Goal: Complete application form

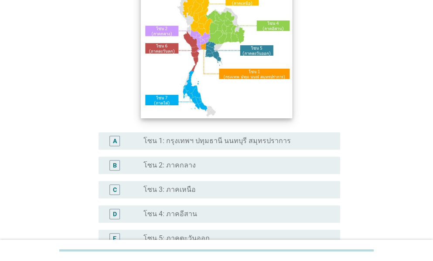
scroll to position [131, 0]
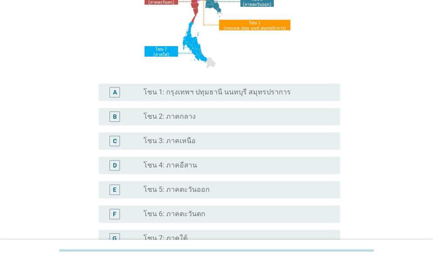
click at [194, 93] on label "โซน 1: กรุงเทพฯ ปทุมธานี นนทบุรี สมุทรปราการ" at bounding box center [216, 92] width 147 height 9
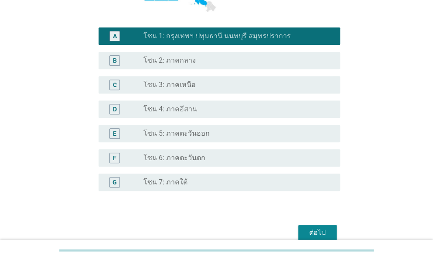
scroll to position [229, 0]
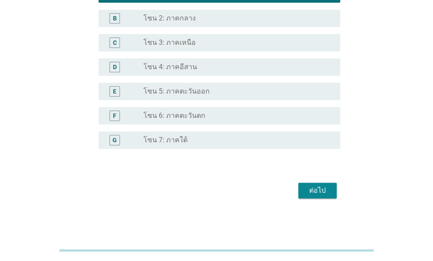
click at [320, 194] on div "ต่อไป" at bounding box center [317, 191] width 24 height 10
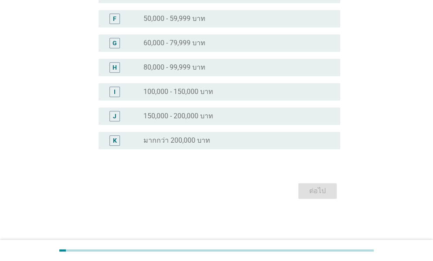
scroll to position [0, 0]
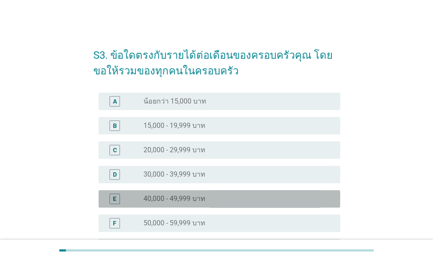
click at [176, 198] on label "40,000 - 49,999 บาท" at bounding box center [174, 199] width 62 height 9
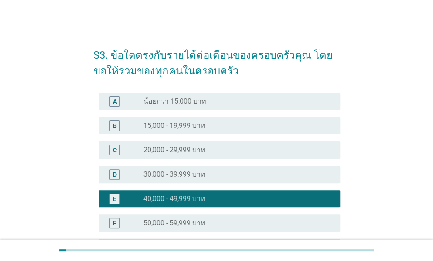
scroll to position [174, 0]
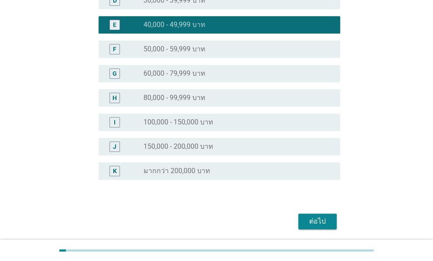
click at [311, 217] on div "ต่อไป" at bounding box center [317, 222] width 24 height 10
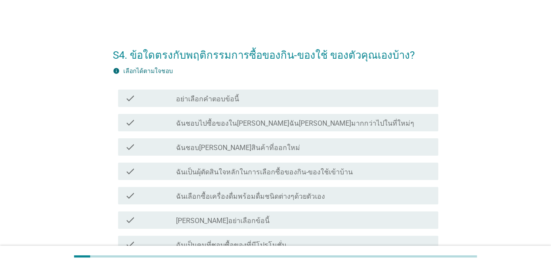
scroll to position [44, 0]
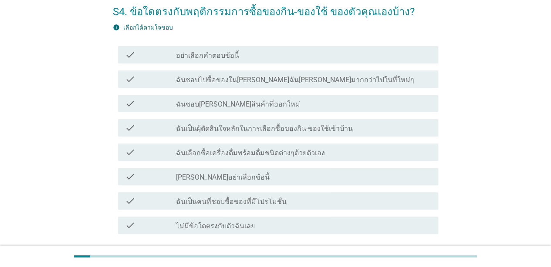
click at [230, 77] on label "ฉันชอบไปซื้อของใน[PERSON_NAME]ฉัน[PERSON_NAME]มากกว่าไปในที่ใหม่ๆ" at bounding box center [295, 80] width 238 height 9
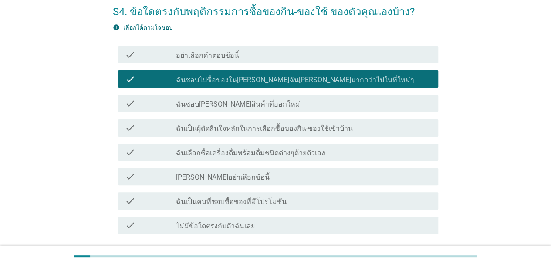
click at [213, 106] on label "ฉันชอบ[PERSON_NAME]สินค้าที่ออกใหม่" at bounding box center [238, 104] width 124 height 9
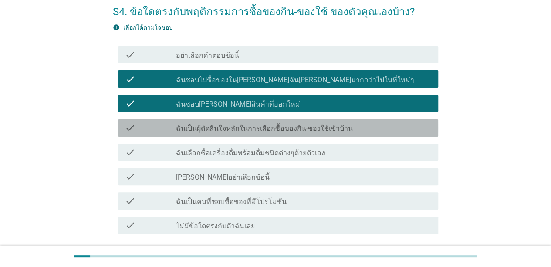
click at [213, 130] on label "ฉันเป็นผุ้ตัดสินใจหลักในการเลือกซื้อของกิน-ของใช้เข้าบ้าน" at bounding box center [264, 129] width 177 height 9
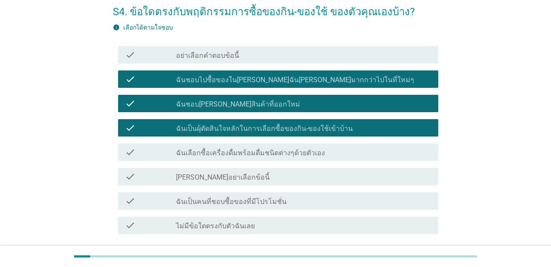
click at [215, 147] on div "check_box_outline_blank ฉันเลือกซื้อเครื่องดื่มพร้อมดื่มชนิดต่างๆด้วยตัวเอง" at bounding box center [303, 152] width 255 height 10
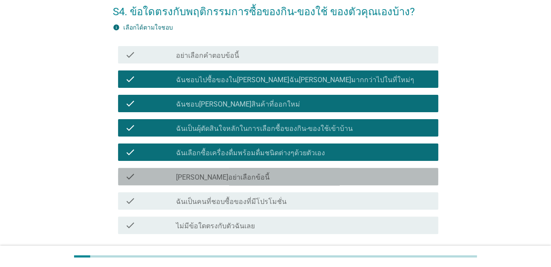
click at [211, 176] on label "[PERSON_NAME]อย่าเลือกข้อนี้" at bounding box center [223, 177] width 94 height 9
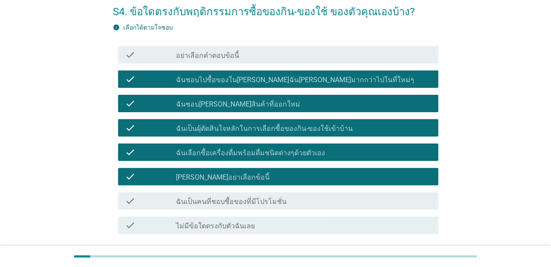
click at [227, 178] on label "[PERSON_NAME]อย่าเลือกข้อนี้" at bounding box center [223, 177] width 94 height 9
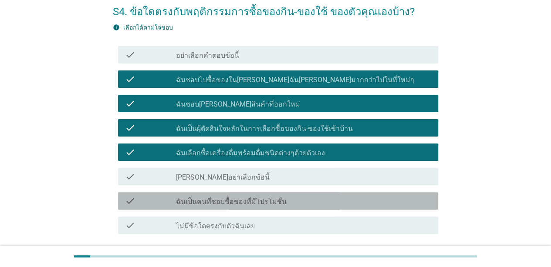
click at [233, 203] on label "ฉันเป็นคนที่ชอบซื้อของที่มีโปรโมชั่น" at bounding box center [231, 202] width 111 height 9
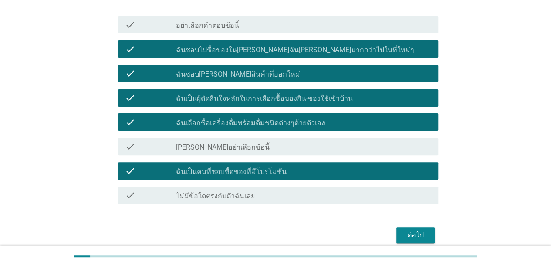
scroll to position [87, 0]
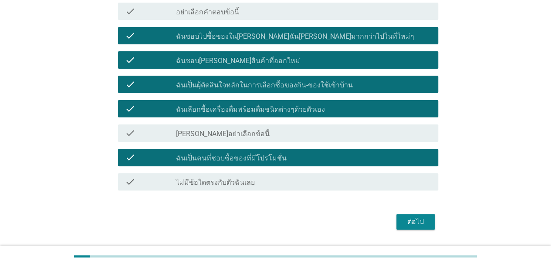
click at [416, 223] on div "ต่อไป" at bounding box center [415, 222] width 24 height 10
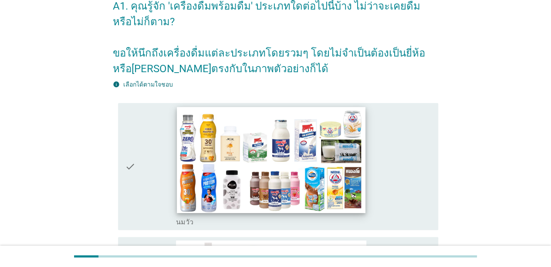
scroll to position [131, 0]
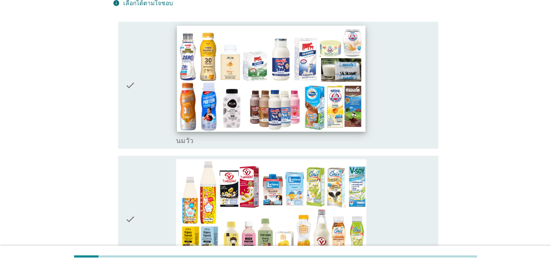
click at [230, 72] on img at bounding box center [271, 79] width 188 height 106
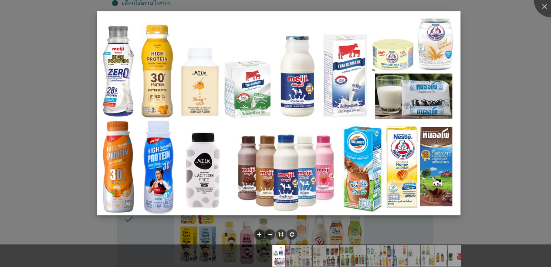
click at [223, 179] on img at bounding box center [278, 113] width 363 height 204
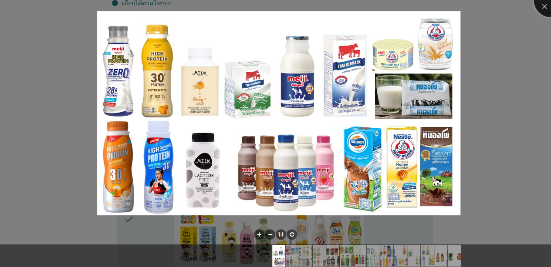
click at [432, 9] on div at bounding box center [551, 0] width 35 height 35
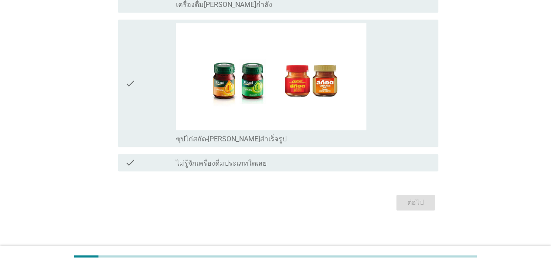
scroll to position [1884, 0]
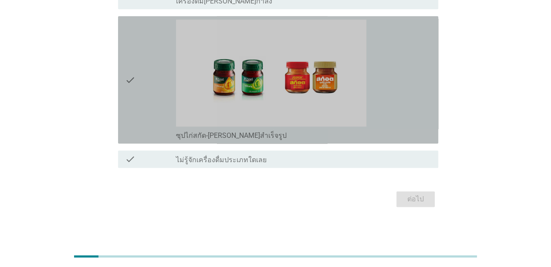
click at [128, 83] on icon "check" at bounding box center [130, 80] width 10 height 121
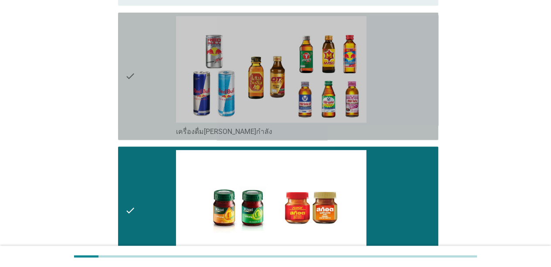
click at [130, 76] on icon "check" at bounding box center [130, 76] width 10 height 121
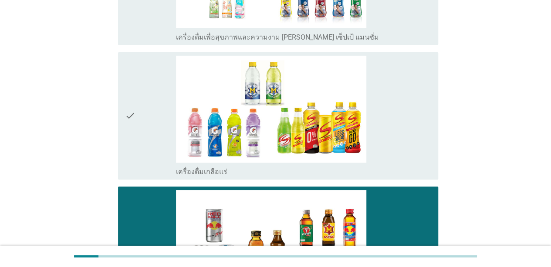
drag, startPoint x: 134, startPoint y: 82, endPoint x: 134, endPoint y: 97, distance: 15.2
click at [134, 83] on icon "check" at bounding box center [130, 116] width 10 height 121
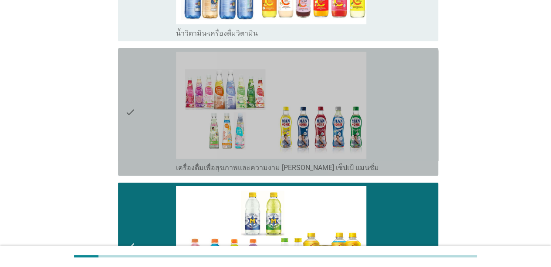
click at [134, 97] on icon "check" at bounding box center [130, 112] width 10 height 121
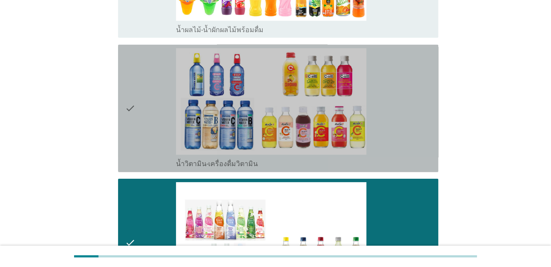
click at [135, 101] on icon "check" at bounding box center [130, 108] width 10 height 121
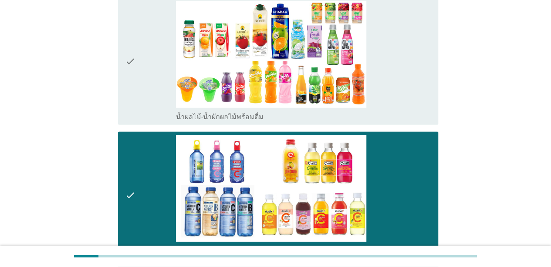
click at [145, 84] on div "check" at bounding box center [150, 61] width 51 height 121
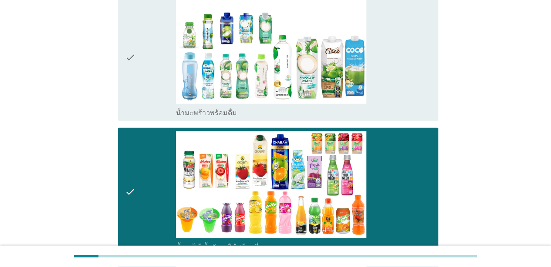
click at [144, 73] on div "check" at bounding box center [150, 57] width 51 height 121
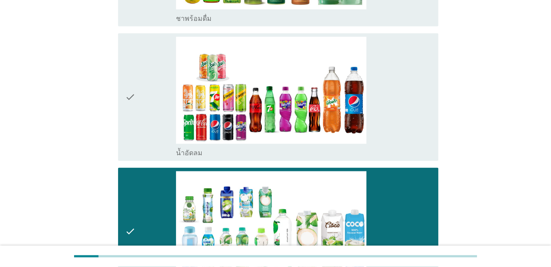
click at [144, 74] on div "check" at bounding box center [150, 97] width 51 height 121
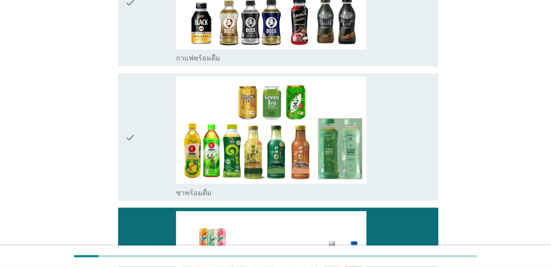
click at [143, 78] on div "check" at bounding box center [150, 137] width 51 height 121
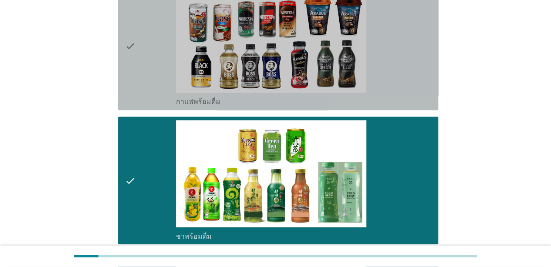
click at [145, 42] on div "check" at bounding box center [150, 46] width 51 height 121
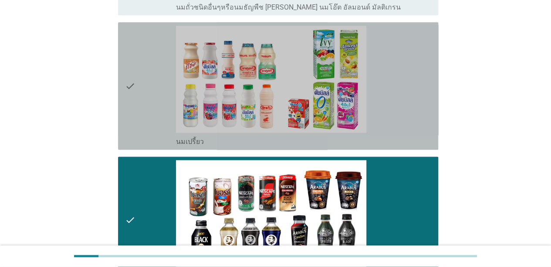
click at [153, 91] on div "check" at bounding box center [150, 86] width 51 height 121
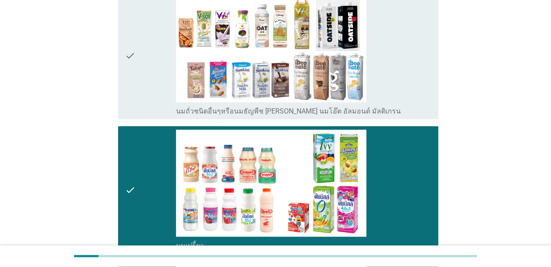
scroll to position [359, 0]
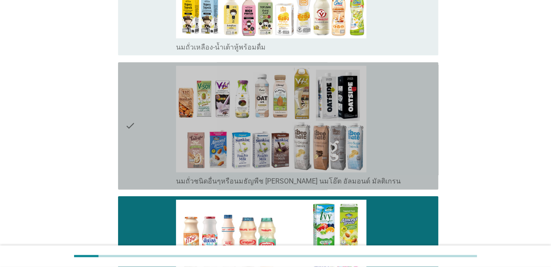
click at [154, 93] on div "check" at bounding box center [150, 126] width 51 height 121
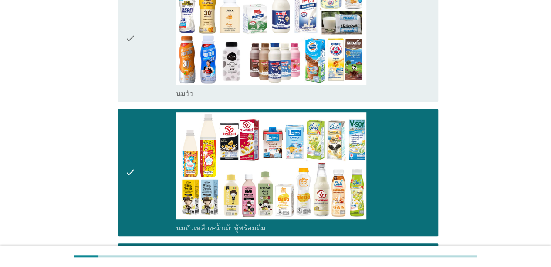
scroll to position [10, 0]
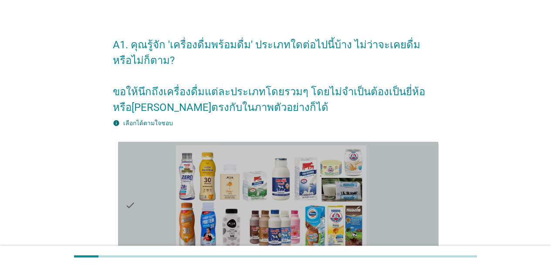
click at [137, 160] on div "check" at bounding box center [150, 205] width 51 height 121
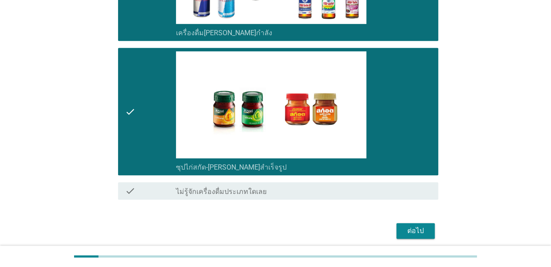
scroll to position [1884, 0]
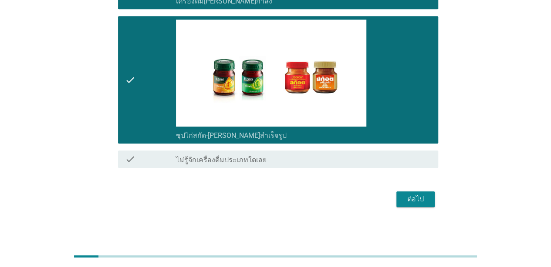
click at [409, 194] on div "ต่อไป" at bounding box center [415, 199] width 24 height 10
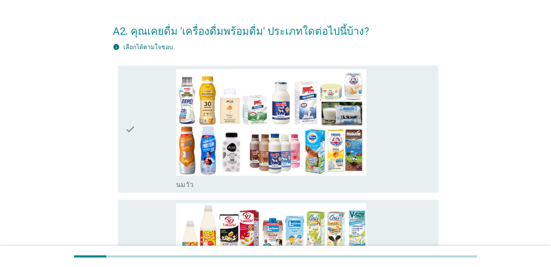
scroll to position [44, 0]
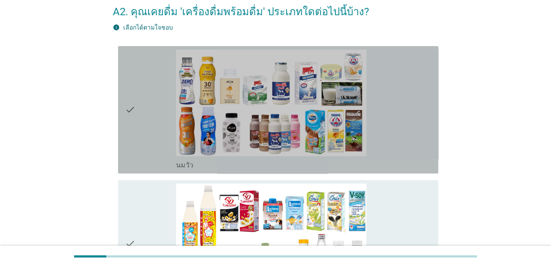
click at [138, 118] on div "check" at bounding box center [150, 110] width 51 height 121
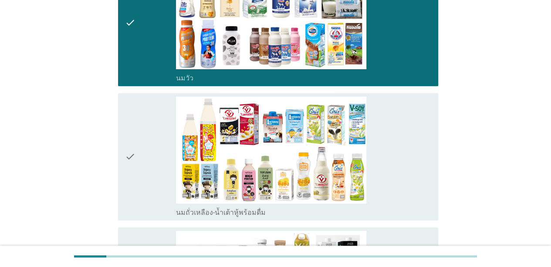
click at [130, 134] on icon "check" at bounding box center [130, 157] width 10 height 121
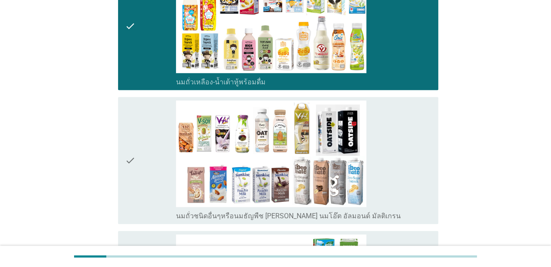
click at [134, 137] on icon "check" at bounding box center [130, 161] width 10 height 121
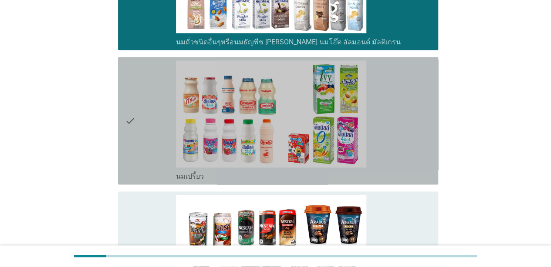
click at [133, 137] on icon "check" at bounding box center [130, 121] width 10 height 121
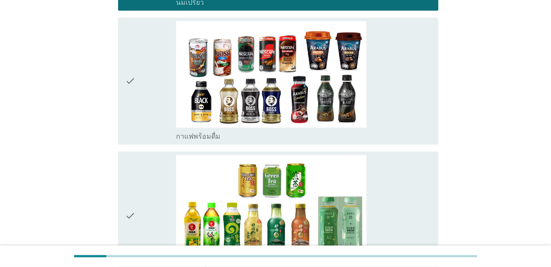
click at [136, 97] on div "check" at bounding box center [150, 81] width 51 height 121
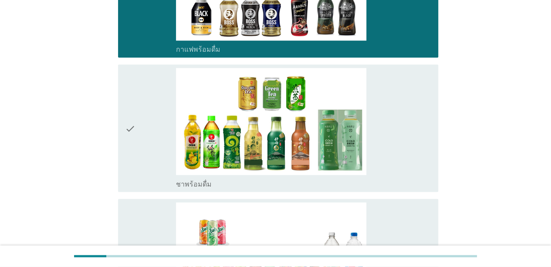
click at [128, 115] on icon "check" at bounding box center [130, 128] width 10 height 121
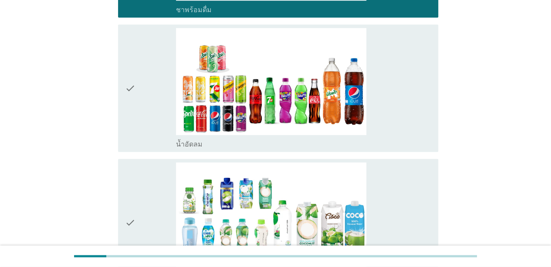
click at [129, 119] on icon "check" at bounding box center [130, 88] width 10 height 121
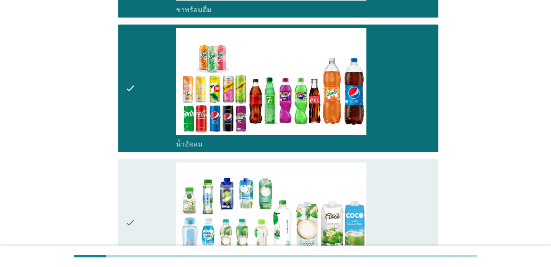
scroll to position [1045, 0]
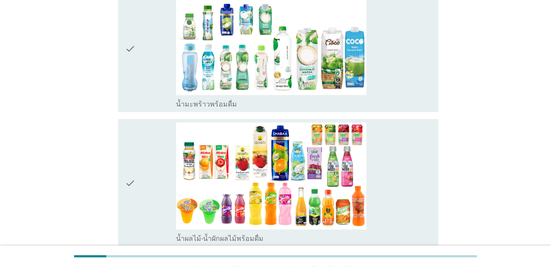
click at [130, 80] on icon "check" at bounding box center [130, 49] width 10 height 121
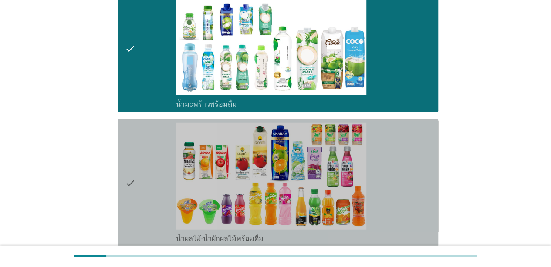
click at [138, 152] on div "check" at bounding box center [150, 183] width 51 height 121
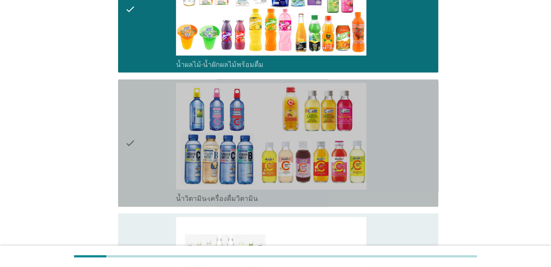
click at [137, 152] on div "check" at bounding box center [150, 143] width 51 height 121
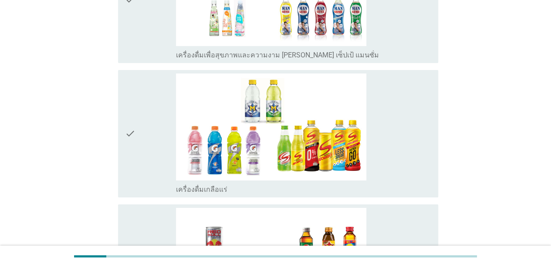
scroll to position [1438, 0]
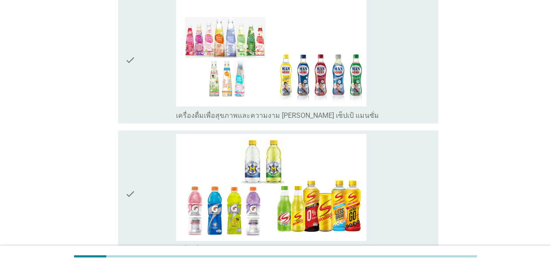
click at [135, 106] on div "check" at bounding box center [150, 60] width 51 height 121
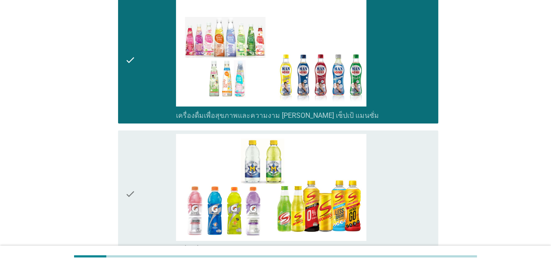
click at [133, 161] on icon "check" at bounding box center [130, 194] width 10 height 121
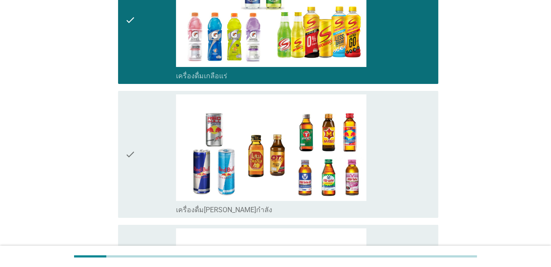
click at [133, 161] on icon "check" at bounding box center [130, 155] width 10 height 121
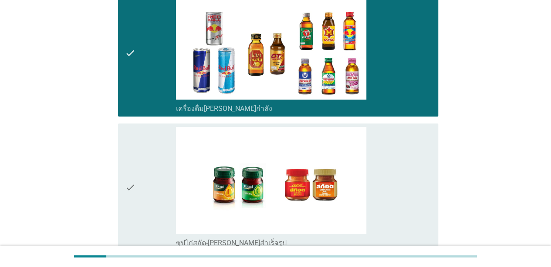
scroll to position [1786, 0]
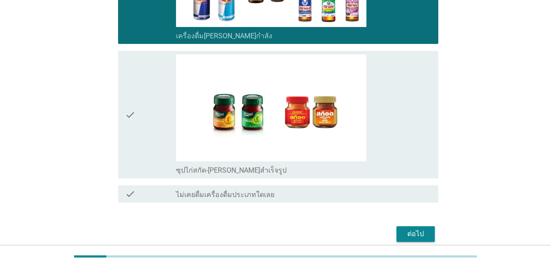
click at [133, 138] on icon "check" at bounding box center [130, 114] width 10 height 121
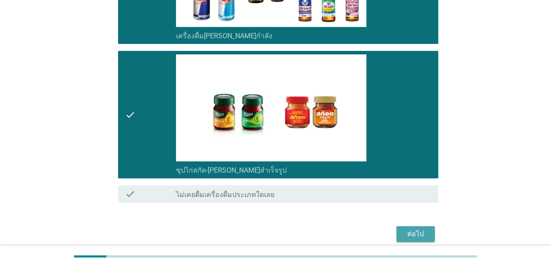
click at [403, 232] on div "ต่อไป" at bounding box center [415, 234] width 24 height 10
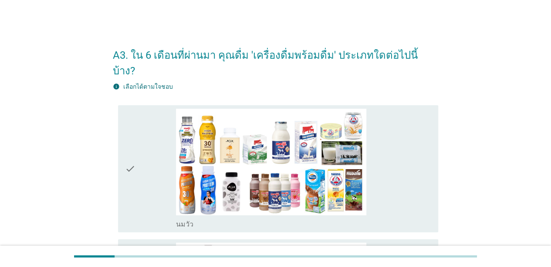
click at [129, 148] on icon "check" at bounding box center [130, 169] width 10 height 121
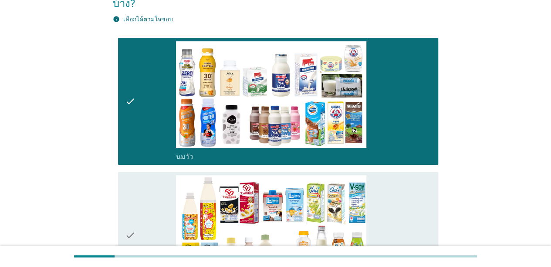
scroll to position [174, 0]
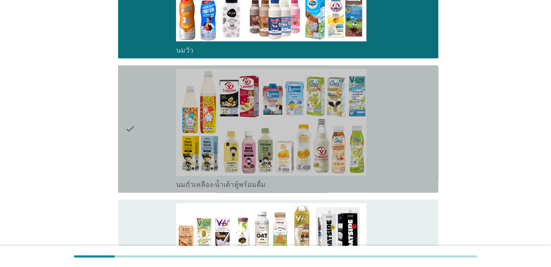
click at [130, 115] on icon "check" at bounding box center [130, 129] width 10 height 121
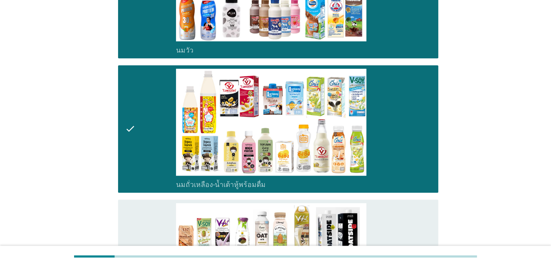
click at [140, 203] on div "check" at bounding box center [150, 263] width 51 height 121
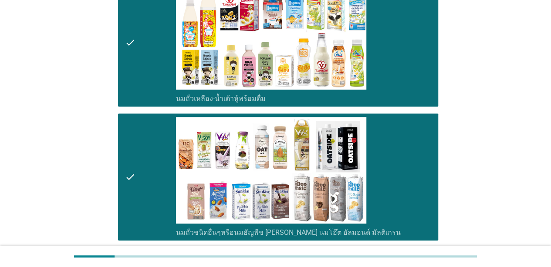
scroll to position [348, 0]
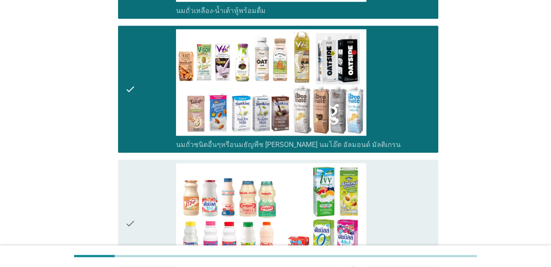
click at [137, 181] on div "check" at bounding box center [150, 223] width 51 height 121
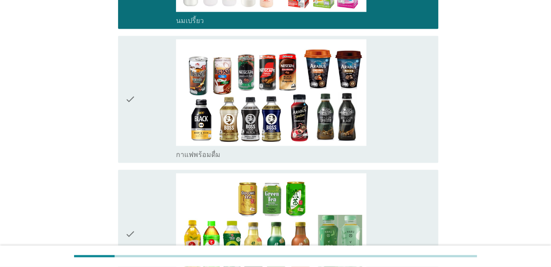
scroll to position [610, 0]
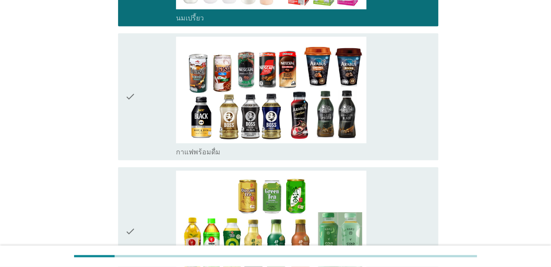
click at [138, 103] on div "check" at bounding box center [150, 97] width 51 height 121
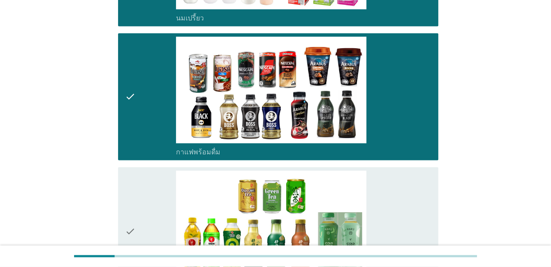
click at [138, 171] on div "check" at bounding box center [150, 231] width 51 height 121
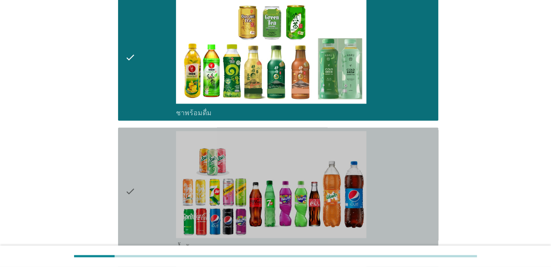
click at [141, 161] on div "check" at bounding box center [150, 191] width 51 height 121
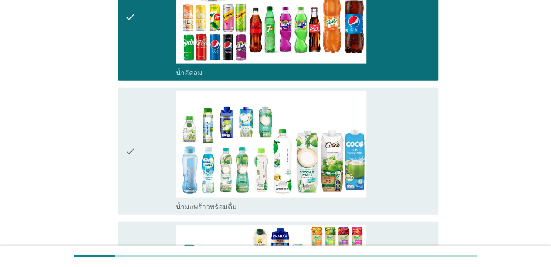
click at [142, 162] on div "check" at bounding box center [150, 151] width 51 height 121
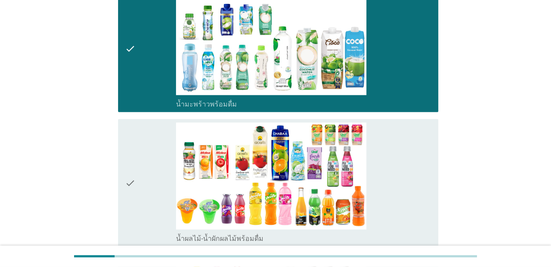
scroll to position [1133, 0]
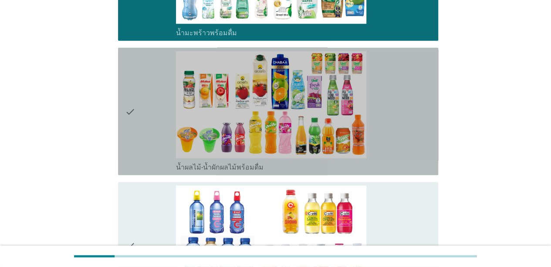
click at [146, 87] on div "check" at bounding box center [150, 111] width 51 height 121
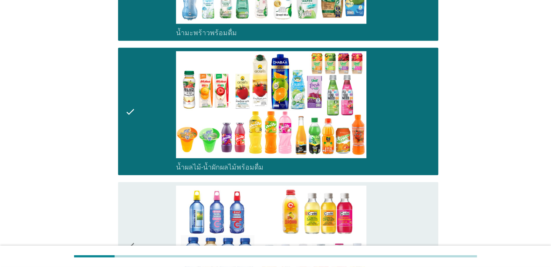
click at [141, 186] on div "check" at bounding box center [150, 246] width 51 height 121
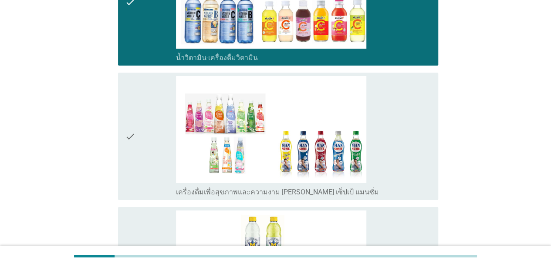
scroll to position [1438, 0]
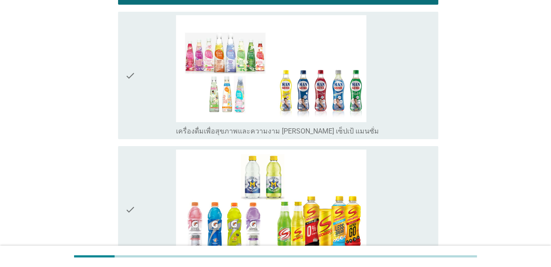
click at [155, 78] on div "check" at bounding box center [150, 75] width 51 height 121
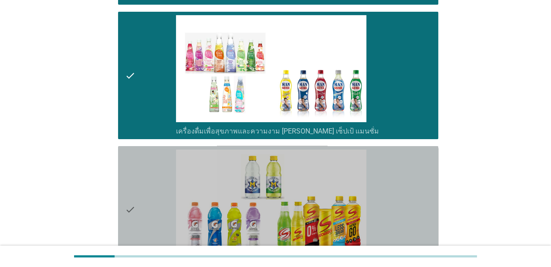
click at [145, 150] on div "check" at bounding box center [150, 210] width 51 height 121
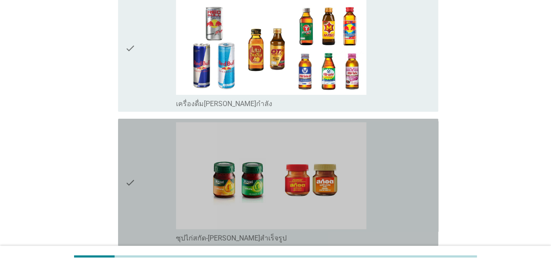
click at [147, 122] on div "check" at bounding box center [150, 182] width 51 height 121
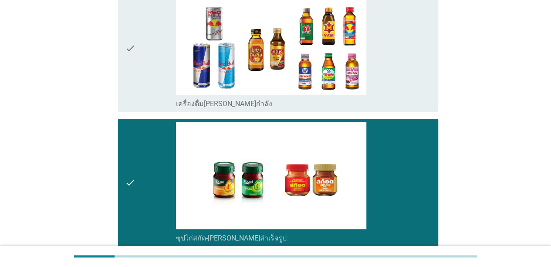
click at [149, 36] on div "check" at bounding box center [150, 48] width 51 height 121
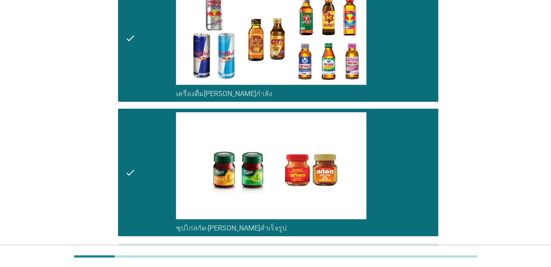
scroll to position [1821, 0]
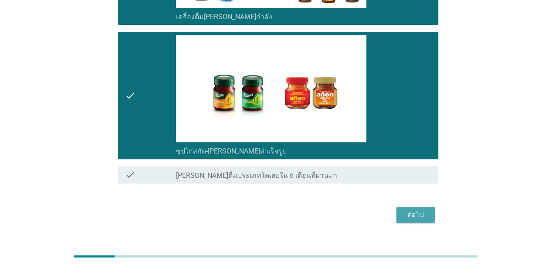
click at [414, 210] on div "ต่อไป" at bounding box center [415, 215] width 24 height 10
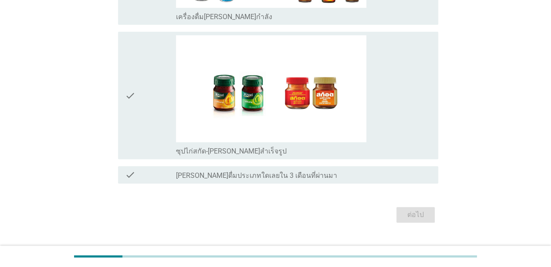
scroll to position [0, 0]
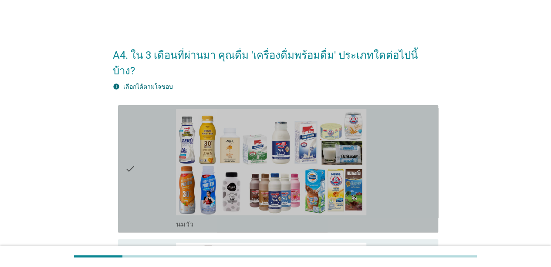
click at [152, 144] on div "check" at bounding box center [150, 169] width 51 height 121
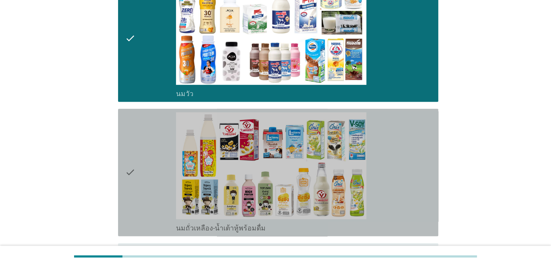
click at [144, 141] on div "check" at bounding box center [150, 172] width 51 height 121
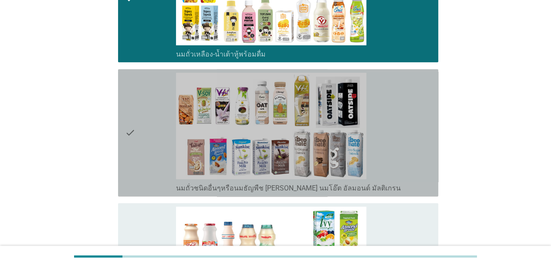
drag, startPoint x: 146, startPoint y: 135, endPoint x: 146, endPoint y: 164, distance: 29.2
click at [146, 135] on div "check" at bounding box center [150, 133] width 51 height 121
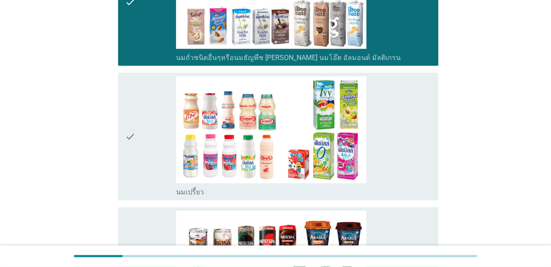
click at [145, 135] on div "check" at bounding box center [150, 136] width 51 height 121
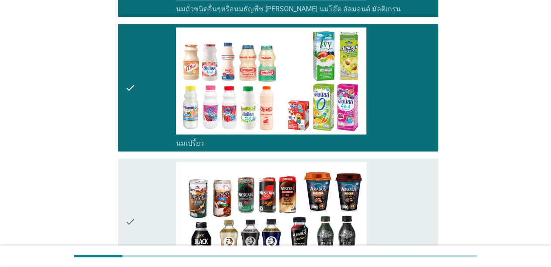
scroll to position [566, 0]
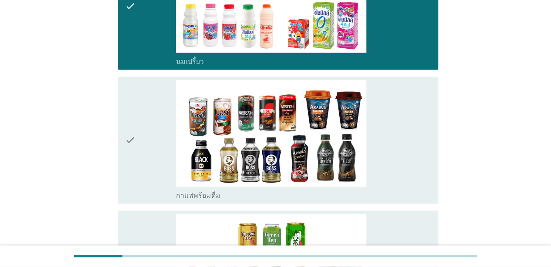
click at [137, 149] on div "check" at bounding box center [150, 140] width 51 height 121
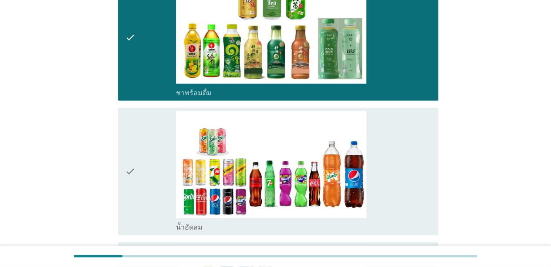
scroll to position [871, 0]
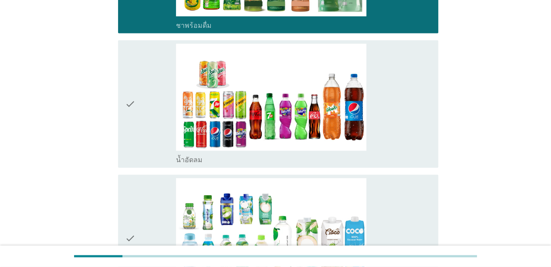
click at [146, 99] on div "check" at bounding box center [150, 104] width 51 height 121
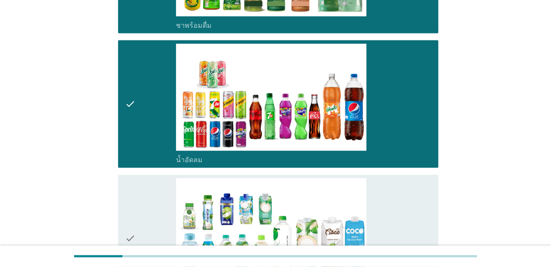
click at [144, 181] on div "check" at bounding box center [150, 239] width 51 height 121
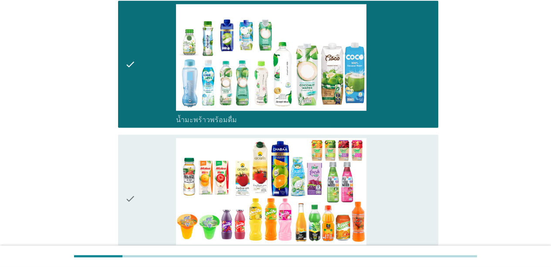
click at [146, 179] on div "check" at bounding box center [150, 199] width 51 height 121
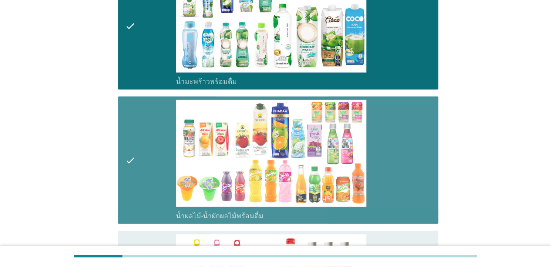
scroll to position [1263, 0]
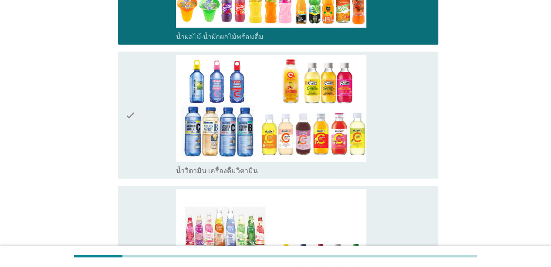
click at [134, 112] on icon "check" at bounding box center [130, 115] width 10 height 121
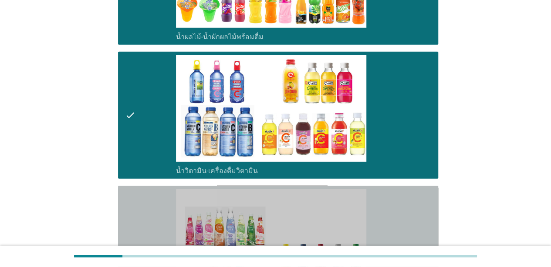
click at [133, 193] on icon "check" at bounding box center [130, 249] width 10 height 121
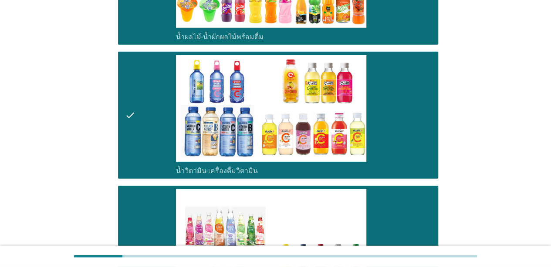
scroll to position [1481, 0]
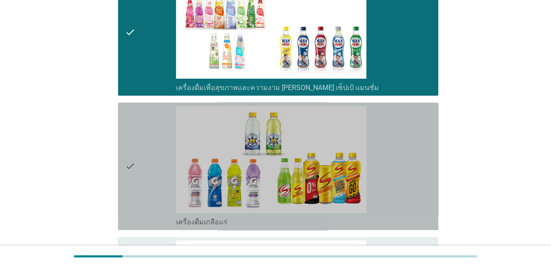
click at [138, 166] on div "check" at bounding box center [150, 166] width 51 height 121
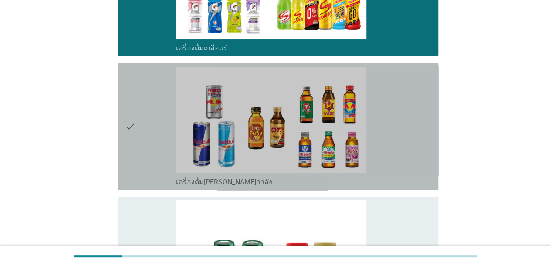
click at [136, 144] on div "check" at bounding box center [150, 127] width 51 height 121
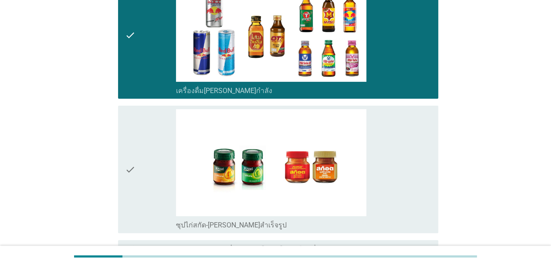
scroll to position [1786, 0]
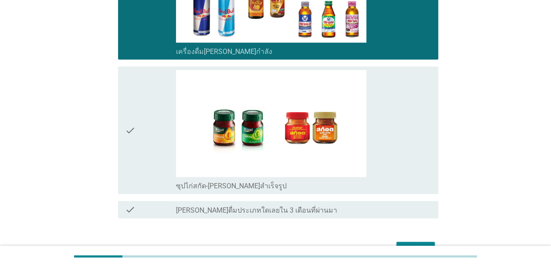
click at [139, 133] on div "check" at bounding box center [150, 130] width 51 height 121
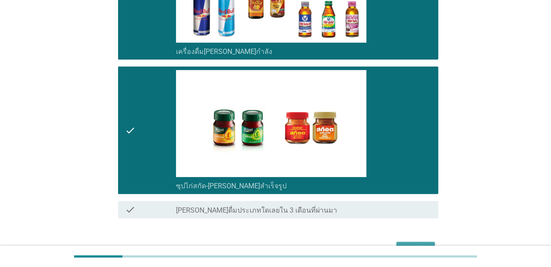
click at [426, 245] on div "ต่อไป" at bounding box center [415, 250] width 24 height 10
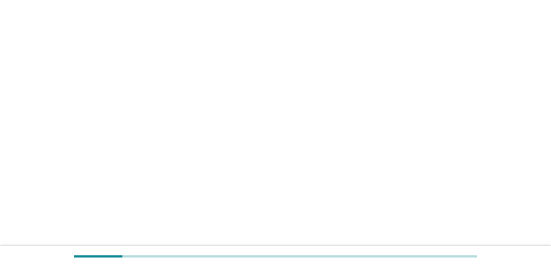
scroll to position [0, 0]
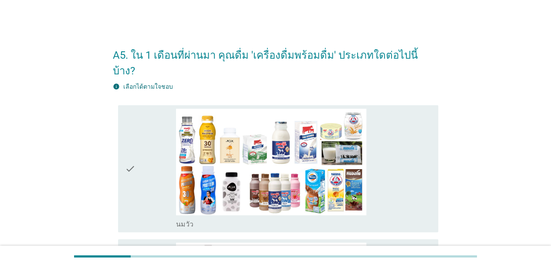
click at [135, 160] on icon "check" at bounding box center [130, 169] width 10 height 121
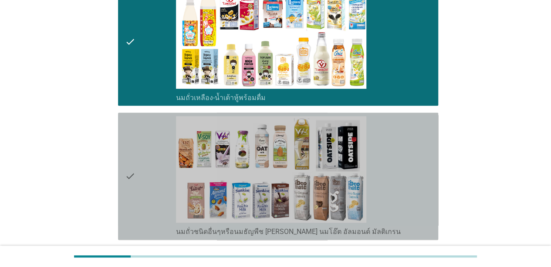
click at [146, 146] on div "check" at bounding box center [150, 176] width 51 height 121
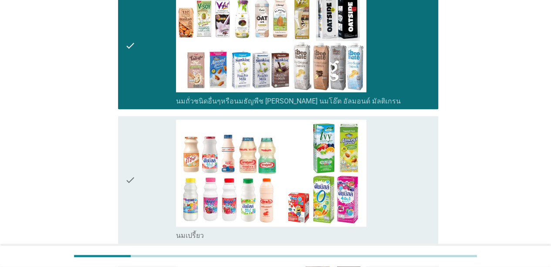
click at [144, 153] on div "check" at bounding box center [150, 180] width 51 height 121
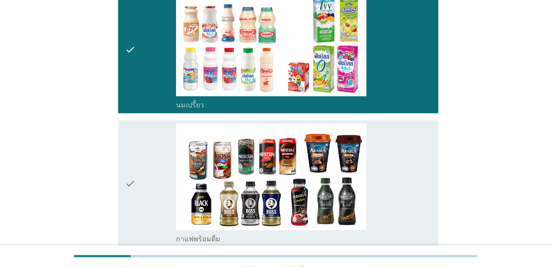
click at [139, 170] on div "check" at bounding box center [150, 184] width 51 height 121
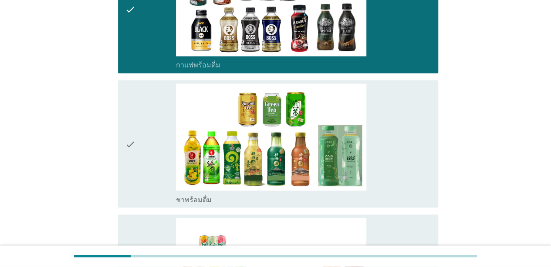
click at [138, 172] on div "check" at bounding box center [150, 144] width 51 height 121
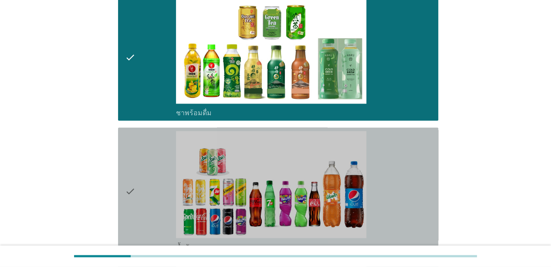
click at [139, 166] on div "check" at bounding box center [150, 191] width 51 height 121
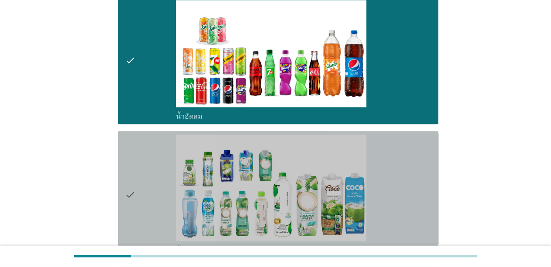
click at [138, 178] on div "check" at bounding box center [150, 195] width 51 height 121
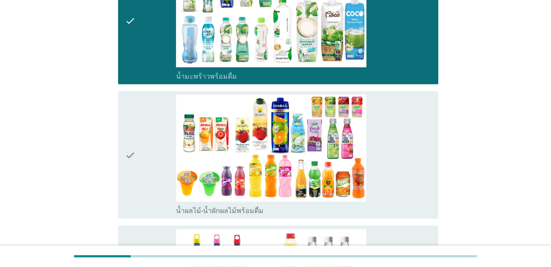
click at [138, 179] on div "check" at bounding box center [150, 155] width 51 height 121
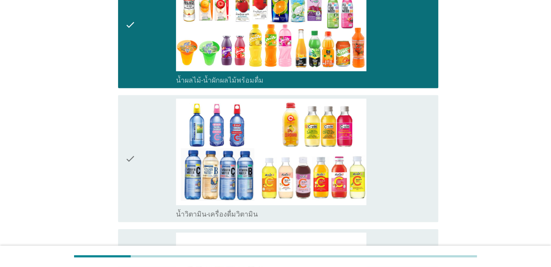
click at [129, 185] on icon "check" at bounding box center [130, 159] width 10 height 121
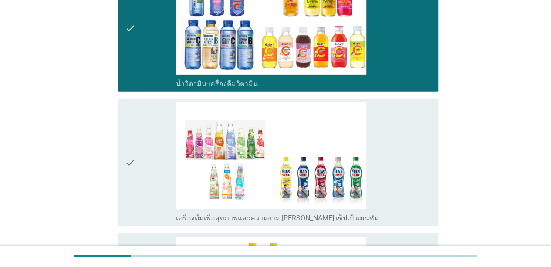
click at [133, 158] on icon "check" at bounding box center [130, 162] width 10 height 121
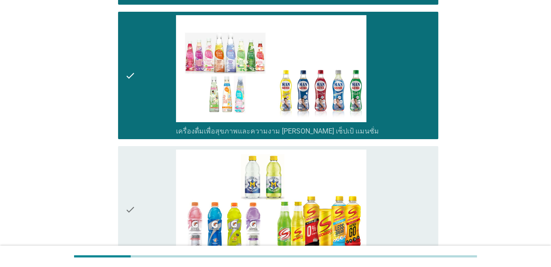
click at [144, 152] on div "check" at bounding box center [150, 210] width 51 height 121
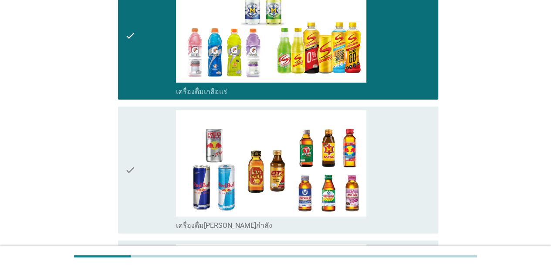
click at [149, 164] on div "check" at bounding box center [150, 170] width 51 height 121
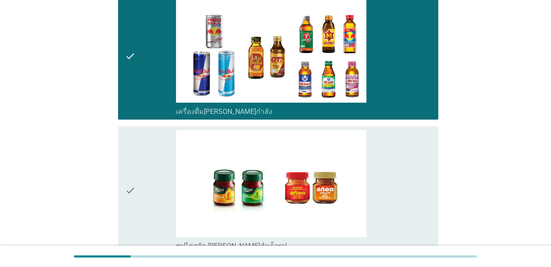
scroll to position [1786, 0]
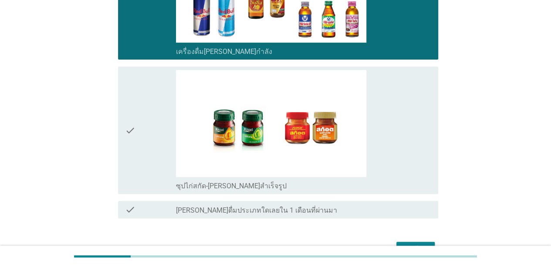
click at [143, 102] on div "check" at bounding box center [150, 130] width 51 height 121
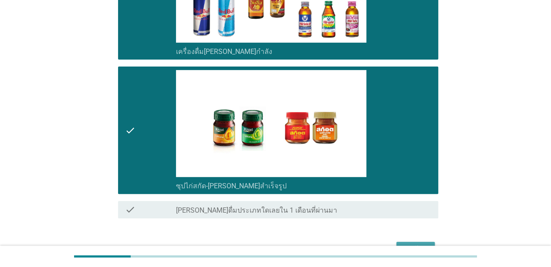
click at [419, 242] on button "ต่อไป" at bounding box center [415, 250] width 38 height 16
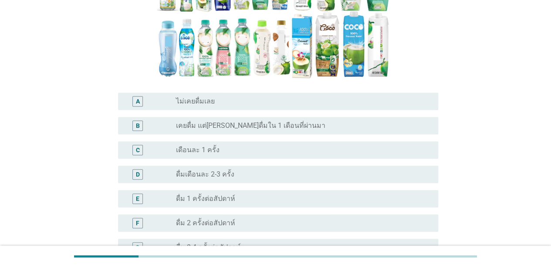
scroll to position [218, 0]
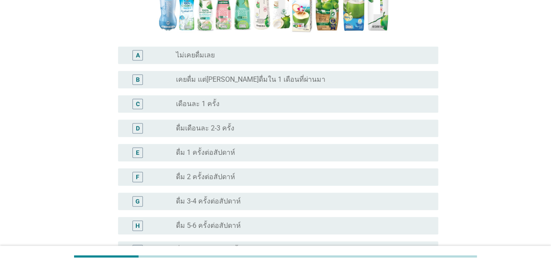
click at [213, 195] on div "G radio_button_unchecked ดื่ม 3-4 ครั้งต่อสัปดาห์" at bounding box center [278, 201] width 320 height 17
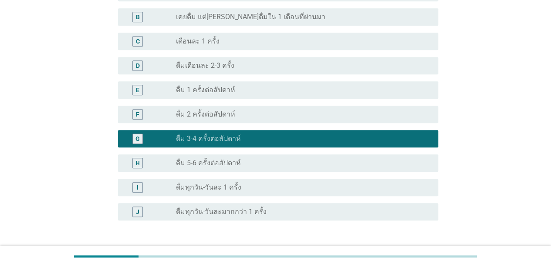
scroll to position [346, 0]
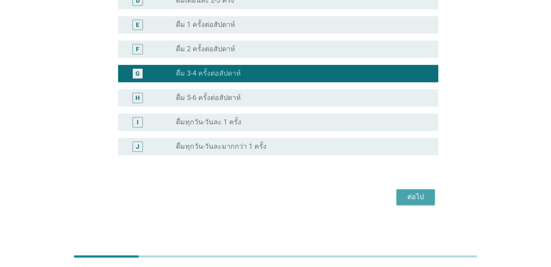
click at [420, 200] on div "ต่อไป" at bounding box center [415, 197] width 24 height 10
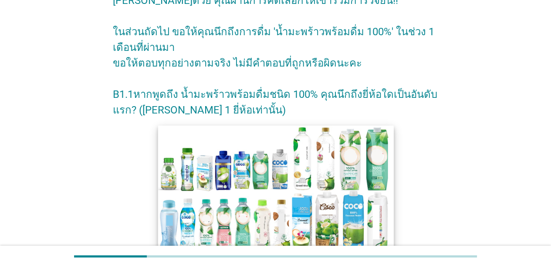
scroll to position [131, 0]
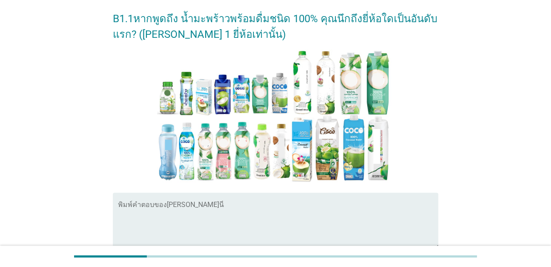
click at [179, 215] on textarea "พิมพ์คำตอบของคุณ ที่นี่" at bounding box center [278, 226] width 320 height 46
type textarea ","
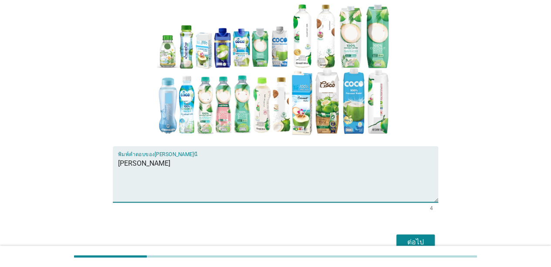
scroll to position [223, 0]
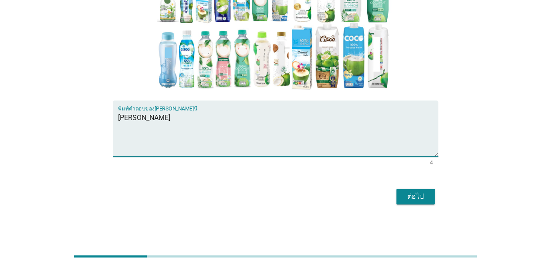
type textarea "[PERSON_NAME]"
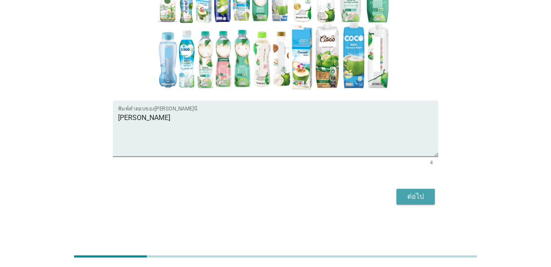
click at [412, 197] on div "ต่อไป" at bounding box center [415, 197] width 24 height 10
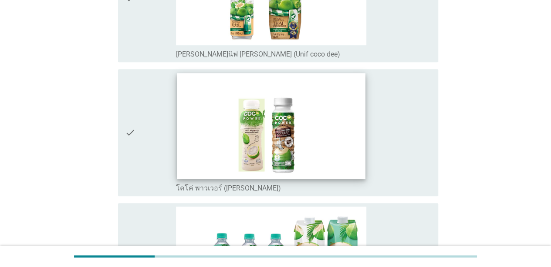
scroll to position [44, 0]
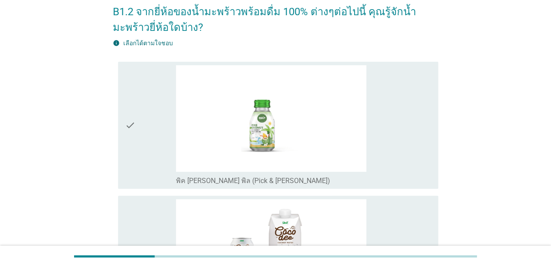
click at [153, 160] on div "check" at bounding box center [150, 125] width 51 height 121
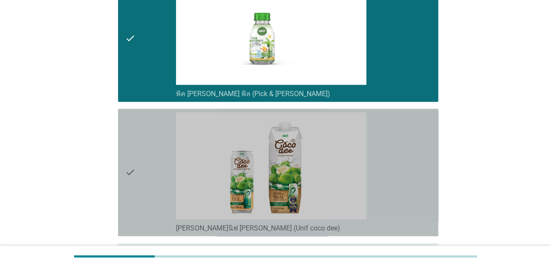
click at [145, 162] on div "check" at bounding box center [150, 172] width 51 height 121
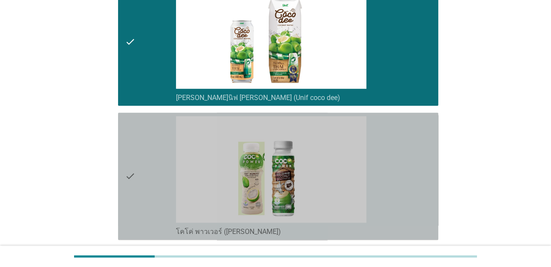
click at [148, 145] on div "check" at bounding box center [150, 176] width 51 height 121
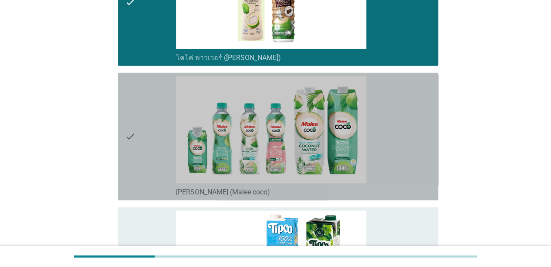
click at [145, 132] on div "check" at bounding box center [150, 136] width 51 height 121
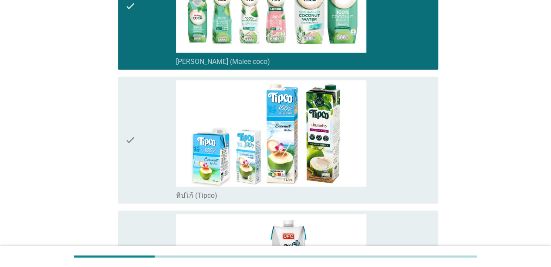
click at [149, 139] on div "check" at bounding box center [150, 140] width 51 height 121
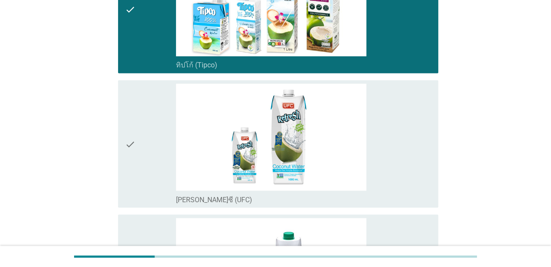
click at [148, 151] on div "check" at bounding box center [150, 144] width 51 height 121
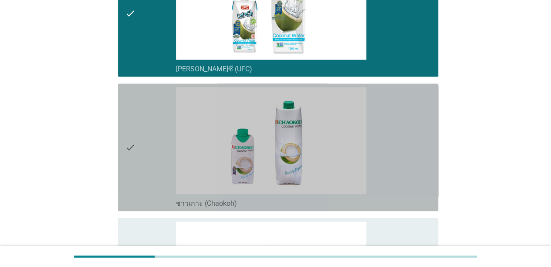
click at [144, 149] on div "check" at bounding box center [150, 148] width 51 height 121
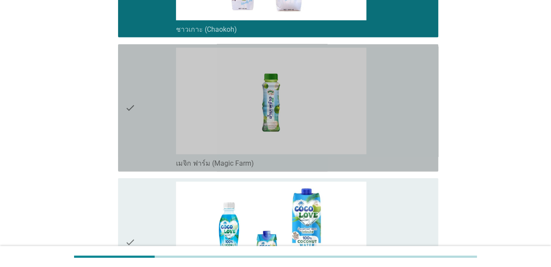
click at [147, 147] on div "check" at bounding box center [150, 108] width 51 height 121
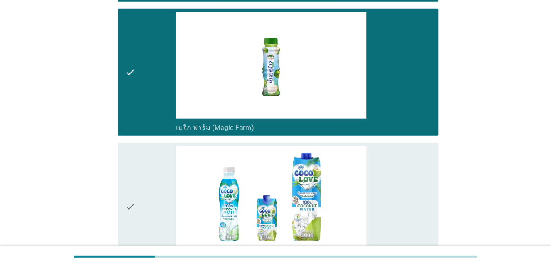
scroll to position [1176, 0]
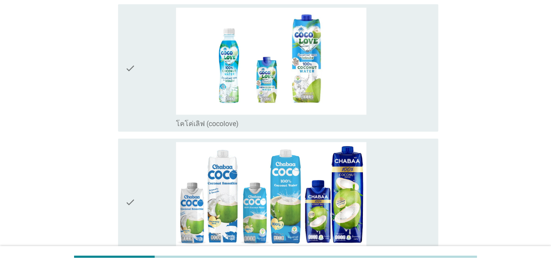
click at [145, 91] on div "check" at bounding box center [150, 68] width 51 height 121
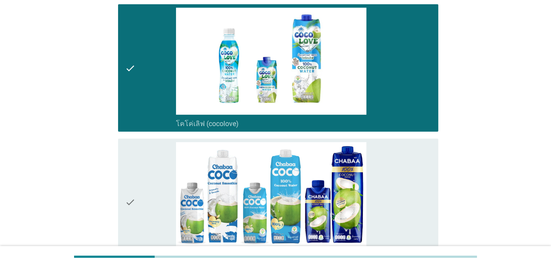
click at [142, 174] on div "check" at bounding box center [150, 202] width 51 height 121
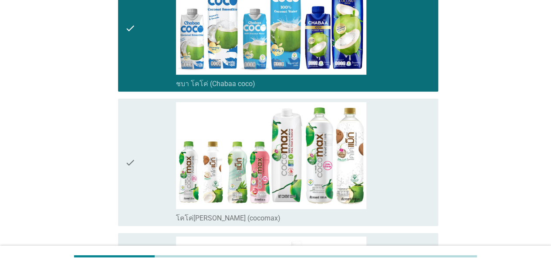
click at [145, 131] on div "check" at bounding box center [150, 162] width 51 height 121
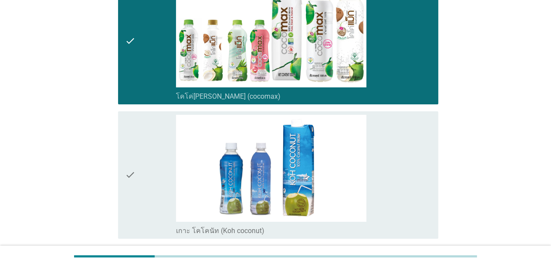
scroll to position [1525, 0]
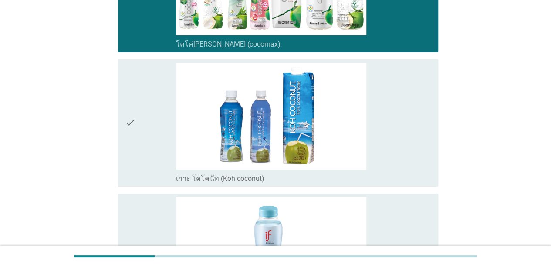
click at [142, 116] on div "check" at bounding box center [150, 123] width 51 height 121
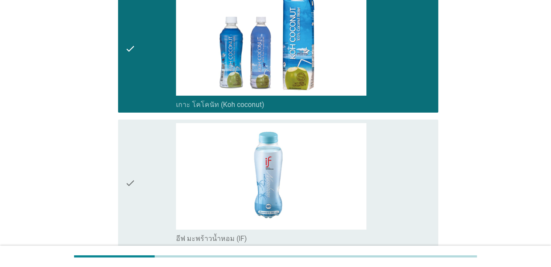
scroll to position [1699, 0]
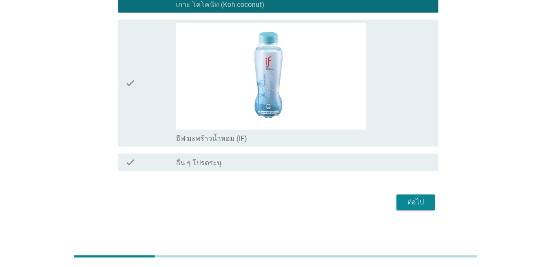
click at [136, 30] on div "check" at bounding box center [150, 83] width 51 height 121
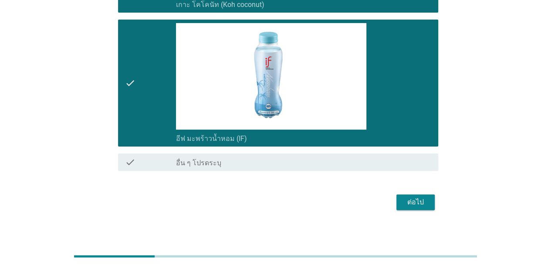
click at [408, 198] on div "ต่อไป" at bounding box center [415, 202] width 24 height 10
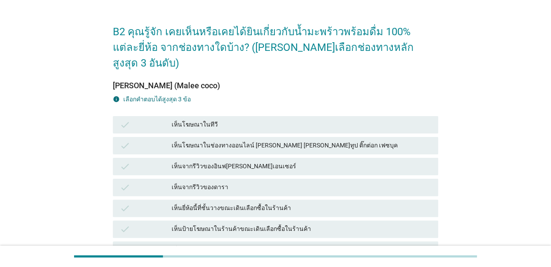
scroll to position [44, 0]
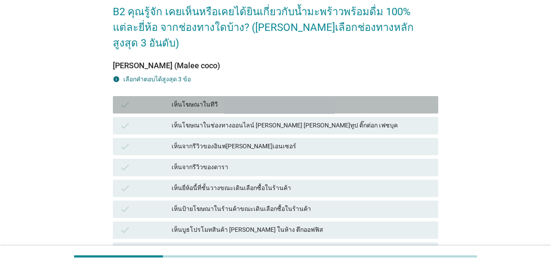
click at [245, 100] on div "เห็นโฆษณาในทีวี" at bounding box center [302, 105] width 260 height 10
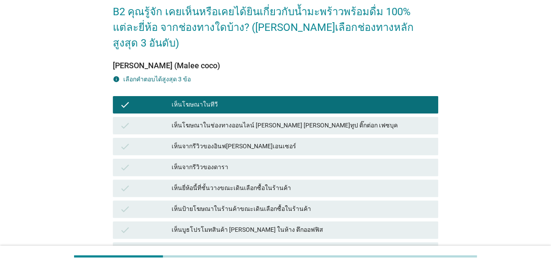
click at [241, 121] on div "เห็นโฆษณาในช่องทางออนไลน์ [PERSON_NAME] [PERSON_NAME]ทูป ติ๊กต่อก เฟซบุค" at bounding box center [302, 126] width 260 height 10
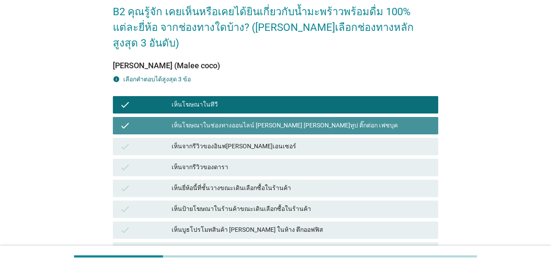
click at [239, 142] on div "เห็นจากรีวิวของอินฟ[PERSON_NAME]เอนเซอร์" at bounding box center [302, 147] width 260 height 10
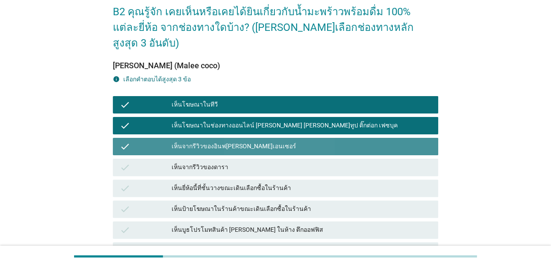
click at [236, 157] on div "check เห็นจากรีวิวของดารา" at bounding box center [275, 167] width 329 height 21
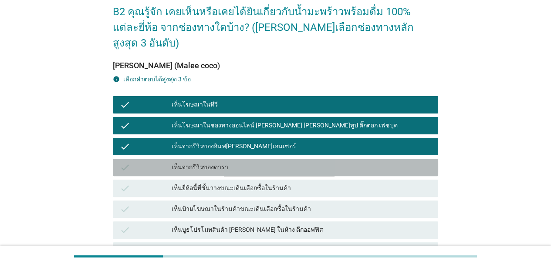
drag, startPoint x: 227, startPoint y: 152, endPoint x: 228, endPoint y: 166, distance: 14.8
click at [227, 162] on div "เห็นจากรีวิวของดารา" at bounding box center [302, 167] width 260 height 10
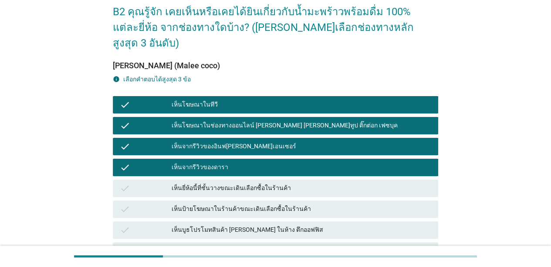
drag, startPoint x: 228, startPoint y: 167, endPoint x: 228, endPoint y: 180, distance: 13.5
click at [228, 180] on div "check เห็นยี่ห้อนี้ที่ชั้นวางขณะเดินเลือกซื้อในร้านค้า" at bounding box center [275, 188] width 325 height 17
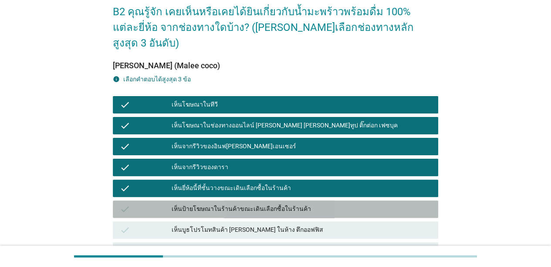
click at [228, 201] on div "check เห็นป้ายโฆษณาในร้านค้าขณะเดินเลือกซื้อในร้านค้า" at bounding box center [275, 209] width 325 height 17
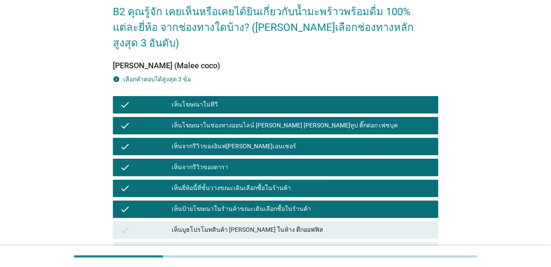
click at [227, 222] on div "check เห็นบูธโปรโมทสินค้า [PERSON_NAME] ในห้าง ตึกออฟฟิส" at bounding box center [275, 230] width 325 height 17
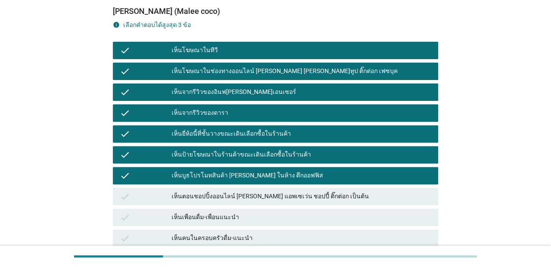
scroll to position [174, 0]
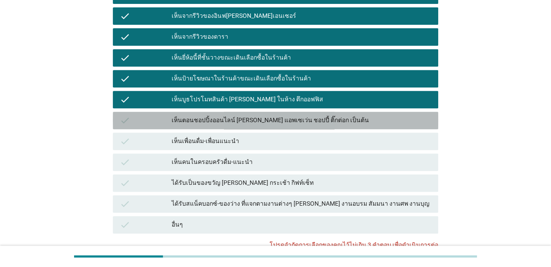
click at [220, 115] on div "เห็นตอนชอปปิ้งออนไลน์ [PERSON_NAME] แอพเซเว่น ชอปปี้ ติ๊กต่อก เป็นต้น" at bounding box center [302, 120] width 260 height 10
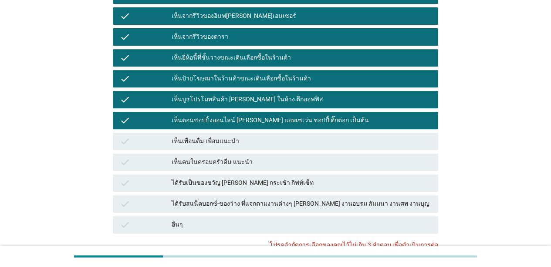
click at [206, 136] on div "เห็นเพื่อนดื่ม-เพื่อนแนะนำ" at bounding box center [302, 141] width 260 height 10
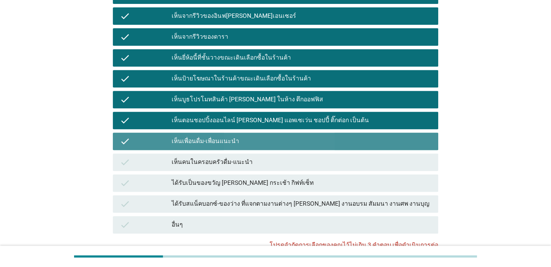
click at [203, 157] on div "เห็นคนในครอบครัวดื่ม-แนะนำ" at bounding box center [302, 162] width 260 height 10
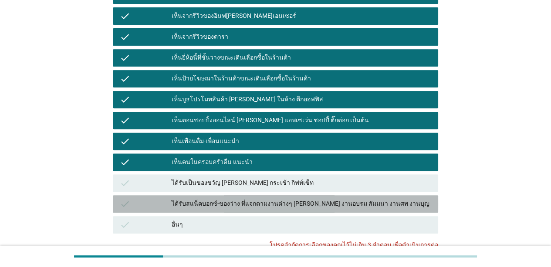
click at [196, 196] on div "check ได้รับสแน็คบอกซ์-ของว่าง ที่แจกตามงานต่างๆ [PERSON_NAME] งานอบรม สัมมนา ง…" at bounding box center [275, 204] width 325 height 17
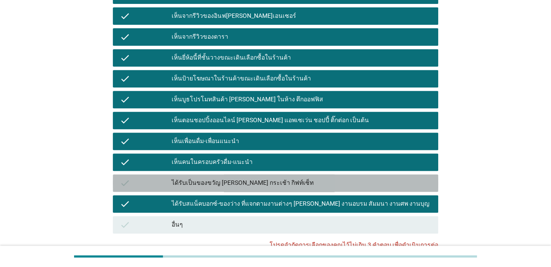
click at [200, 178] on div "ได้รับเป็นของขวัญ [PERSON_NAME] กระเช้า กิฟท์เซ็ท" at bounding box center [302, 183] width 260 height 10
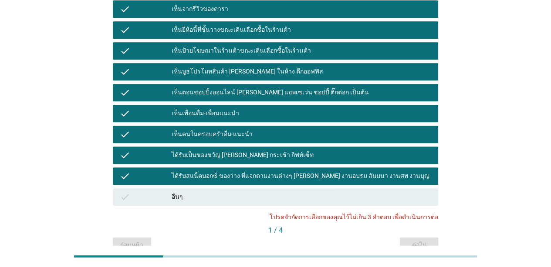
scroll to position [189, 0]
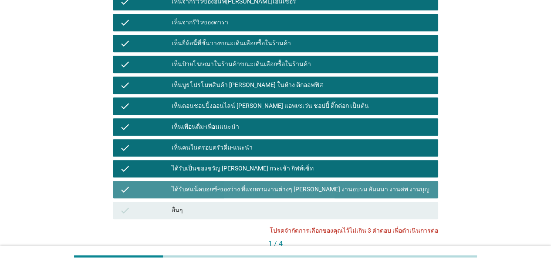
click at [251, 185] on div "ได้รับสแน็คบอกซ์-ของว่าง ที่แจกตามงานต่างๆ [PERSON_NAME] งานอบรม สัมมนา งานศพ ง…" at bounding box center [302, 190] width 260 height 10
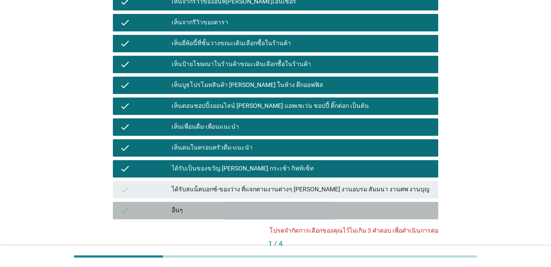
click at [234, 202] on div "check อื่นๆ" at bounding box center [275, 210] width 325 height 17
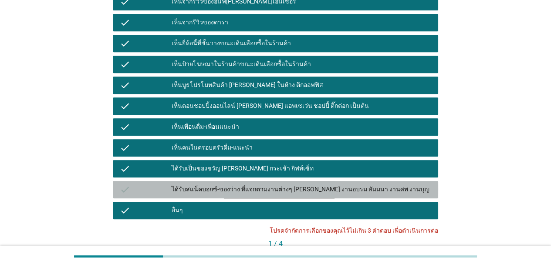
click at [236, 185] on div "ได้รับสแน็คบอกซ์-ของว่าง ที่แจกตามงานต่างๆ [PERSON_NAME] งานอบรม สัมมนา งานศพ ง…" at bounding box center [302, 190] width 260 height 10
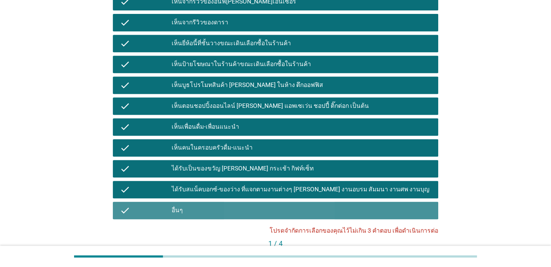
click at [235, 202] on div "check อื่นๆ" at bounding box center [275, 210] width 325 height 17
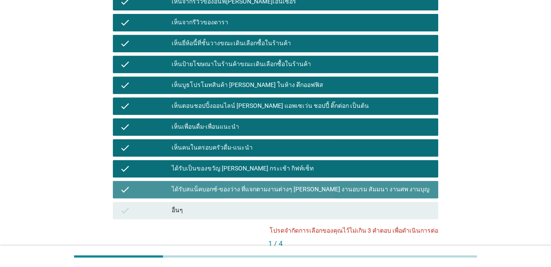
click at [229, 185] on div "ได้รับสแน็คบอกซ์-ของว่าง ที่แจกตามงานต่างๆ [PERSON_NAME] งานอบรม สัมมนา งานศพ ง…" at bounding box center [302, 190] width 260 height 10
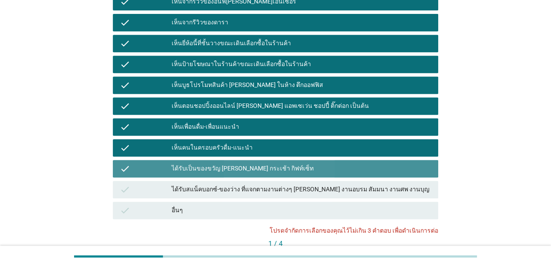
click at [233, 164] on div "ได้รับเป็นของขวัญ [PERSON_NAME] กระเช้า กิฟท์เซ็ท" at bounding box center [302, 169] width 260 height 10
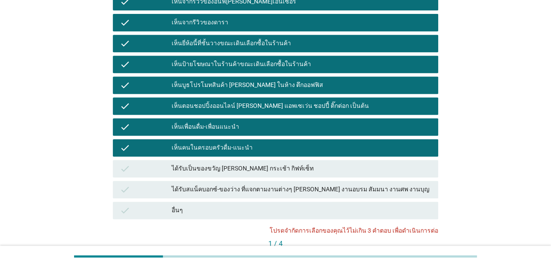
click at [231, 143] on div "เห็นคนในครอบครัวดื่ม-แนะนำ" at bounding box center [302, 148] width 260 height 10
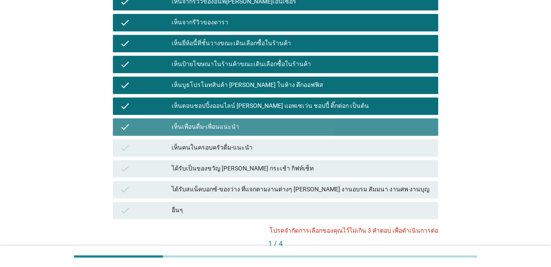
click at [231, 122] on div "เห็นเพื่อนดื่ม-เพื่อนแนะนำ" at bounding box center [302, 127] width 260 height 10
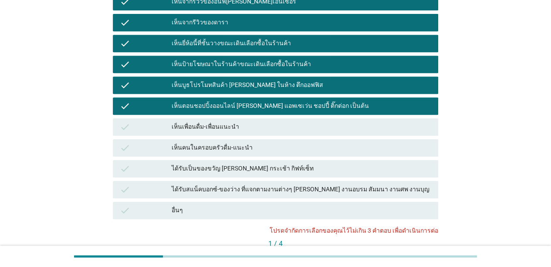
click at [238, 79] on div "check เห็นบูธโปรโมทสินค้า [PERSON_NAME] ในห้าง ตึกออฟฟิส" at bounding box center [275, 85] width 329 height 21
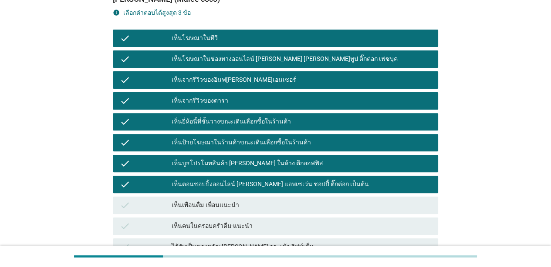
scroll to position [102, 0]
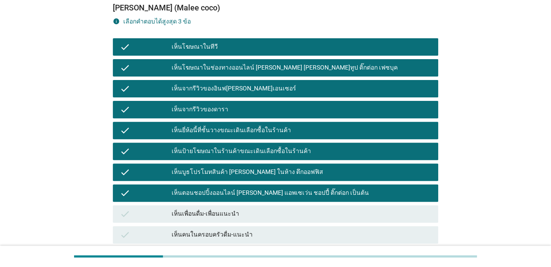
click at [238, 84] on div "เห็นจากรีวิวของอินฟ[PERSON_NAME]เอนเซอร์" at bounding box center [302, 89] width 260 height 10
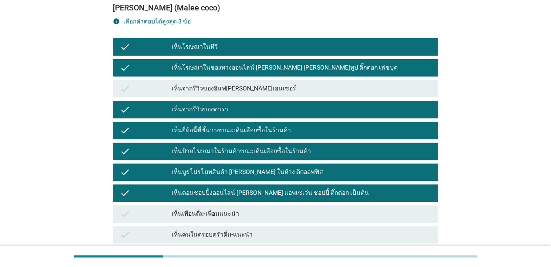
click at [218, 105] on div "เห็นจากรีวิวของดารา" at bounding box center [302, 110] width 260 height 10
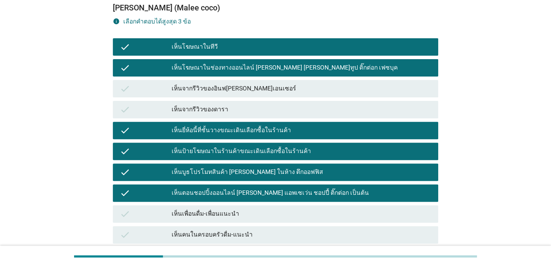
click at [219, 125] on div "เห็นยี่ห้อนี้ที่ชั้นวางขณะเดินเลือกซื้อในร้านค้า" at bounding box center [302, 130] width 260 height 10
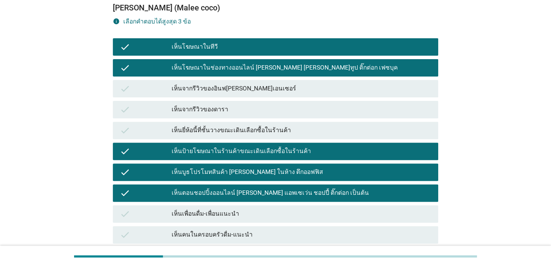
click at [215, 167] on div "เห็นบูธโปรโมทสินค้า [PERSON_NAME] ในห้าง ตึกออฟฟิส" at bounding box center [302, 172] width 260 height 10
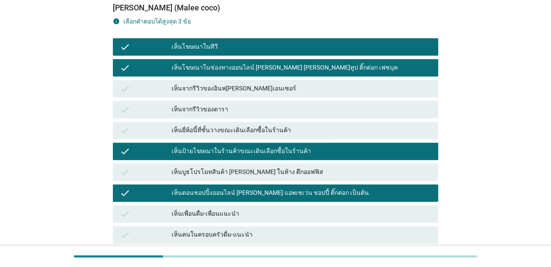
click at [213, 188] on div "เห็นตอนชอปปิ้งออนไลน์ [PERSON_NAME] แอพเซเว่น ชอปปี้ ติ๊กต่อก เป็นต้น" at bounding box center [302, 193] width 260 height 10
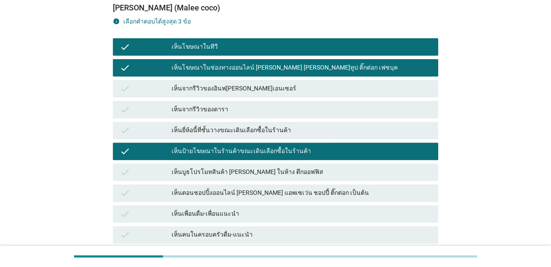
scroll to position [232, 0]
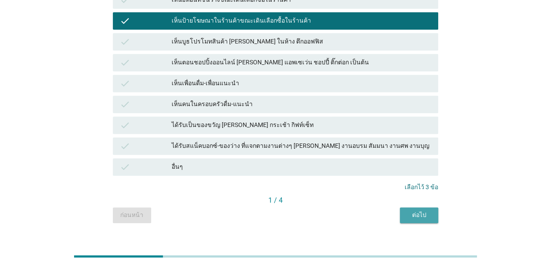
click at [412, 211] on div "ต่อไป" at bounding box center [419, 215] width 24 height 9
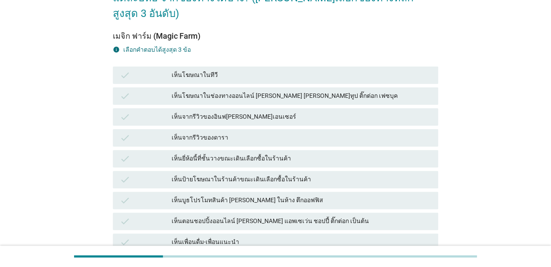
scroll to position [87, 0]
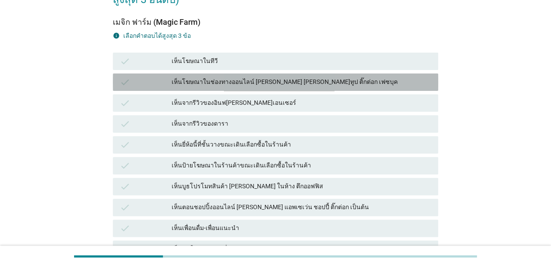
click at [223, 77] on div "เห็นโฆษณาในช่องทางออนไลน์ [PERSON_NAME] [PERSON_NAME]ทูป ติ๊กต่อก เฟซบุค" at bounding box center [302, 82] width 260 height 10
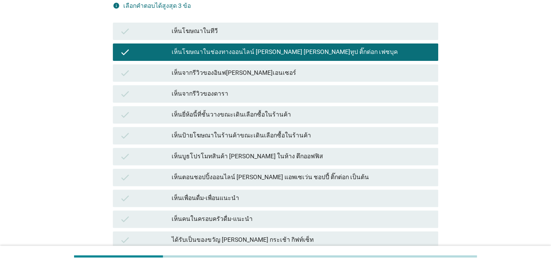
scroll to position [131, 0]
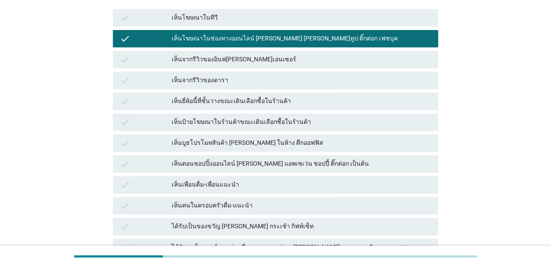
click at [233, 96] on div "เห็นยี่ห้อนี้ที่ชั้นวางขณะเดินเลือกซื้อในร้านค้า" at bounding box center [302, 101] width 260 height 10
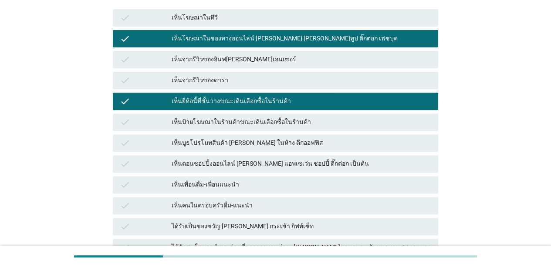
click at [202, 138] on div "เห็นบูธโปรโมทสินค้า [PERSON_NAME] ในห้าง ตึกออฟฟิส" at bounding box center [302, 143] width 260 height 10
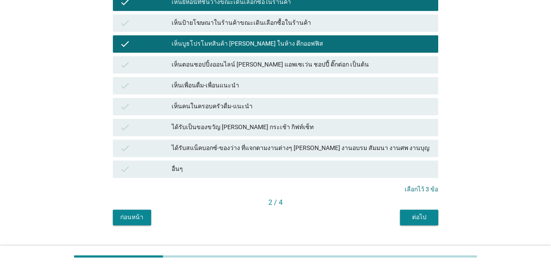
scroll to position [232, 0]
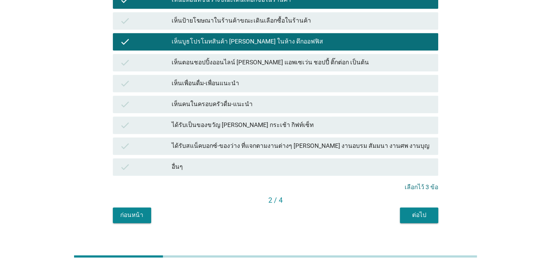
click at [419, 211] on div "ต่อไป" at bounding box center [419, 215] width 24 height 9
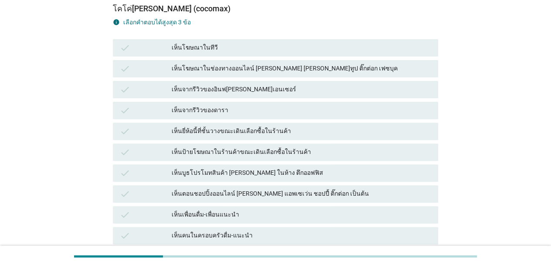
scroll to position [87, 0]
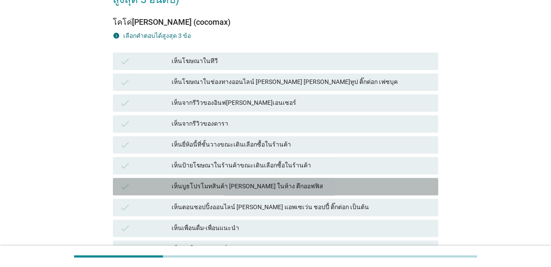
click at [234, 182] on div "เห็นบูธโปรโมทสินค้า [PERSON_NAME] ในห้าง ตึกออฟฟิส" at bounding box center [302, 187] width 260 height 10
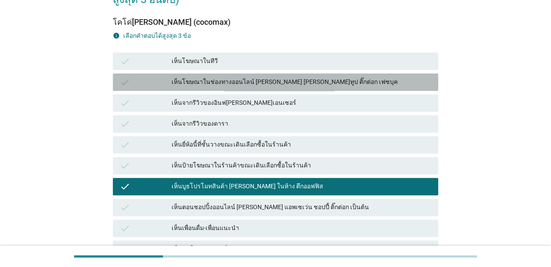
click at [203, 77] on div "เห็นโฆษณาในช่องทางออนไลน์ [PERSON_NAME] [PERSON_NAME]ทูป ติ๊กต่อก เฟซบุค" at bounding box center [302, 82] width 260 height 10
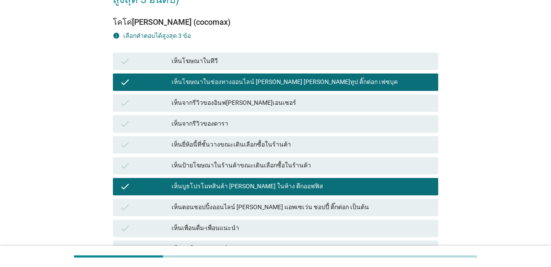
scroll to position [131, 0]
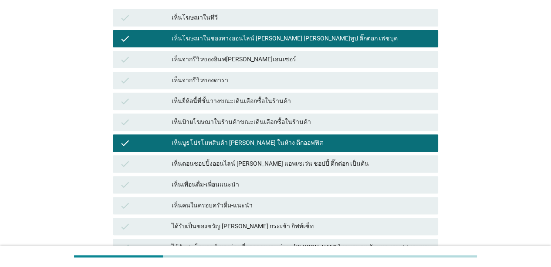
click at [223, 117] on div "เห็นป้ายโฆษณาในร้านค้าขณะเดินเลือกซื้อในร้านค้า" at bounding box center [302, 122] width 260 height 10
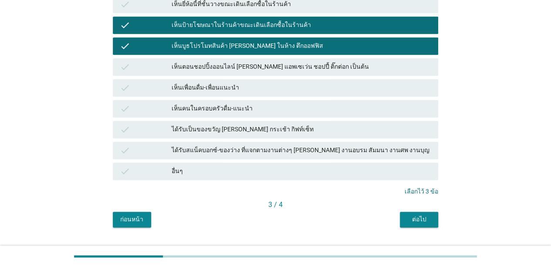
scroll to position [232, 0]
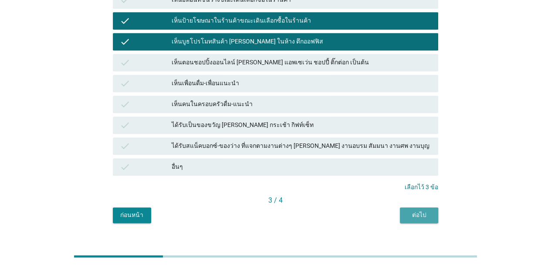
click at [411, 211] on div "ต่อไป" at bounding box center [419, 215] width 24 height 9
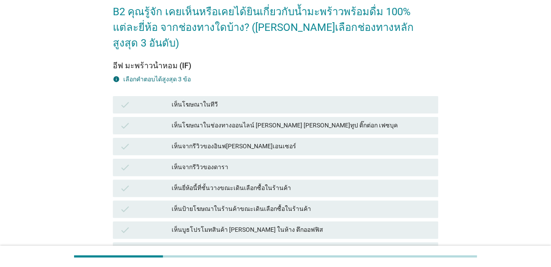
scroll to position [87, 0]
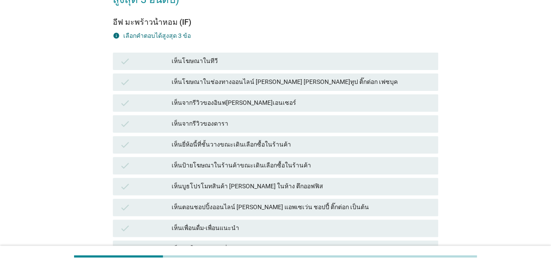
click at [432, 121] on div "B2 คุณรู้จัก เคยเห็นหรือเคยได้ยินเกี่ยวกับน้ำมะพร้าวพร้อมดื่ม 100% แต่ละยี่ห้อ …" at bounding box center [275, 160] width 509 height 431
click at [200, 77] on div "เห็นโฆษณาในช่องทางออนไลน์ [PERSON_NAME] [PERSON_NAME]ทูป ติ๊กต่อก เฟซบุค" at bounding box center [302, 82] width 260 height 10
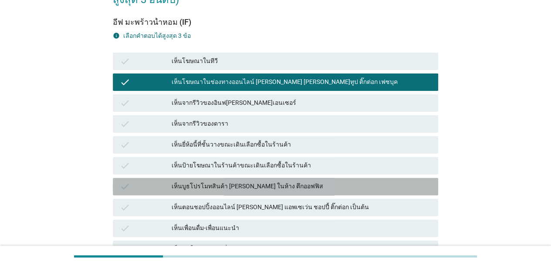
click at [204, 182] on div "เห็นบูธโปรโมทสินค้า [PERSON_NAME] ในห้าง ตึกออฟฟิส" at bounding box center [302, 187] width 260 height 10
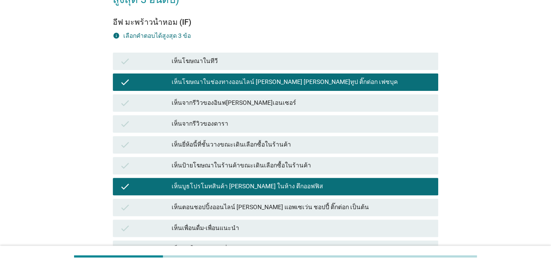
click at [207, 203] on div "เห็นตอนชอปปิ้งออนไลน์ [PERSON_NAME] แอพเซเว่น ชอปปี้ ติ๊กต่อก เป็นต้น" at bounding box center [302, 208] width 260 height 10
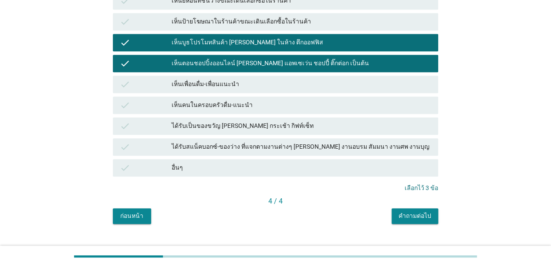
scroll to position [232, 0]
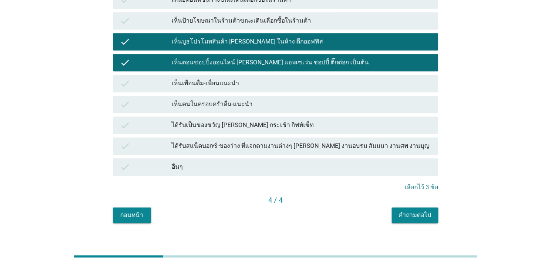
click at [412, 211] on div "คำถามต่อไป" at bounding box center [415, 215] width 33 height 9
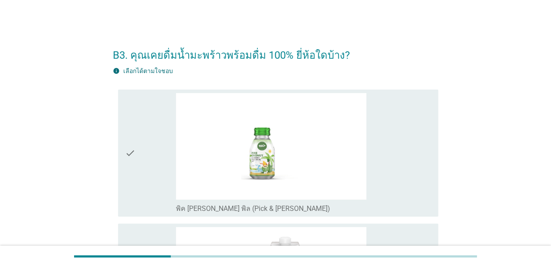
click at [158, 151] on div "check" at bounding box center [150, 153] width 51 height 121
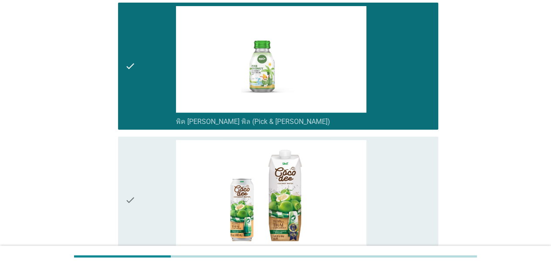
click at [158, 151] on div "check" at bounding box center [150, 200] width 51 height 121
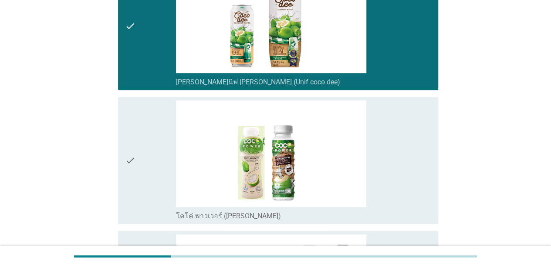
click at [156, 160] on div "check" at bounding box center [150, 161] width 51 height 121
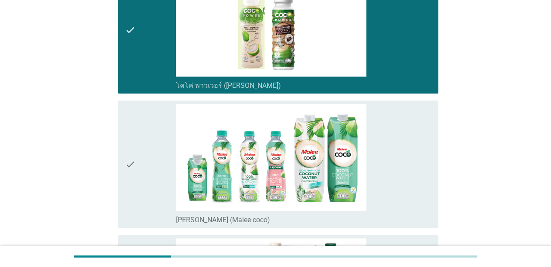
click at [163, 139] on div "check" at bounding box center [150, 164] width 51 height 121
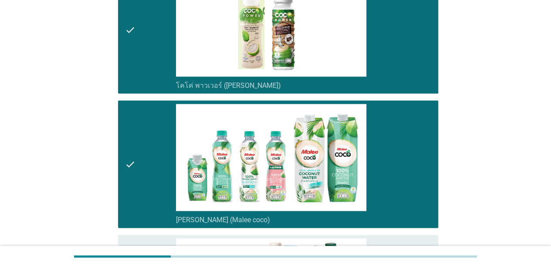
scroll to position [523, 0]
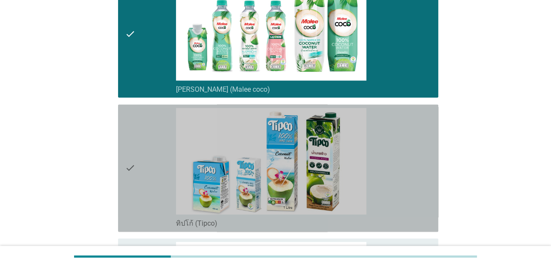
click at [157, 139] on div "check" at bounding box center [150, 168] width 51 height 121
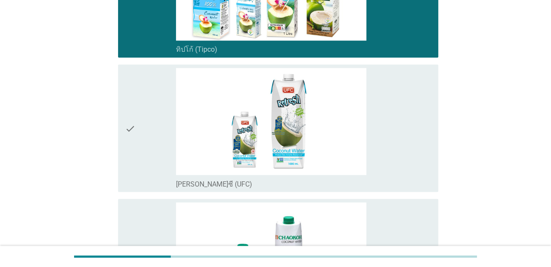
click at [146, 137] on div "check" at bounding box center [150, 128] width 51 height 121
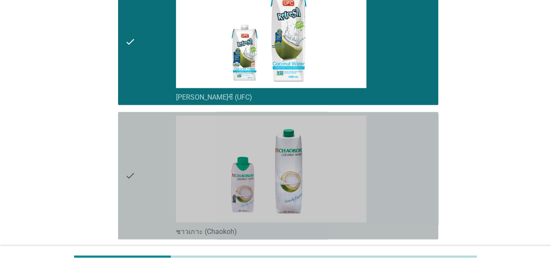
click at [146, 130] on div "check" at bounding box center [150, 175] width 51 height 121
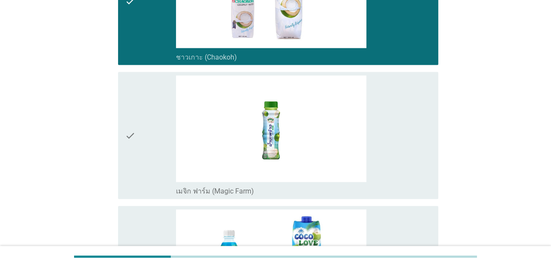
click at [145, 121] on div "check" at bounding box center [150, 136] width 51 height 121
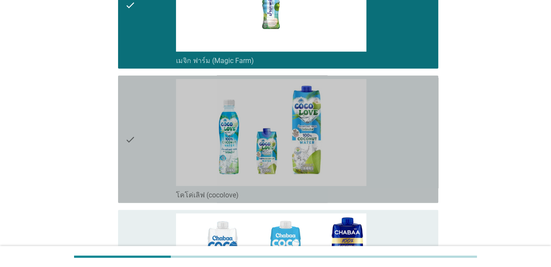
click at [142, 128] on div "check" at bounding box center [150, 139] width 51 height 121
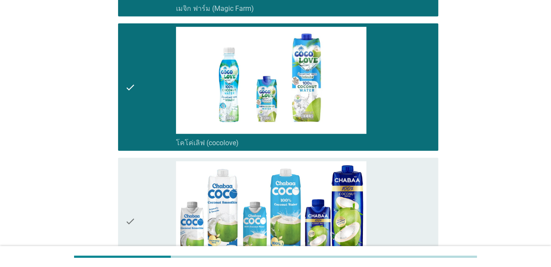
scroll to position [1220, 0]
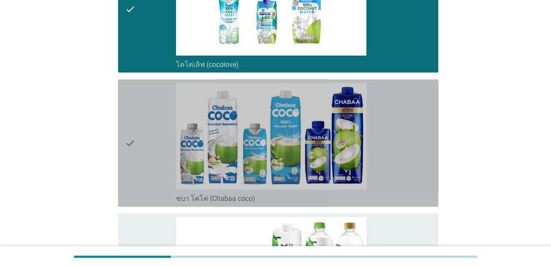
click at [139, 135] on div "check" at bounding box center [150, 143] width 51 height 121
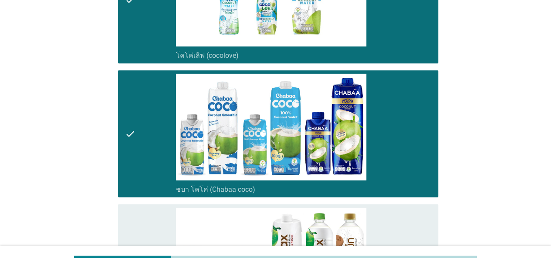
scroll to position [1394, 0]
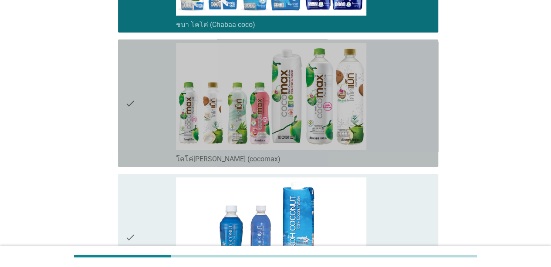
click at [142, 135] on div "check" at bounding box center [150, 103] width 51 height 121
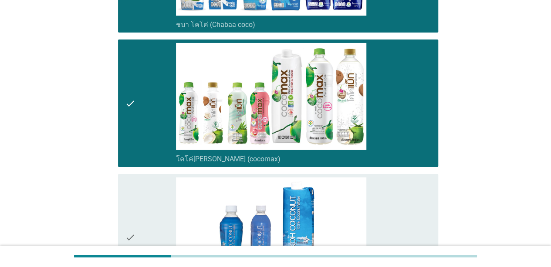
click at [140, 207] on div "check" at bounding box center [150, 238] width 51 height 121
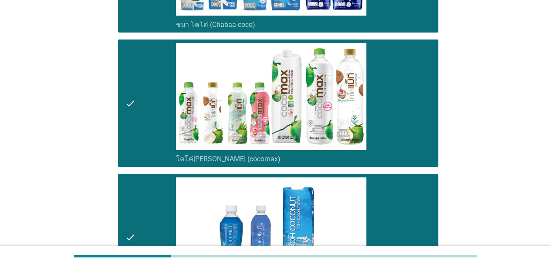
scroll to position [1568, 0]
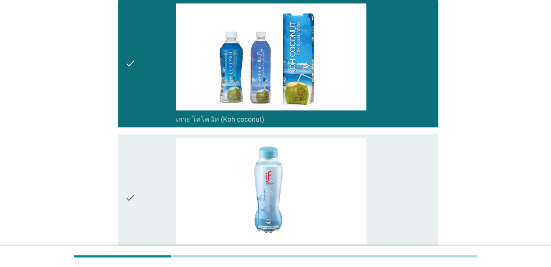
click at [142, 179] on div "check" at bounding box center [150, 198] width 51 height 121
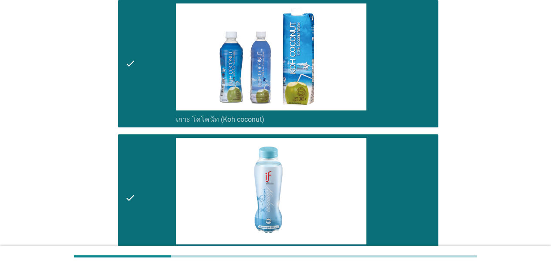
scroll to position [1687, 0]
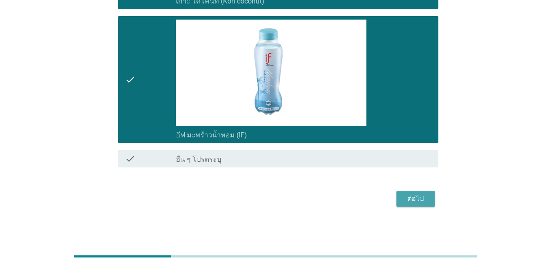
click at [411, 194] on div "ต่อไป" at bounding box center [415, 199] width 24 height 10
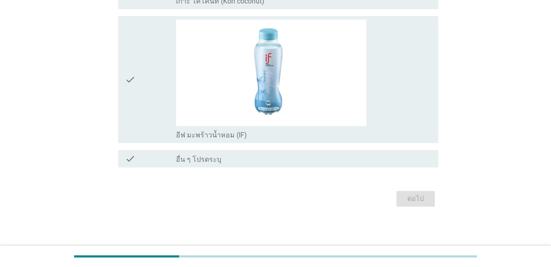
scroll to position [0, 0]
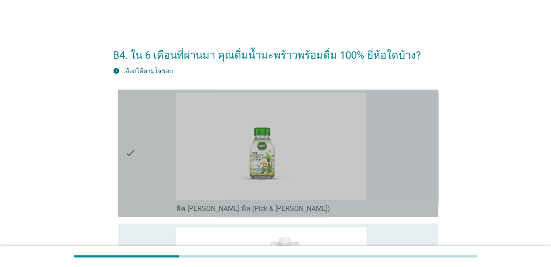
click at [142, 134] on div "check" at bounding box center [150, 153] width 51 height 121
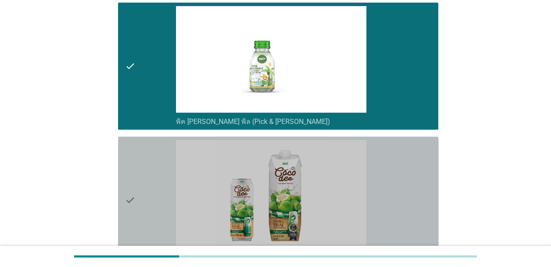
click at [140, 149] on div "check" at bounding box center [150, 200] width 51 height 121
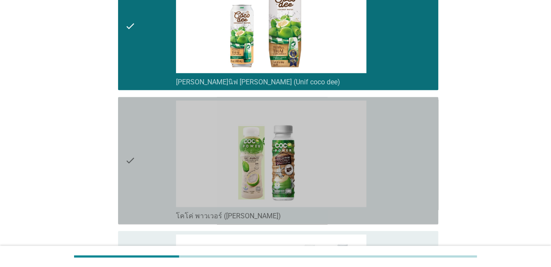
click at [130, 139] on icon "check" at bounding box center [130, 161] width 10 height 121
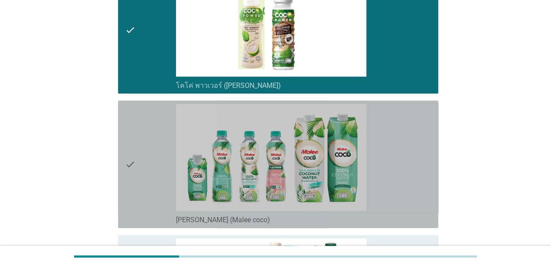
click at [130, 154] on icon "check" at bounding box center [130, 164] width 10 height 121
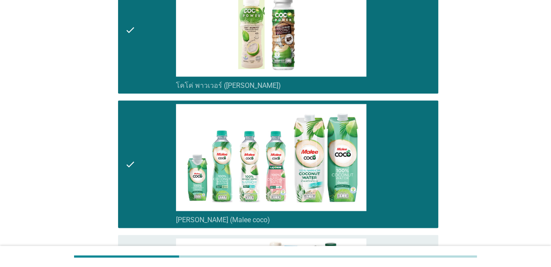
scroll to position [566, 0]
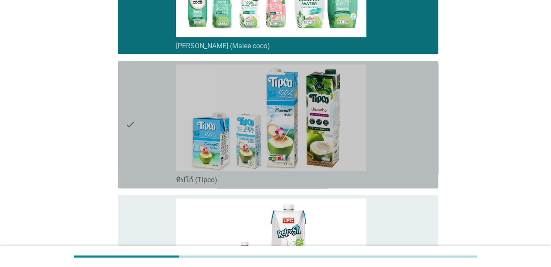
click at [138, 140] on div "check" at bounding box center [150, 124] width 51 height 121
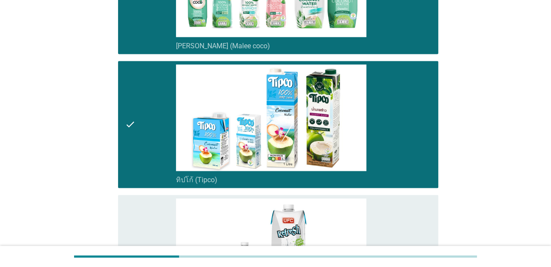
click at [135, 204] on icon "check" at bounding box center [130, 259] width 10 height 121
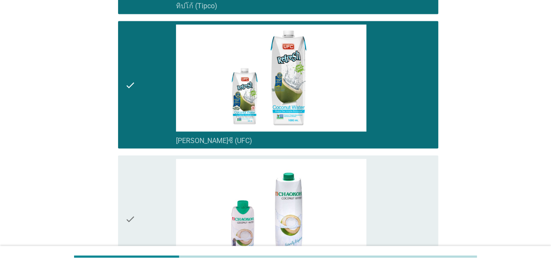
click at [135, 205] on icon "check" at bounding box center [130, 219] width 10 height 121
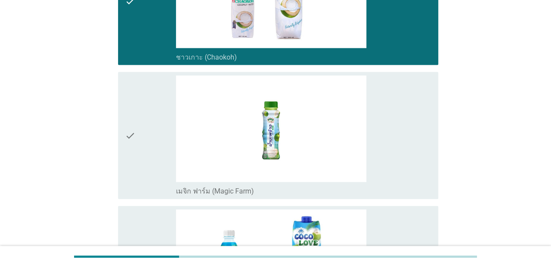
click at [142, 149] on div "check" at bounding box center [150, 136] width 51 height 121
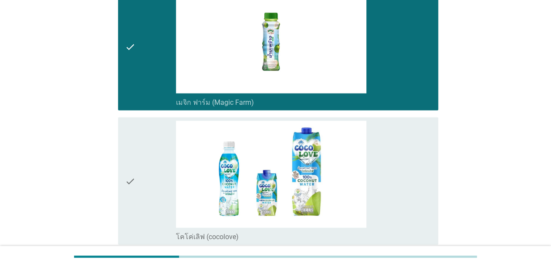
scroll to position [1133, 0]
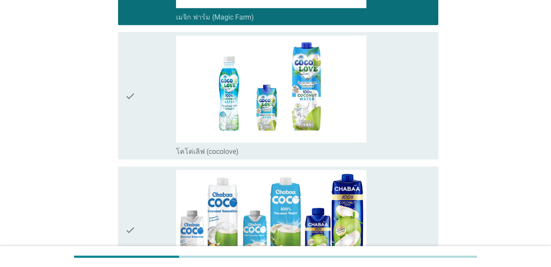
click at [143, 149] on div "check" at bounding box center [150, 96] width 51 height 121
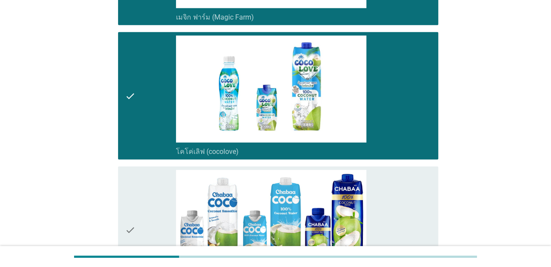
click at [139, 190] on div "check" at bounding box center [150, 230] width 51 height 121
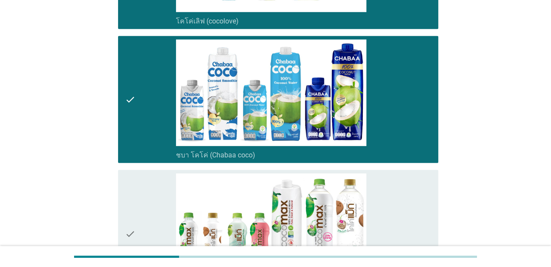
scroll to position [1394, 0]
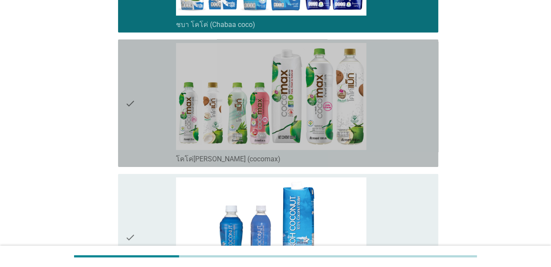
click at [141, 100] on div "check" at bounding box center [150, 103] width 51 height 121
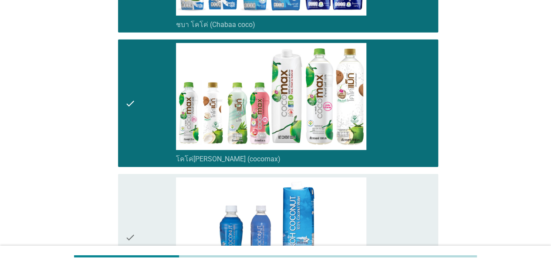
click at [144, 197] on div "check" at bounding box center [150, 238] width 51 height 121
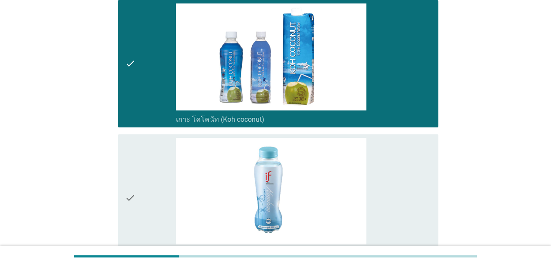
click at [153, 178] on div "check" at bounding box center [150, 198] width 51 height 121
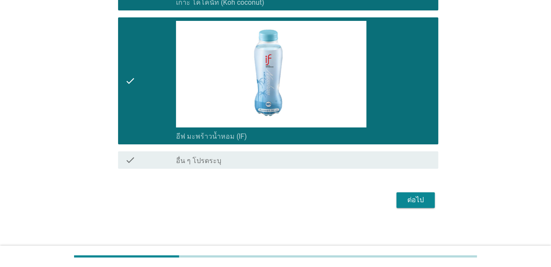
scroll to position [1687, 0]
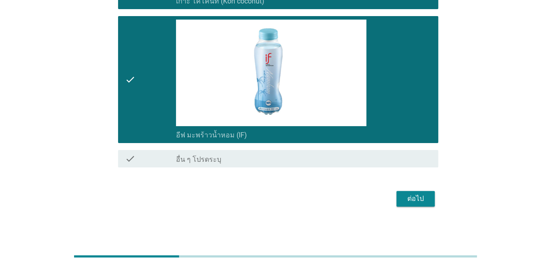
click at [410, 197] on div "ต่อไป" at bounding box center [415, 199] width 24 height 10
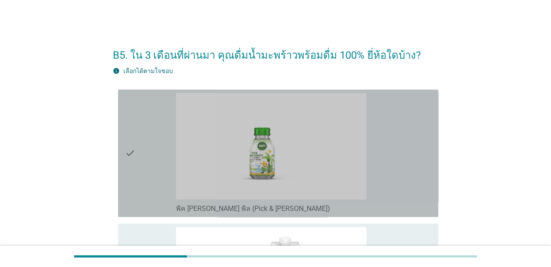
click at [167, 143] on div "check" at bounding box center [150, 153] width 51 height 121
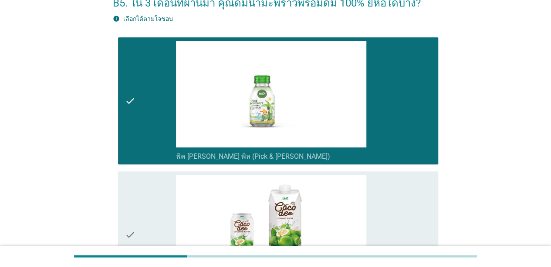
scroll to position [174, 0]
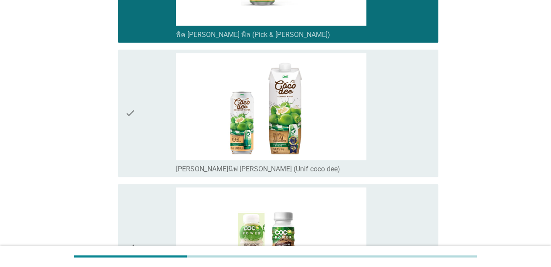
click at [146, 125] on div "check" at bounding box center [150, 113] width 51 height 121
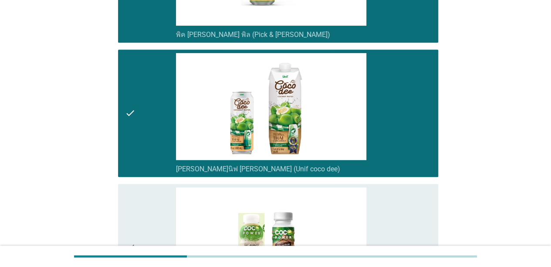
click at [140, 205] on div "check" at bounding box center [150, 248] width 51 height 121
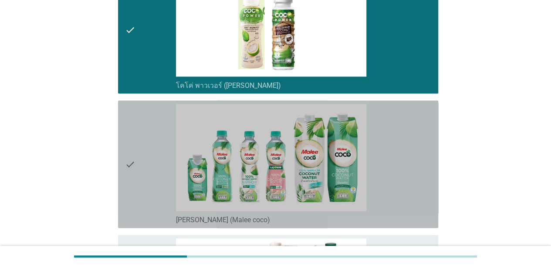
click at [134, 174] on icon "check" at bounding box center [130, 164] width 10 height 121
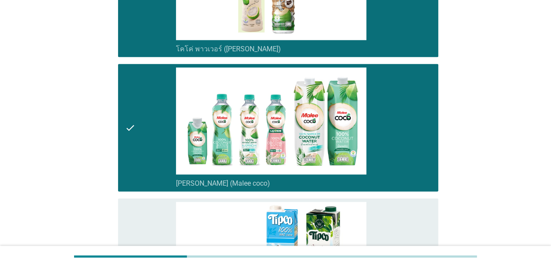
scroll to position [566, 0]
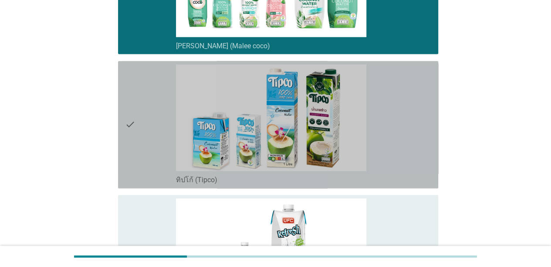
click at [149, 115] on div "check" at bounding box center [150, 124] width 51 height 121
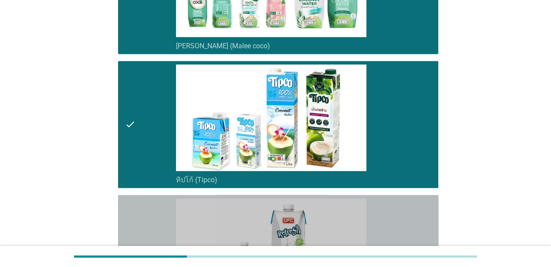
click at [145, 204] on div "check" at bounding box center [150, 259] width 51 height 121
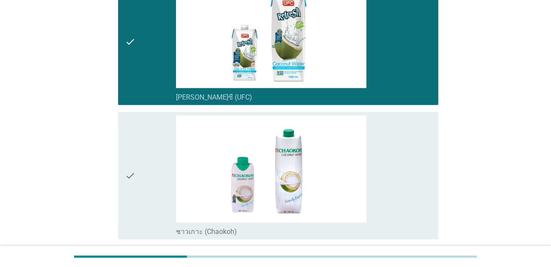
click at [151, 139] on div "check" at bounding box center [150, 175] width 51 height 121
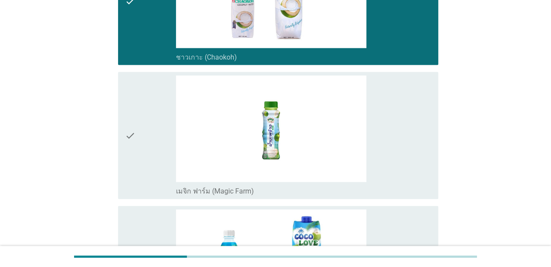
click at [152, 139] on div "check" at bounding box center [150, 136] width 51 height 121
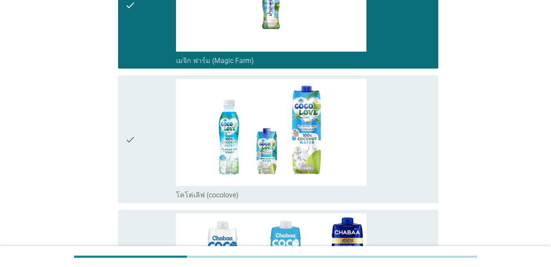
click at [142, 155] on div "check" at bounding box center [150, 139] width 51 height 121
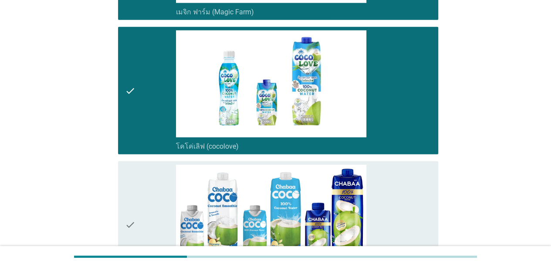
scroll to position [1220, 0]
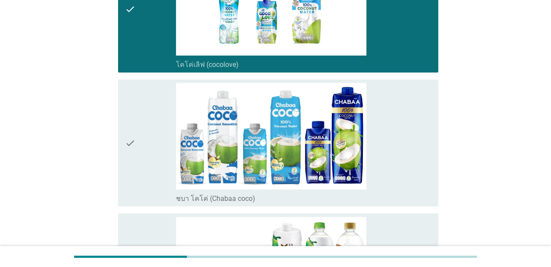
click at [141, 160] on div "check" at bounding box center [150, 143] width 51 height 121
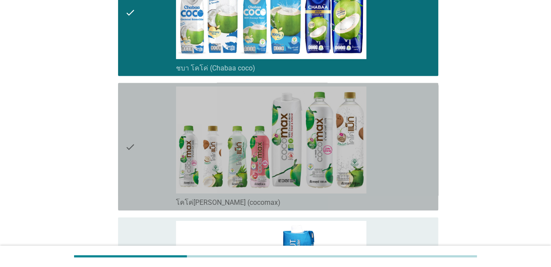
click at [151, 156] on div "check" at bounding box center [150, 147] width 51 height 121
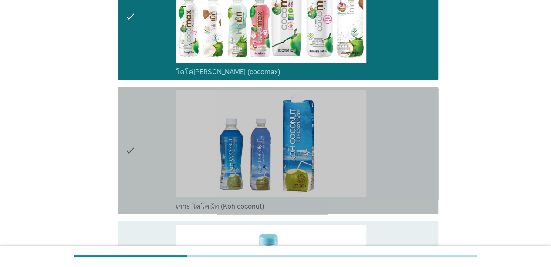
click at [152, 121] on div "check" at bounding box center [150, 151] width 51 height 121
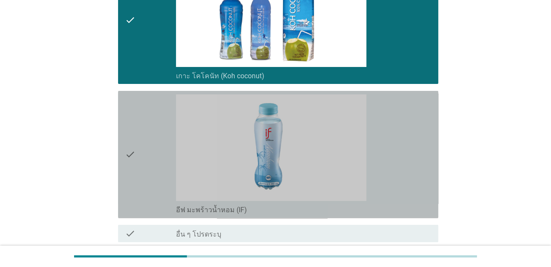
click at [149, 135] on div "check" at bounding box center [150, 155] width 51 height 121
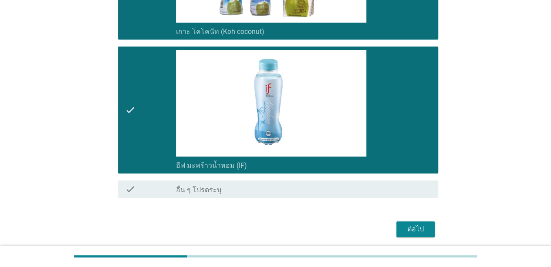
scroll to position [1687, 0]
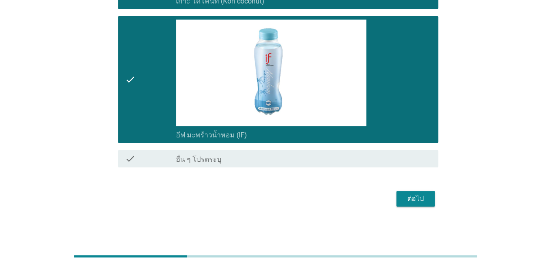
click at [415, 195] on div "ต่อไป" at bounding box center [415, 199] width 24 height 10
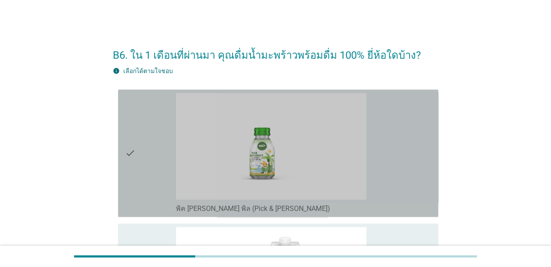
click at [141, 126] on div "check" at bounding box center [150, 153] width 51 height 121
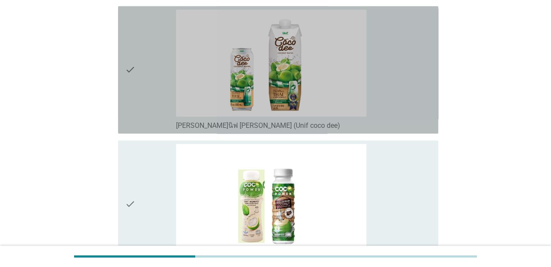
click at [141, 127] on div "check" at bounding box center [150, 70] width 51 height 121
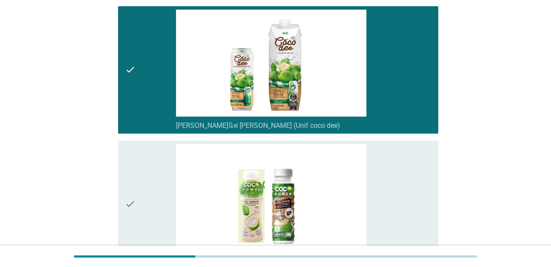
click at [144, 174] on div "check" at bounding box center [150, 204] width 51 height 121
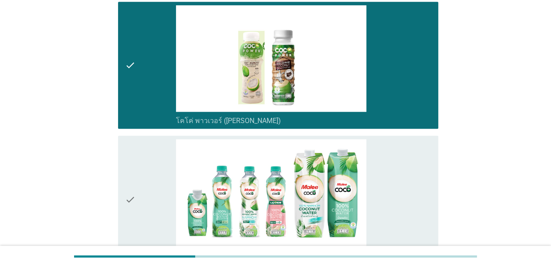
scroll to position [436, 0]
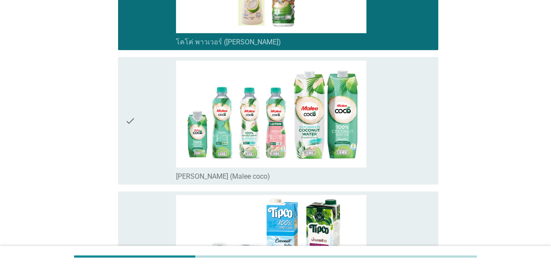
click at [146, 143] on div "check" at bounding box center [150, 121] width 51 height 121
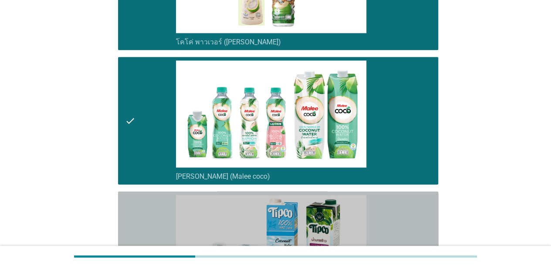
click at [152, 203] on div "check" at bounding box center [150, 255] width 51 height 121
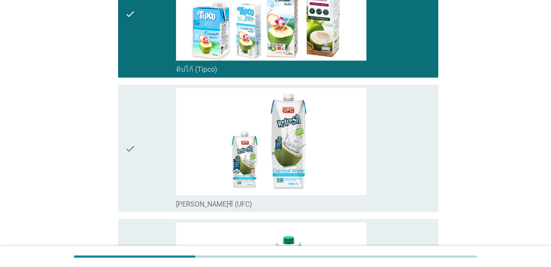
scroll to position [697, 0]
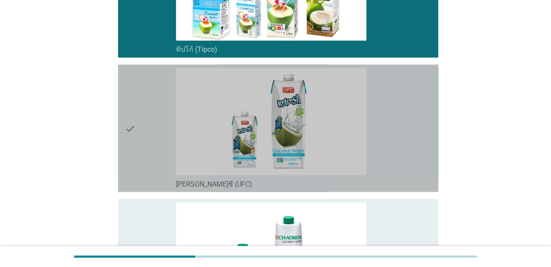
click at [168, 108] on div "check" at bounding box center [150, 128] width 51 height 121
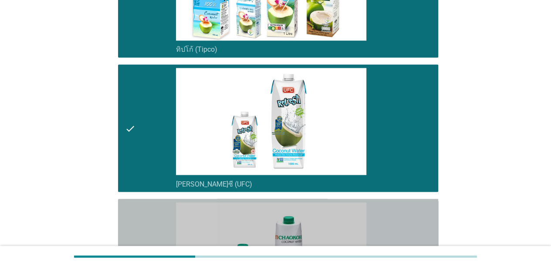
click at [156, 206] on div "check" at bounding box center [150, 263] width 51 height 121
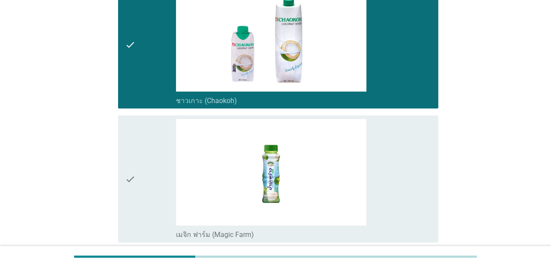
click at [149, 180] on div "check" at bounding box center [150, 179] width 51 height 121
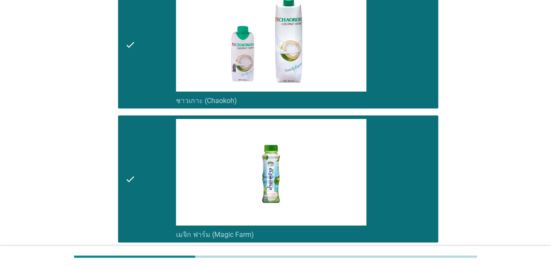
scroll to position [1089, 0]
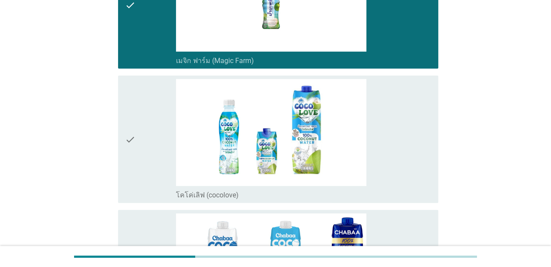
click at [152, 172] on div "check" at bounding box center [150, 139] width 51 height 121
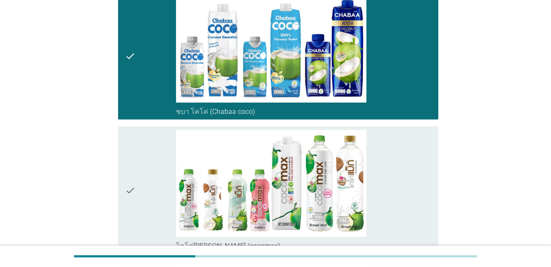
click at [151, 167] on div "check" at bounding box center [150, 190] width 51 height 121
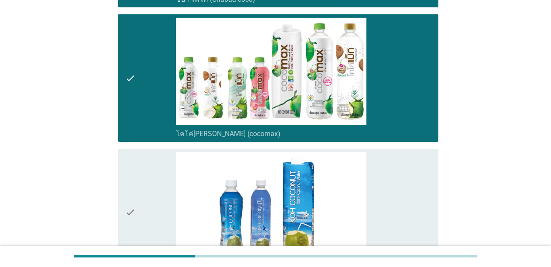
scroll to position [1525, 0]
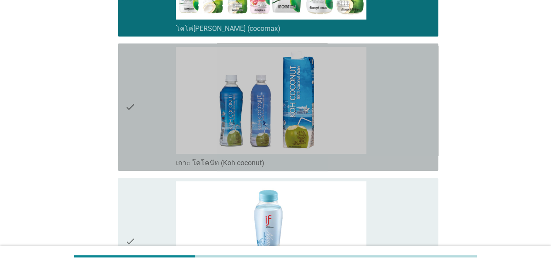
click at [156, 126] on div "check" at bounding box center [150, 107] width 51 height 121
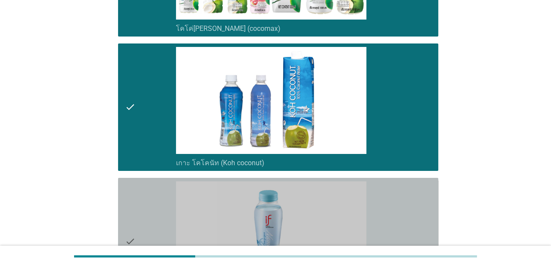
click at [152, 201] on div "check" at bounding box center [150, 242] width 51 height 121
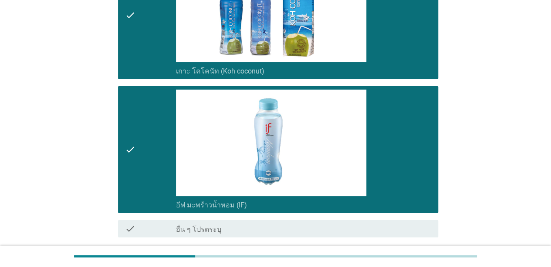
scroll to position [1687, 0]
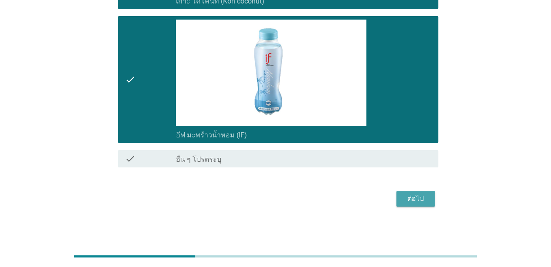
click at [423, 199] on div "ต่อไป" at bounding box center [415, 199] width 24 height 10
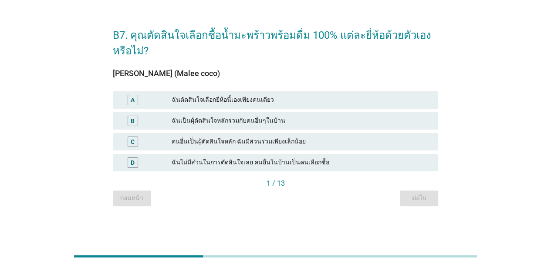
scroll to position [0, 0]
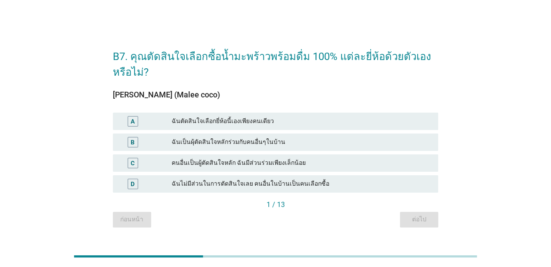
click at [213, 126] on div "A ฉันตัดสินใจเลือกยี่ห้อนี้เองเพียงคนเดียว" at bounding box center [275, 121] width 325 height 17
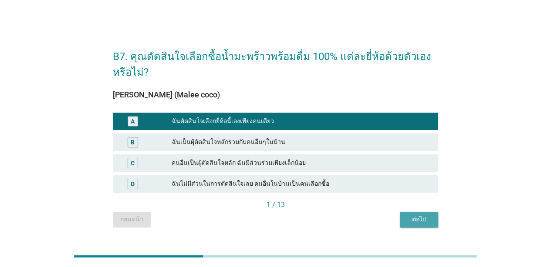
click at [426, 219] on div "ต่อไป" at bounding box center [419, 219] width 24 height 9
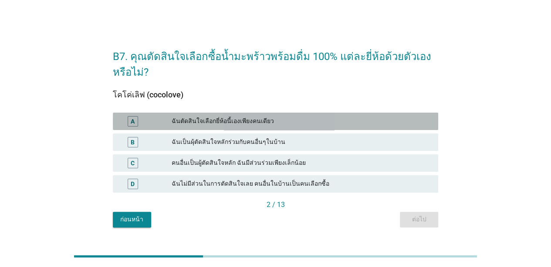
click at [235, 122] on div "ฉันตัดสินใจเลือกยี่ห้อนี้เองเพียงคนเดียว" at bounding box center [302, 121] width 260 height 10
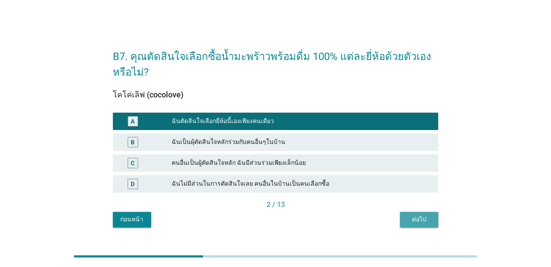
click at [422, 225] on button "ต่อไป" at bounding box center [419, 220] width 38 height 16
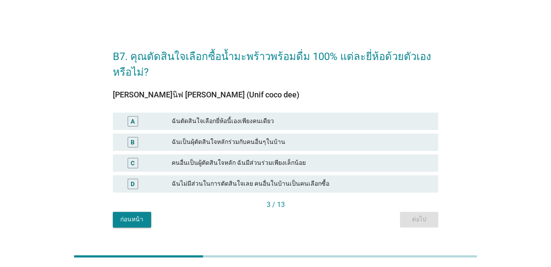
click at [211, 123] on div "ฉันตัดสินใจเลือกยี่ห้อนี้เองเพียงคนเดียว" at bounding box center [302, 121] width 260 height 10
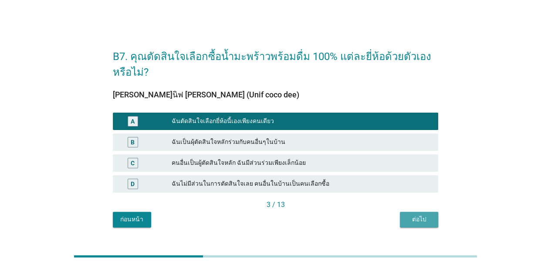
click at [411, 223] on div "ต่อไป" at bounding box center [419, 219] width 24 height 9
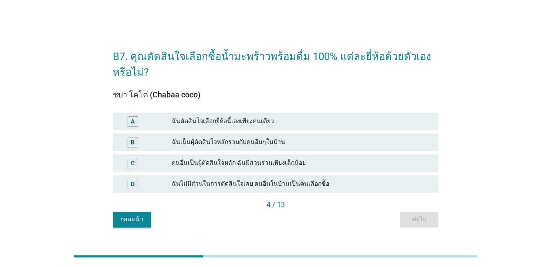
click at [209, 115] on div "A ฉันตัดสินใจเลือกยี่ห้อนี้เองเพียงคนเดียว" at bounding box center [275, 121] width 325 height 17
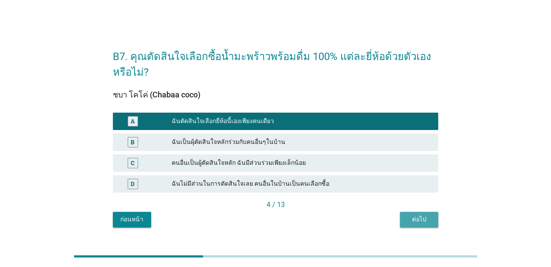
click at [426, 220] on div "ต่อไป" at bounding box center [419, 219] width 24 height 9
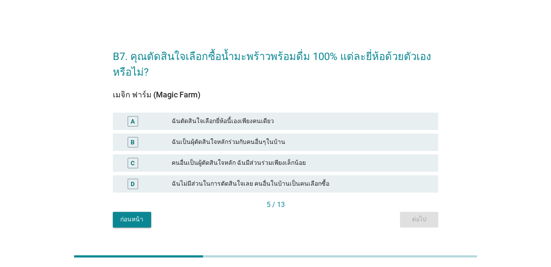
click at [252, 123] on div "ฉันตัดสินใจเลือกยี่ห้อนี้เองเพียงคนเดียว" at bounding box center [302, 121] width 260 height 10
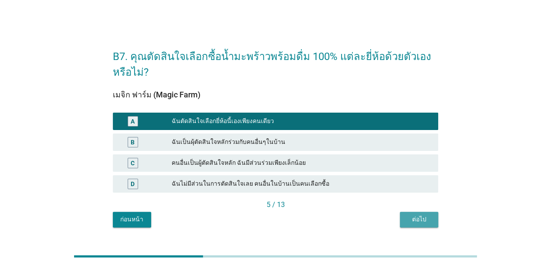
click at [423, 217] on div "ต่อไป" at bounding box center [419, 219] width 24 height 9
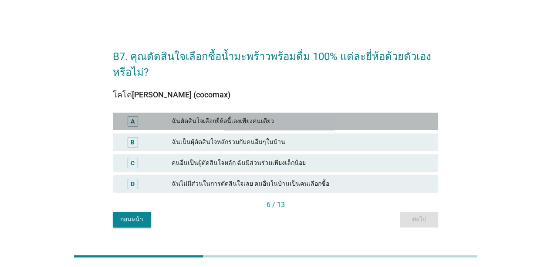
click at [258, 121] on div "ฉันตัดสินใจเลือกยี่ห้อนี้เองเพียงคนเดียว" at bounding box center [302, 121] width 260 height 10
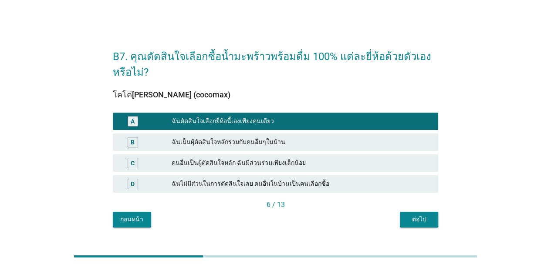
click at [426, 220] on div "ต่อไป" at bounding box center [419, 219] width 24 height 9
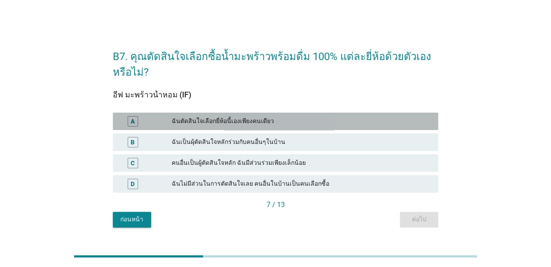
click at [248, 118] on div "ฉันตัดสินใจเลือกยี่ห้อนี้เองเพียงคนเดียว" at bounding box center [302, 121] width 260 height 10
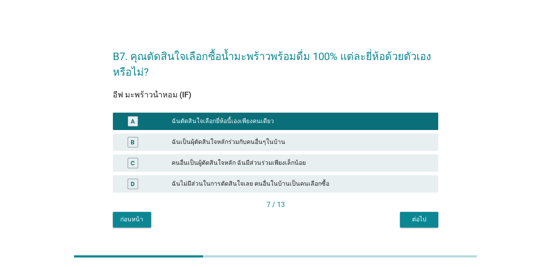
click at [430, 217] on div "ต่อไป" at bounding box center [419, 219] width 24 height 9
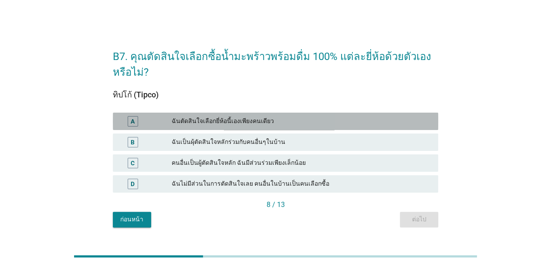
click at [257, 122] on div "ฉันตัดสินใจเลือกยี่ห้อนี้เองเพียงคนเดียว" at bounding box center [302, 121] width 260 height 10
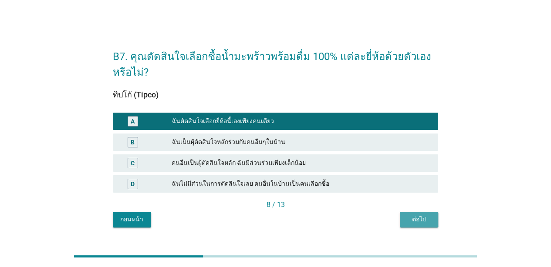
click at [423, 217] on div "ต่อไป" at bounding box center [419, 219] width 24 height 9
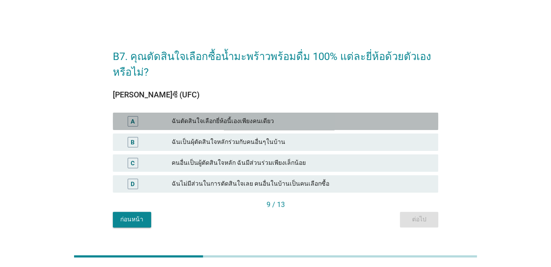
click at [266, 123] on div "ฉันตัดสินใจเลือกยี่ห้อนี้เองเพียงคนเดียว" at bounding box center [302, 121] width 260 height 10
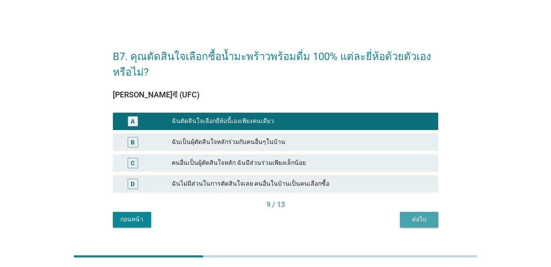
click at [414, 219] on div "ต่อไป" at bounding box center [419, 219] width 24 height 9
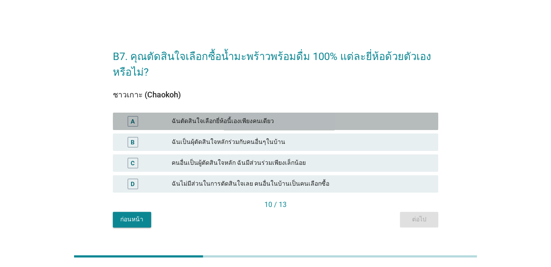
click at [233, 123] on div "ฉันตัดสินใจเลือกยี่ห้อนี้เองเพียงคนเดียว" at bounding box center [302, 121] width 260 height 10
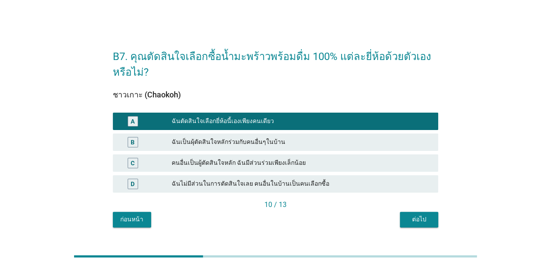
click at [413, 219] on div "ต่อไป" at bounding box center [419, 219] width 24 height 9
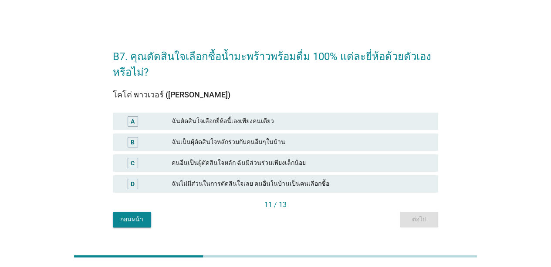
click at [210, 121] on div "ฉันตัดสินใจเลือกยี่ห้อนี้เองเพียงคนเดียว" at bounding box center [302, 121] width 260 height 10
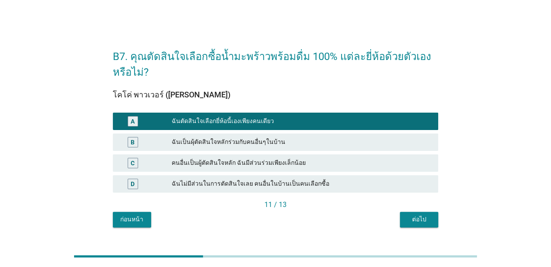
click at [425, 218] on div "ต่อไป" at bounding box center [419, 219] width 24 height 9
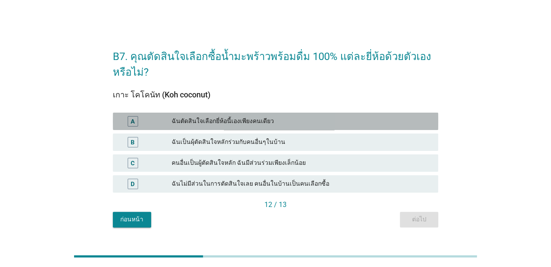
click at [267, 113] on div "A ฉันตัดสินใจเลือกยี่ห้อนี้เองเพียงคนเดียว" at bounding box center [275, 121] width 325 height 17
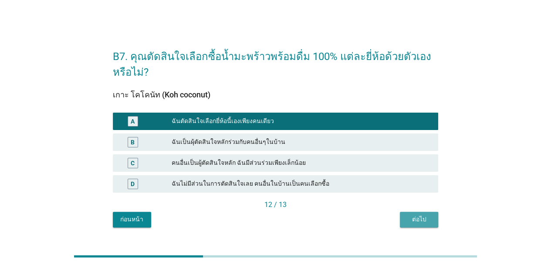
click at [420, 215] on div "ต่อไป" at bounding box center [419, 219] width 24 height 9
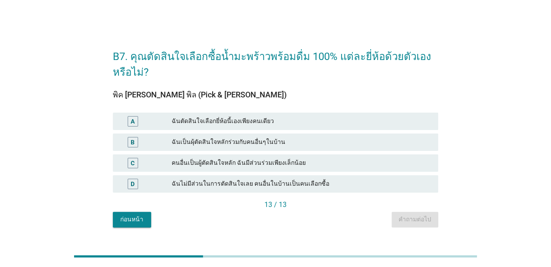
click at [264, 123] on div "ฉันตัดสินใจเลือกยี่ห้อนี้เองเพียงคนเดียว" at bounding box center [302, 121] width 260 height 10
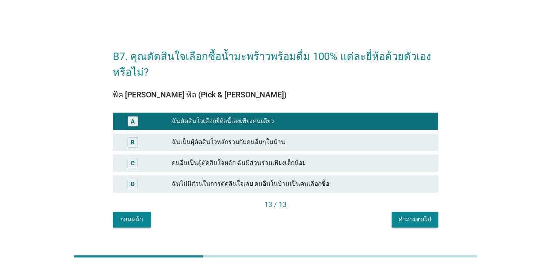
click at [426, 222] on div "คำถามต่อไป" at bounding box center [415, 219] width 33 height 9
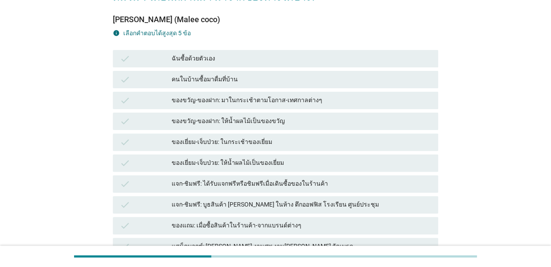
scroll to position [87, 0]
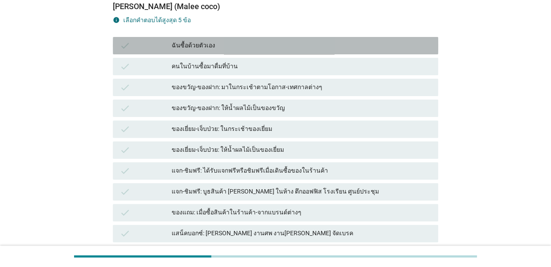
click at [194, 41] on div "ฉันซื้อด้วยตัวเอง" at bounding box center [302, 46] width 260 height 10
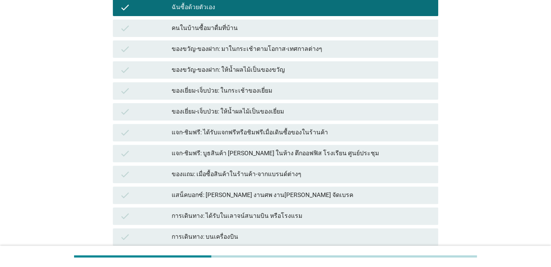
scroll to position [174, 0]
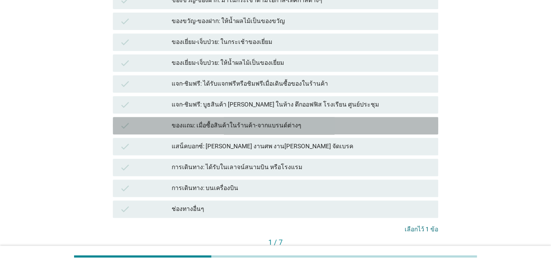
click at [222, 125] on div "ของแถม: เมื่อซื้อสินค้าในร้านค้า-จากแบรนด์ต่างๆ" at bounding box center [302, 126] width 260 height 10
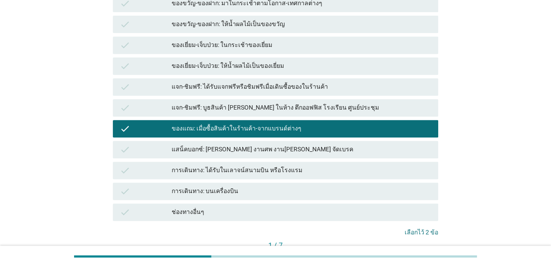
scroll to position [87, 0]
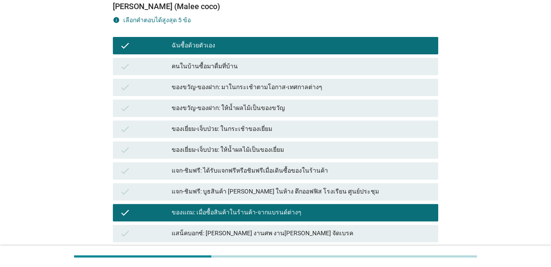
click at [218, 95] on div "check ของขวัญ-ของฝาก: มาในกระเช้าตามโอกาส-เทศกาลต่างๆ" at bounding box center [275, 87] width 325 height 17
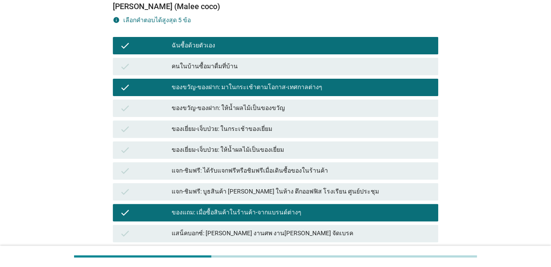
click at [244, 146] on div "ของเยี่ยม-เจ็บป่วย: ให้น้ำผลไม้เป็นของเยี่ยม" at bounding box center [302, 150] width 260 height 10
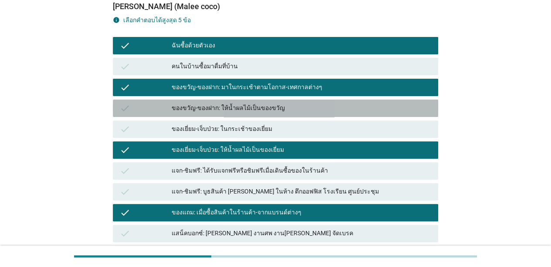
click at [240, 111] on div "ของขวัญ-ของฝาก: ให้น้ำผลไม้เป็นของขวัญ" at bounding box center [302, 108] width 260 height 10
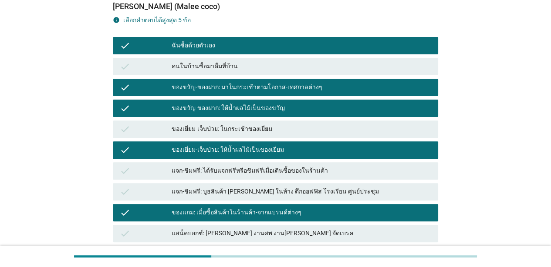
scroll to position [232, 0]
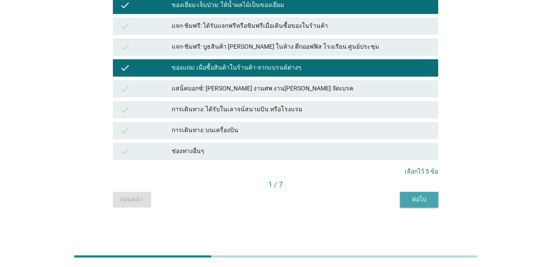
click at [419, 194] on button "ต่อไป" at bounding box center [419, 200] width 38 height 16
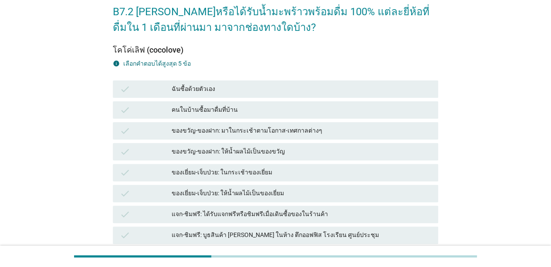
scroll to position [87, 0]
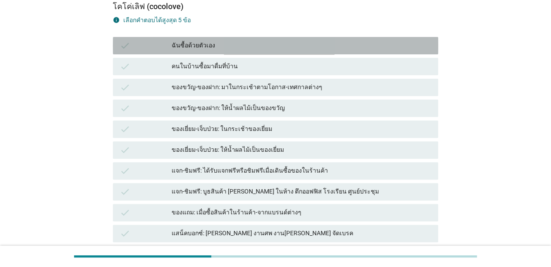
click at [210, 47] on div "ฉันซื้อด้วยตัวเอง" at bounding box center [302, 46] width 260 height 10
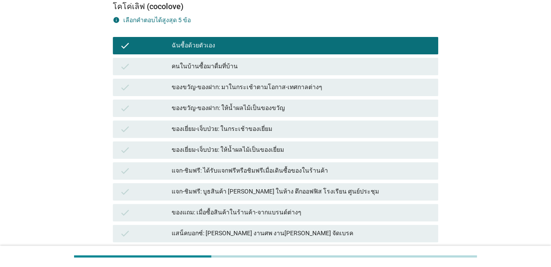
click at [204, 91] on div "ของขวัญ-ของฝาก: มาในกระเช้าตามโอกาส-เทศกาลต่างๆ" at bounding box center [302, 87] width 260 height 10
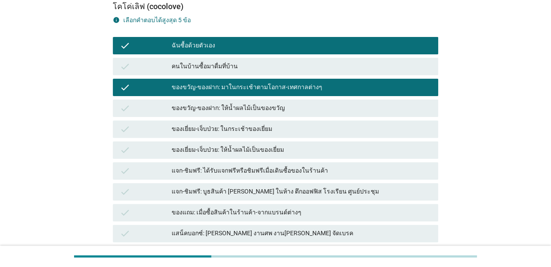
click at [216, 216] on div "ของแถม: เมื่อซื้อสินค้าในร้านค้า-จากแบรนด์ต่างๆ" at bounding box center [302, 213] width 260 height 10
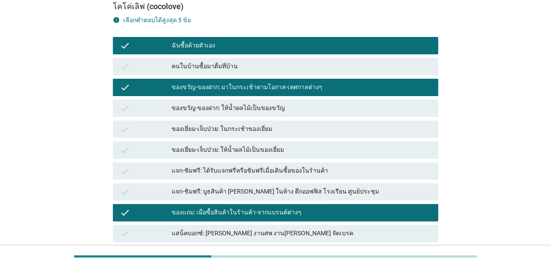
scroll to position [218, 0]
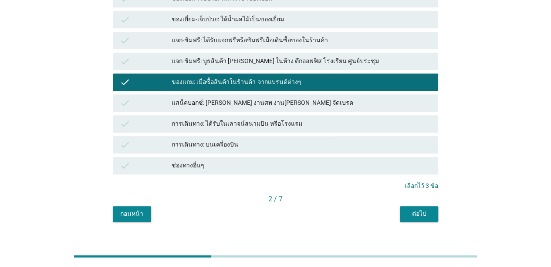
click at [424, 210] on div "ต่อไป" at bounding box center [419, 214] width 24 height 9
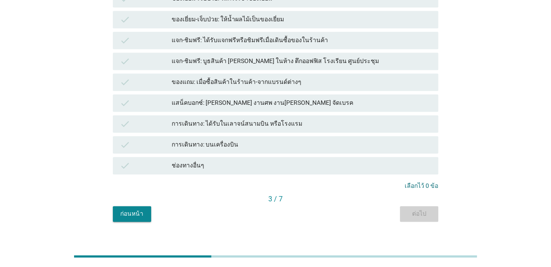
scroll to position [0, 0]
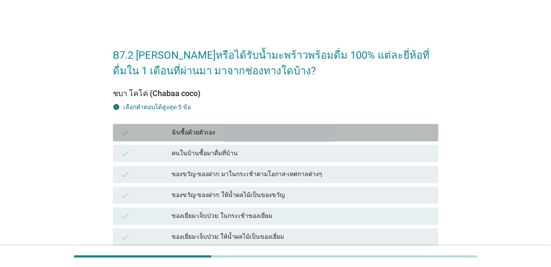
click at [209, 131] on div "ฉันซื้อด้วยตัวเอง" at bounding box center [302, 133] width 260 height 10
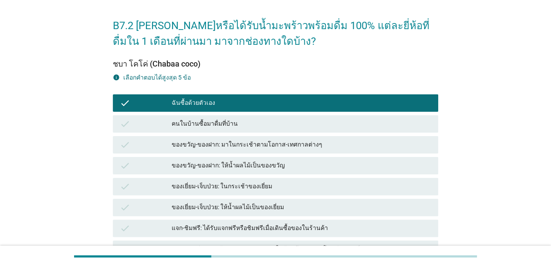
scroll to position [44, 0]
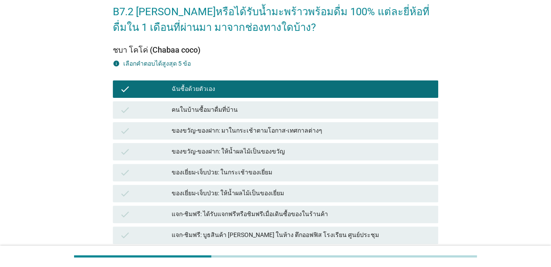
click at [222, 134] on div "ของขวัญ-ของฝาก: มาในกระเช้าตามโอกาส-เทศกาลต่างๆ" at bounding box center [302, 131] width 260 height 10
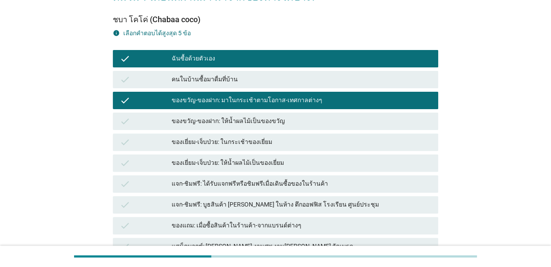
scroll to position [87, 0]
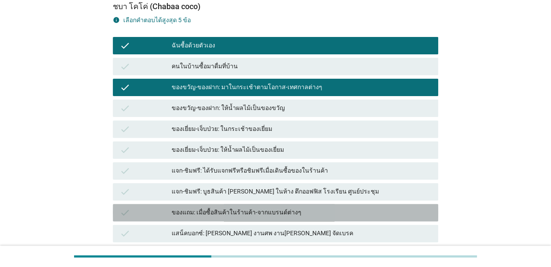
click at [210, 213] on div "ของแถม: เมื่อซื้อสินค้าในร้านค้า-จากแบรนด์ต่างๆ" at bounding box center [302, 213] width 260 height 10
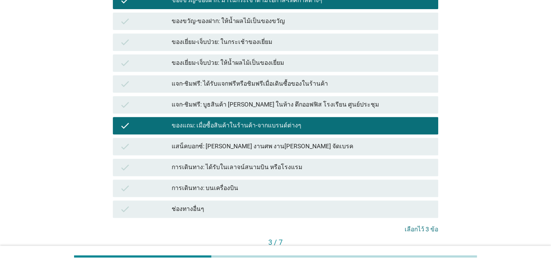
scroll to position [232, 0]
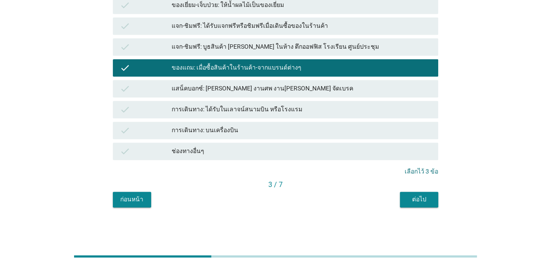
click at [414, 194] on button "ต่อไป" at bounding box center [419, 200] width 38 height 16
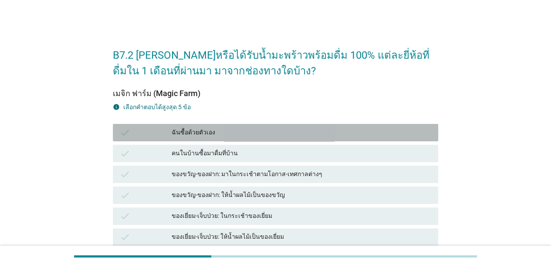
click at [188, 134] on div "ฉันซื้อด้วยตัวเอง" at bounding box center [302, 133] width 260 height 10
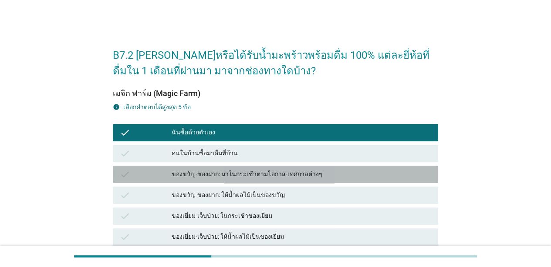
click at [208, 177] on div "ของขวัญ-ของฝาก: มาในกระเช้าตามโอกาส-เทศกาลต่างๆ" at bounding box center [302, 174] width 260 height 10
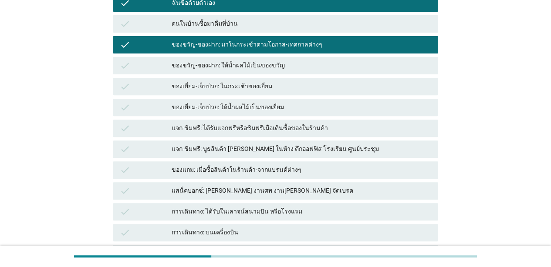
scroll to position [131, 0]
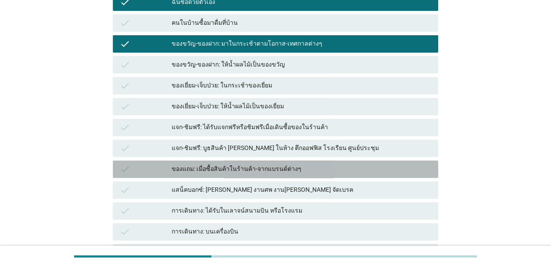
click at [201, 172] on div "ของแถม: เมื่อซื้อสินค้าในร้านค้า-จากแบรนด์ต่างๆ" at bounding box center [302, 169] width 260 height 10
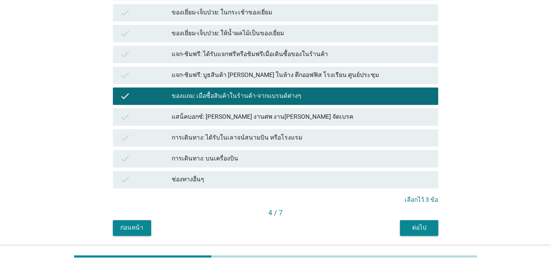
scroll to position [218, 0]
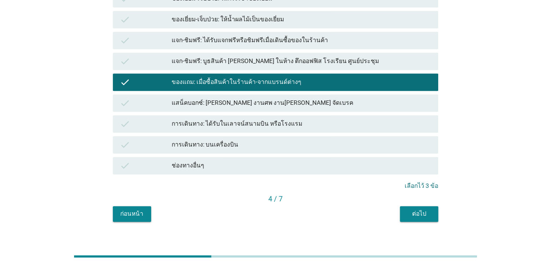
click at [416, 210] on div "ต่อไป" at bounding box center [419, 214] width 24 height 9
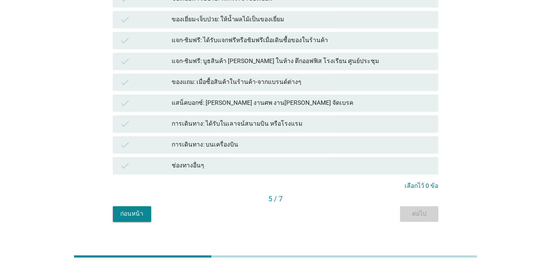
scroll to position [0, 0]
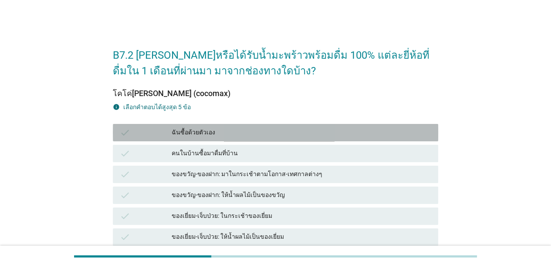
click at [166, 130] on div "check" at bounding box center [146, 133] width 52 height 10
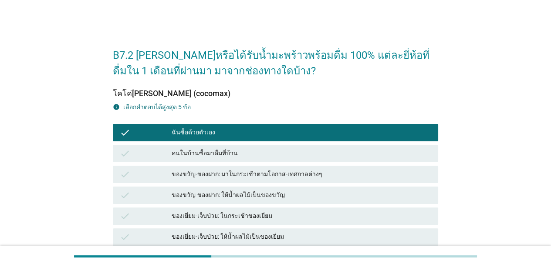
scroll to position [44, 0]
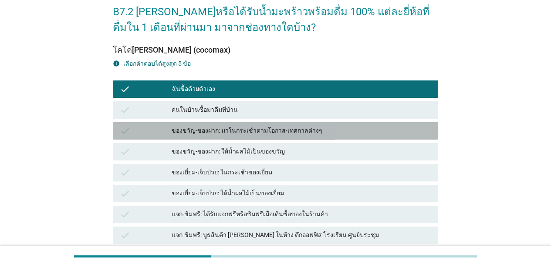
click at [225, 131] on div "ของขวัญ-ของฝาก: มาในกระเช้าตามโอกาส-เทศกาลต่างๆ" at bounding box center [302, 131] width 260 height 10
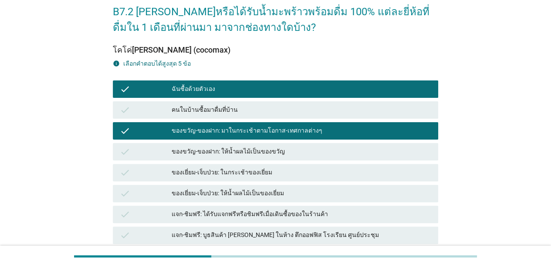
scroll to position [174, 0]
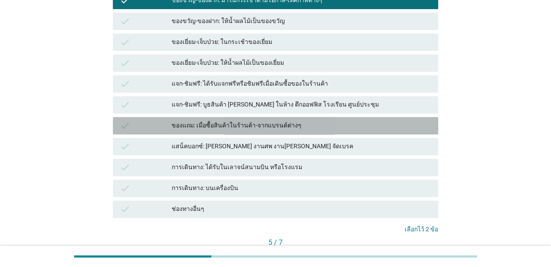
click at [229, 125] on div "ของแถม: เมื่อซื้อสินค้าในร้านค้า-จากแบรนด์ต่างๆ" at bounding box center [302, 126] width 260 height 10
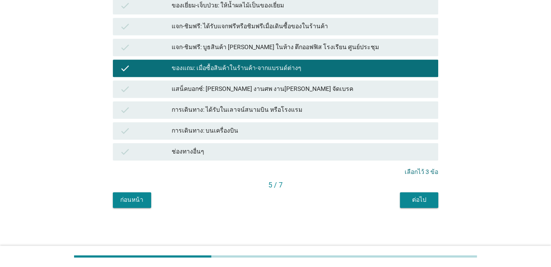
scroll to position [232, 0]
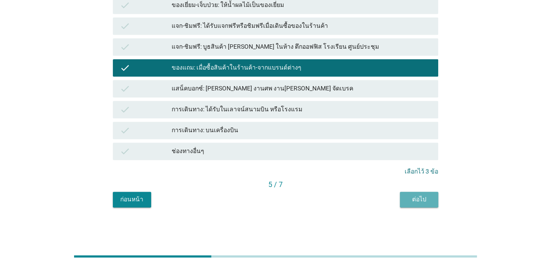
click at [413, 196] on div "ต่อไป" at bounding box center [419, 199] width 24 height 9
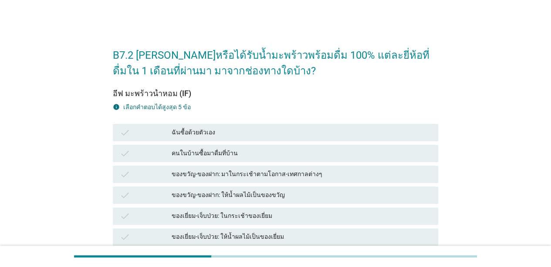
click at [185, 130] on div "ฉันซื้อด้วยตัวเอง" at bounding box center [302, 133] width 260 height 10
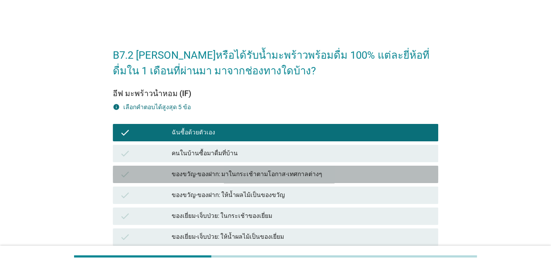
click at [192, 175] on div "ของขวัญ-ของฝาก: มาในกระเช้าตามโอกาส-เทศกาลต่างๆ" at bounding box center [302, 174] width 260 height 10
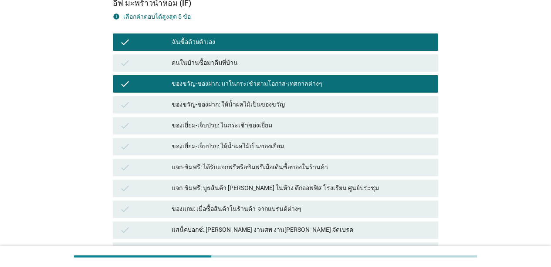
scroll to position [174, 0]
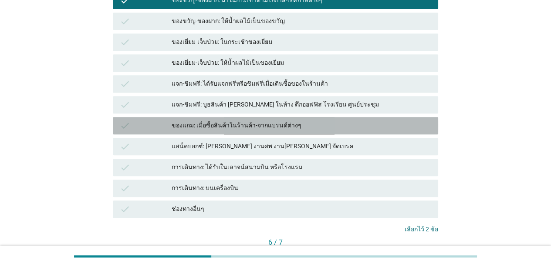
click at [205, 124] on div "ของแถม: เมื่อซื้อสินค้าในร้านค้า-จากแบรนด์ต่างๆ" at bounding box center [302, 126] width 260 height 10
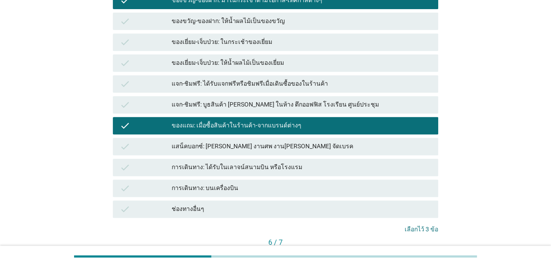
scroll to position [232, 0]
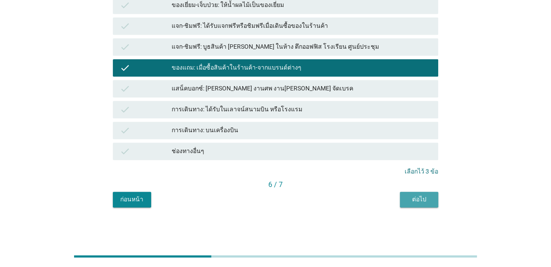
click at [410, 199] on div "ต่อไป" at bounding box center [419, 199] width 24 height 9
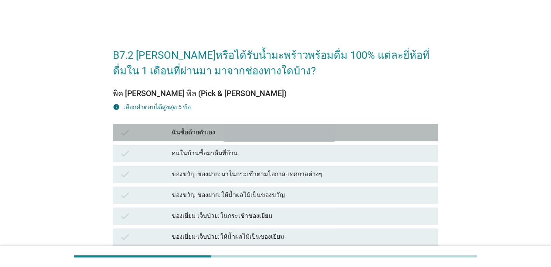
click at [206, 130] on div "ฉันซื้อด้วยตัวเอง" at bounding box center [302, 133] width 260 height 10
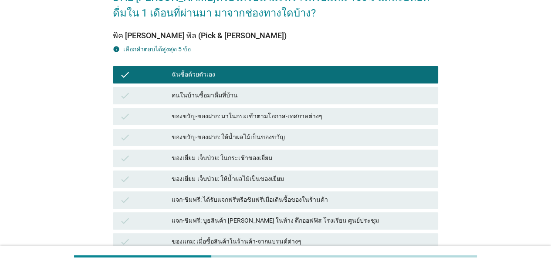
scroll to position [87, 0]
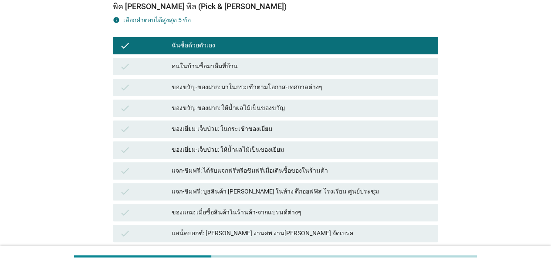
click at [206, 88] on div "ของขวัญ-ของฝาก: มาในกระเช้าตามโอกาส-เทศกาลต่างๆ" at bounding box center [302, 87] width 260 height 10
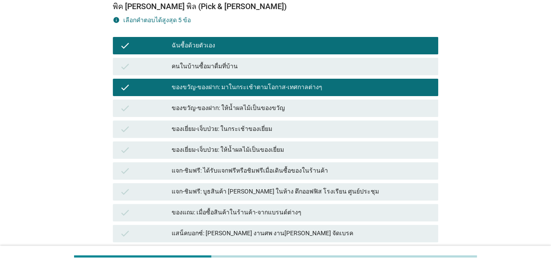
scroll to position [131, 0]
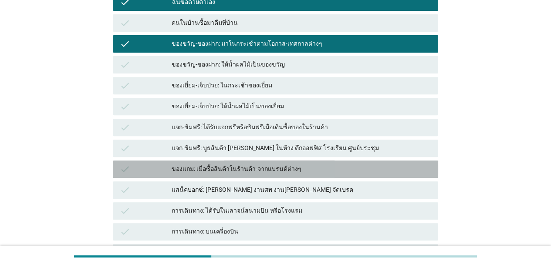
click at [189, 173] on div "ของแถม: เมื่อซื้อสินค้าในร้านค้า-จากแบรนด์ต่างๆ" at bounding box center [302, 169] width 260 height 10
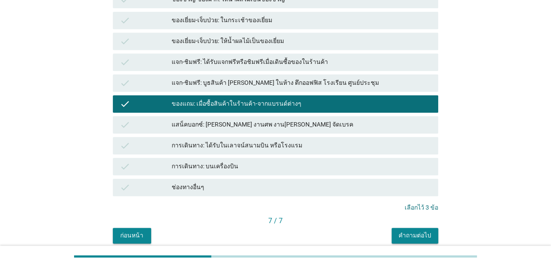
scroll to position [232, 0]
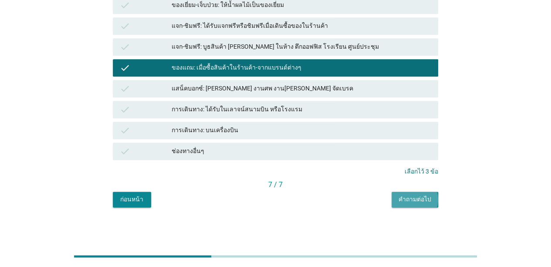
click at [416, 196] on div "คำถามต่อไป" at bounding box center [415, 199] width 33 height 9
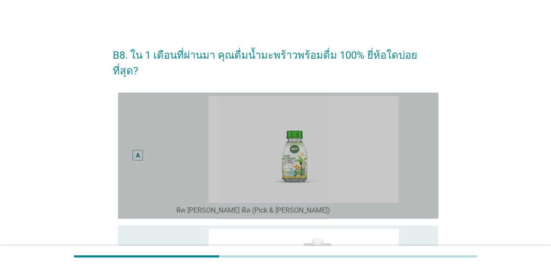
click at [137, 131] on div "A" at bounding box center [138, 155] width 26 height 119
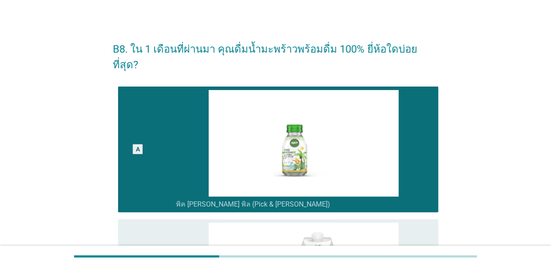
scroll to position [87, 0]
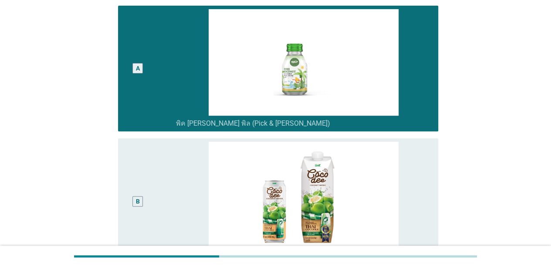
click at [135, 157] on div "B" at bounding box center [138, 201] width 26 height 119
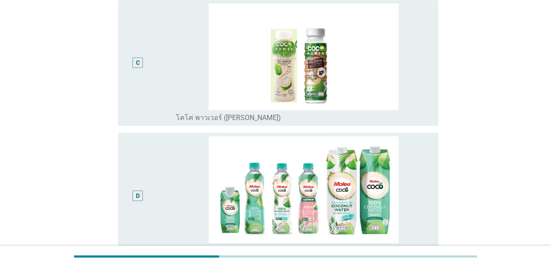
scroll to position [436, 0]
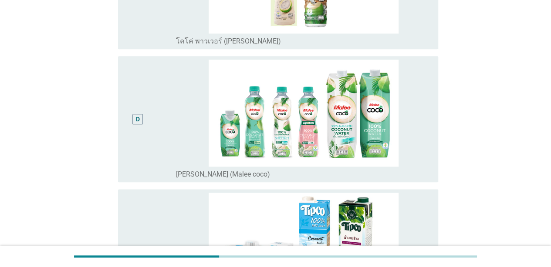
click at [135, 161] on div "D" at bounding box center [138, 119] width 26 height 119
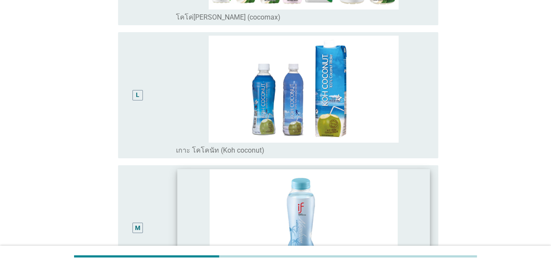
scroll to position [1669, 0]
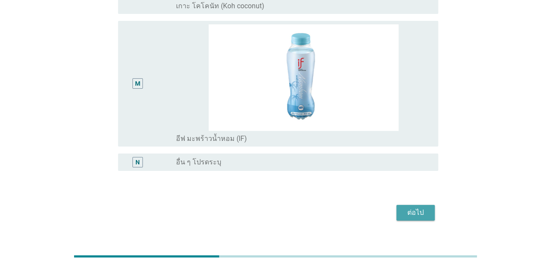
click at [425, 208] on div "ต่อไป" at bounding box center [415, 213] width 24 height 10
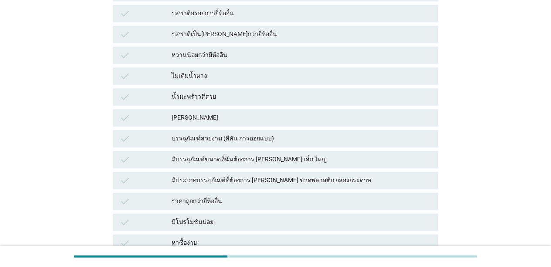
scroll to position [392, 0]
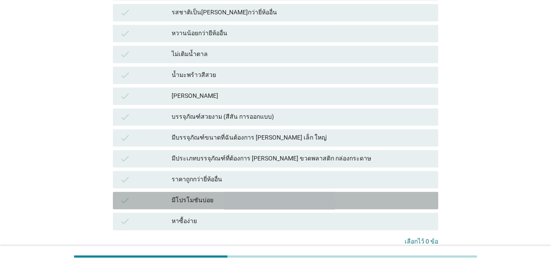
click at [208, 201] on div "มีโปรโมชันบ่อย" at bounding box center [302, 201] width 260 height 10
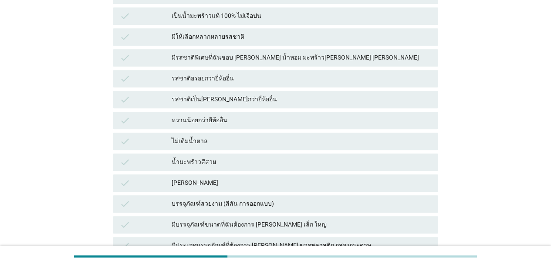
scroll to position [261, 0]
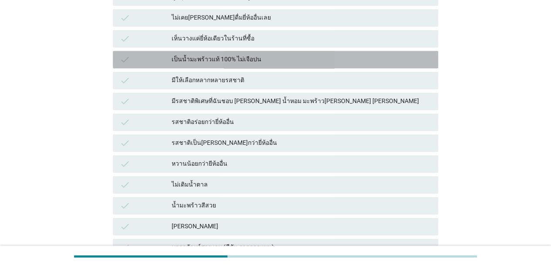
click at [224, 60] on div "เป็นน้ำมะพร้าวแท้ 100% ไม่เจือปน" at bounding box center [302, 59] width 260 height 10
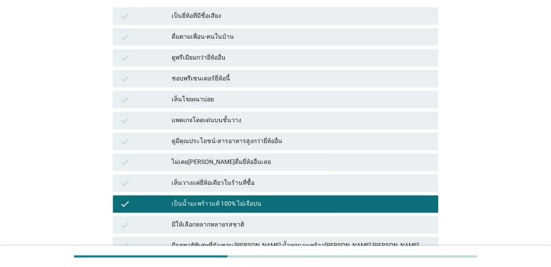
scroll to position [131, 0]
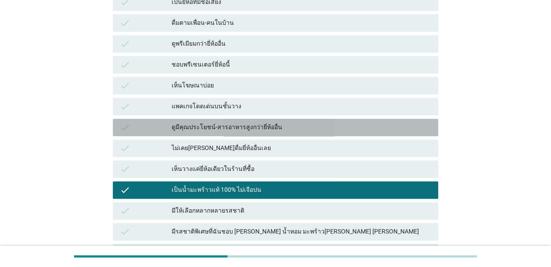
click at [196, 129] on div "ดูมีคุณประโยชน์-สารอาหารสูงกว่ายี่ห้ออื่น" at bounding box center [302, 127] width 260 height 10
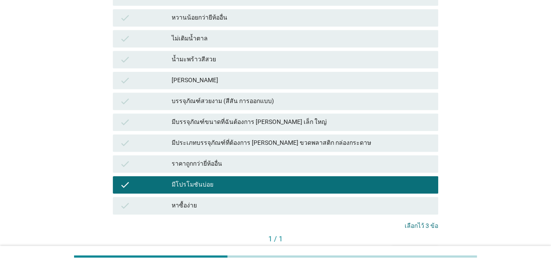
scroll to position [462, 0]
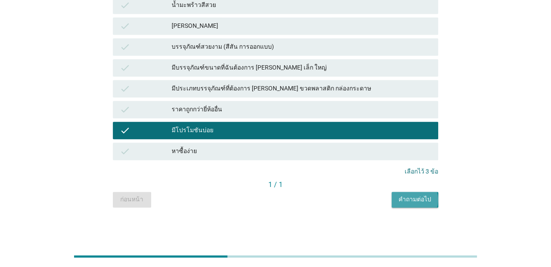
click at [423, 197] on div "คำถามต่อไป" at bounding box center [415, 199] width 33 height 9
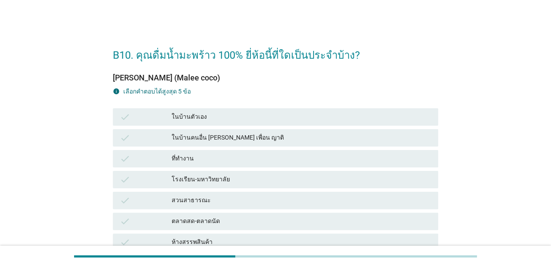
scroll to position [44, 0]
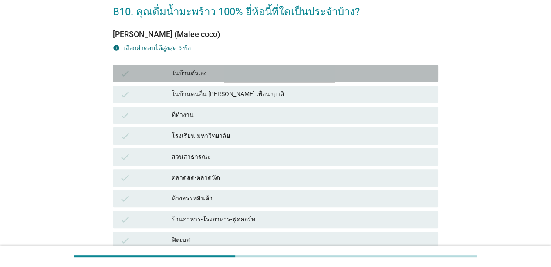
click at [202, 73] on div "ในบ้านตัวเอง" at bounding box center [302, 73] width 260 height 10
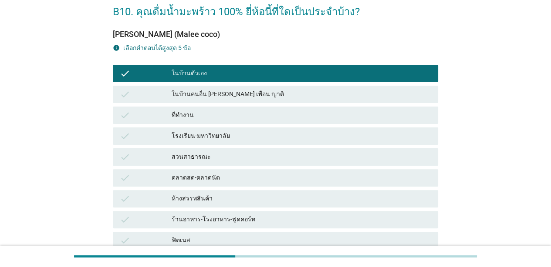
click at [199, 115] on div "ที่ทำงาน" at bounding box center [302, 115] width 260 height 10
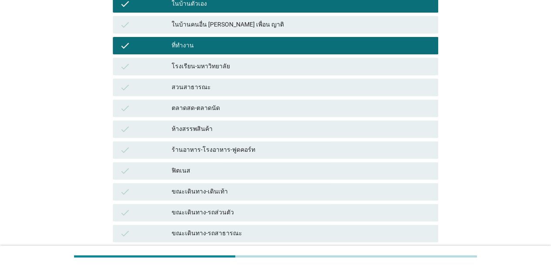
scroll to position [131, 0]
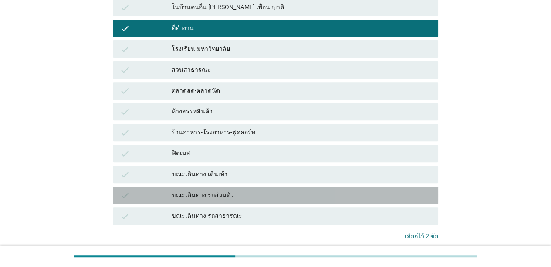
click at [200, 198] on div "ขณะเดินทาง-รถส่วนตัว" at bounding box center [302, 195] width 260 height 10
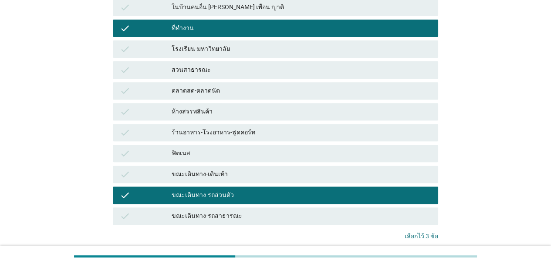
click at [194, 176] on div "ขณะเดินทาง-เดินเท้า" at bounding box center [302, 174] width 260 height 10
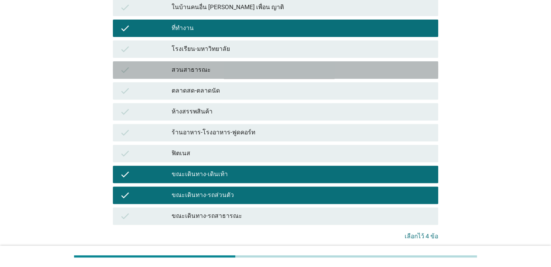
click at [201, 72] on div "สวนสาธารณะ" at bounding box center [302, 70] width 260 height 10
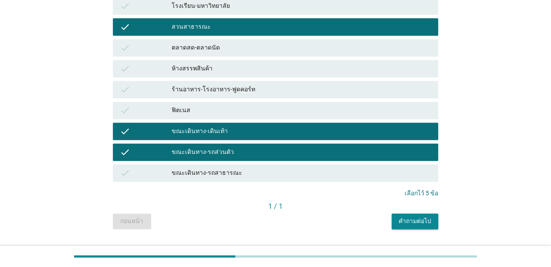
scroll to position [174, 0]
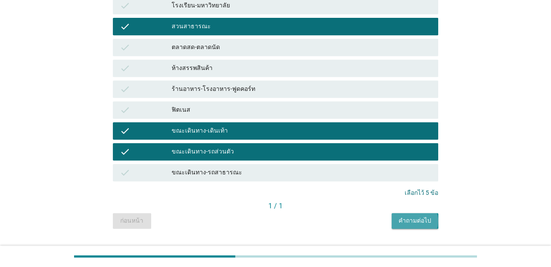
click at [406, 221] on div "คำถามต่อไป" at bounding box center [415, 221] width 33 height 9
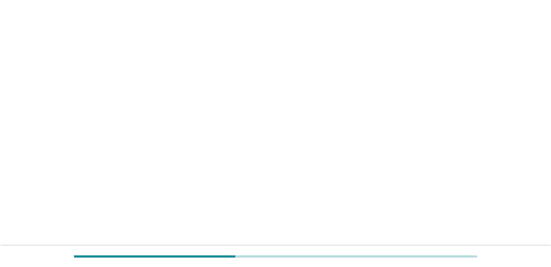
scroll to position [0, 0]
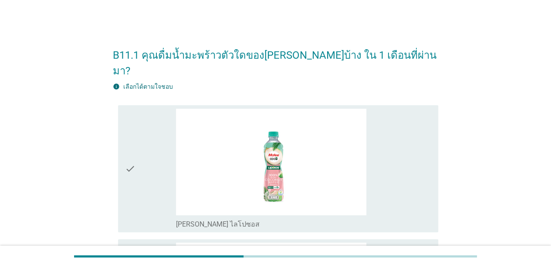
click at [141, 143] on div "check" at bounding box center [150, 169] width 51 height 121
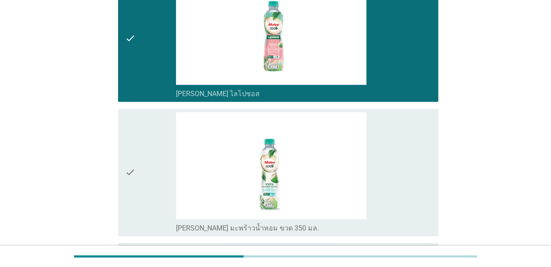
click at [142, 151] on div "check" at bounding box center [150, 172] width 51 height 121
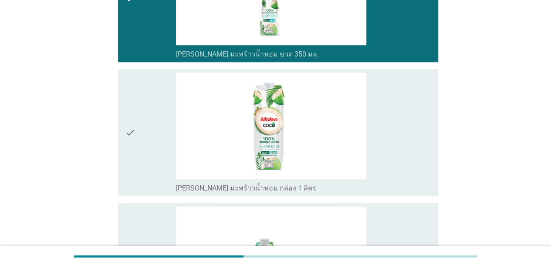
click at [141, 152] on div "check" at bounding box center [150, 133] width 51 height 121
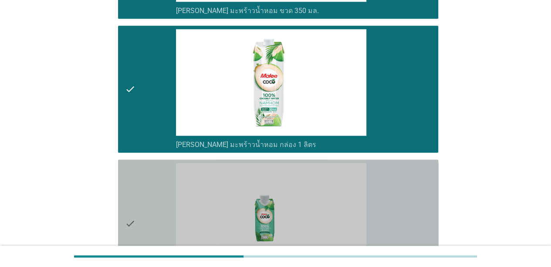
click at [152, 200] on div "check" at bounding box center [150, 223] width 51 height 121
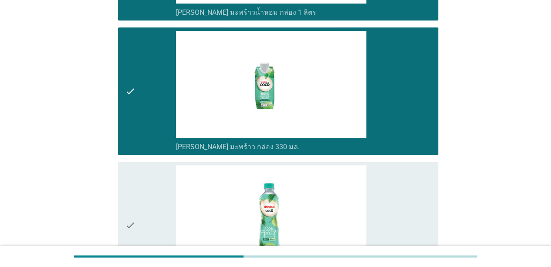
scroll to position [566, 0]
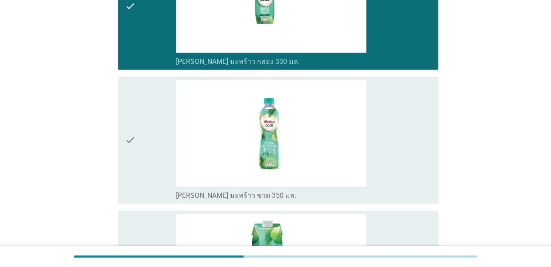
click at [158, 132] on div "check" at bounding box center [150, 140] width 51 height 121
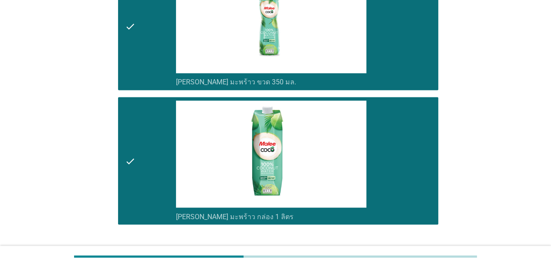
scroll to position [722, 0]
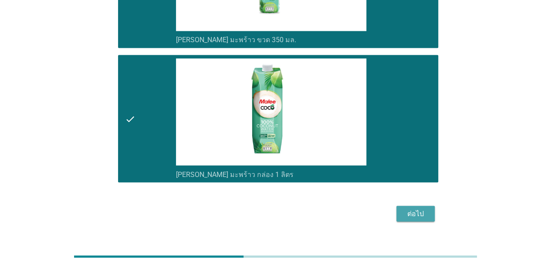
click at [409, 209] on div "ต่อไป" at bounding box center [415, 214] width 24 height 10
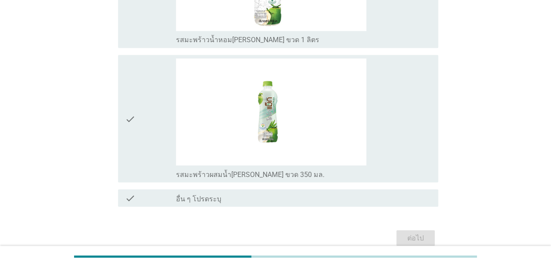
scroll to position [0, 0]
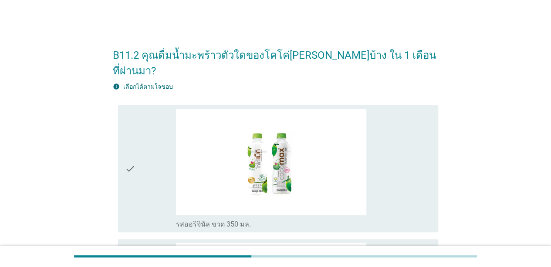
click at [156, 160] on div "check" at bounding box center [150, 169] width 51 height 121
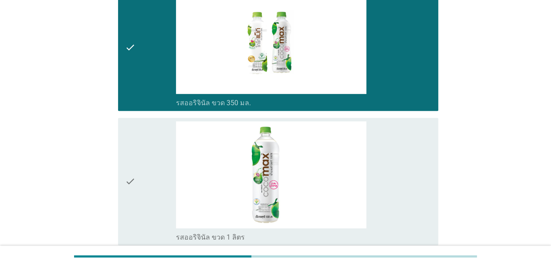
scroll to position [174, 0]
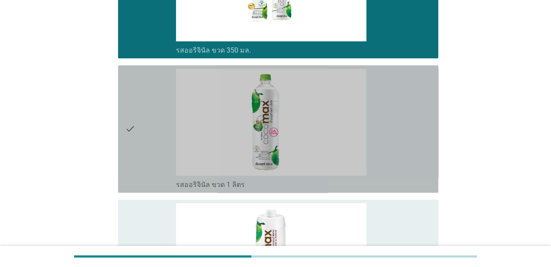
click at [149, 135] on div "check" at bounding box center [150, 129] width 51 height 121
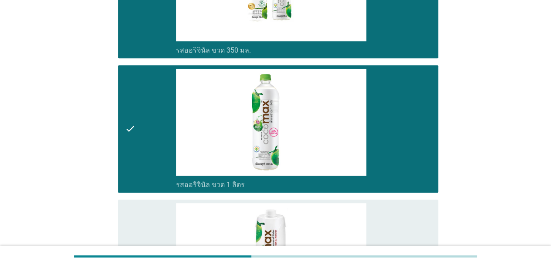
click at [151, 210] on div "check" at bounding box center [150, 263] width 51 height 121
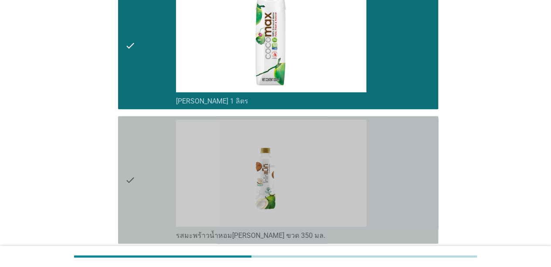
click at [160, 168] on div "check" at bounding box center [150, 180] width 51 height 121
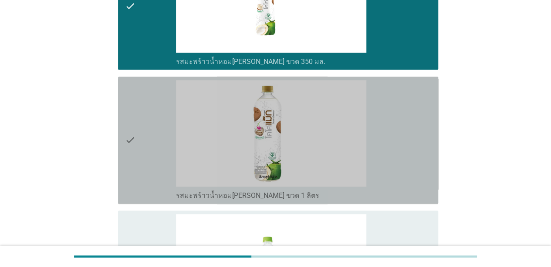
drag, startPoint x: 163, startPoint y: 144, endPoint x: 160, endPoint y: 161, distance: 17.3
click at [164, 144] on div "check" at bounding box center [150, 140] width 51 height 121
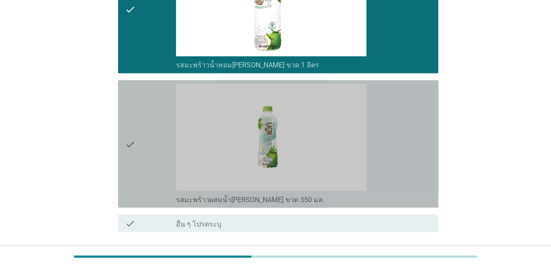
click at [159, 141] on div "check" at bounding box center [150, 144] width 51 height 121
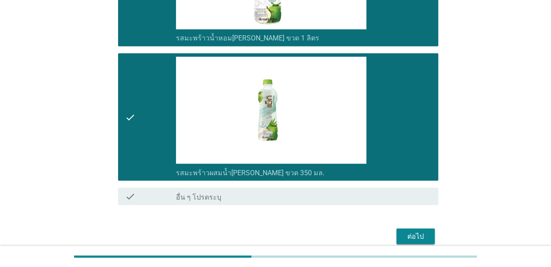
scroll to position [747, 0]
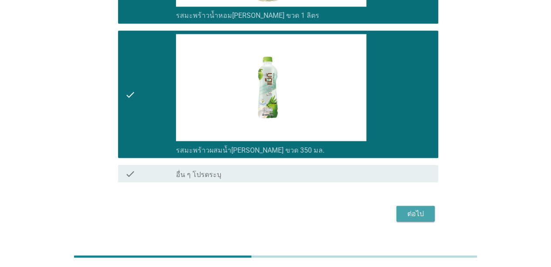
click at [421, 209] on div "ต่อไป" at bounding box center [415, 214] width 24 height 10
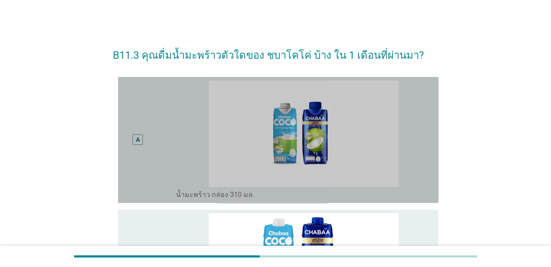
drag, startPoint x: 149, startPoint y: 128, endPoint x: 145, endPoint y: 192, distance: 63.7
click at [149, 128] on div "A" at bounding box center [138, 140] width 26 height 119
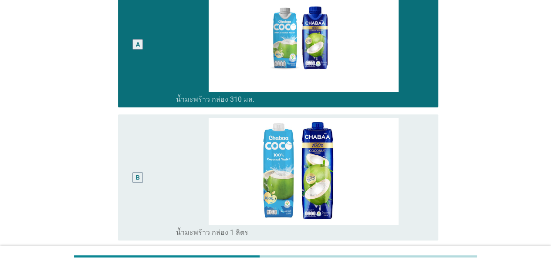
scroll to position [131, 0]
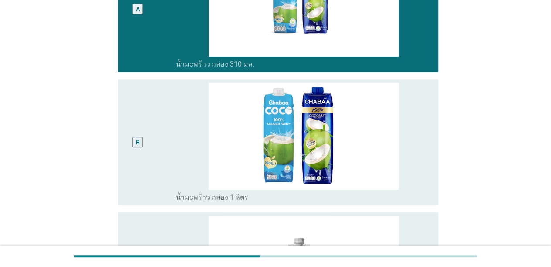
click at [149, 159] on div "B" at bounding box center [138, 142] width 26 height 119
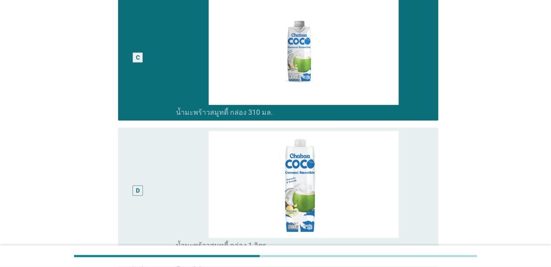
scroll to position [471, 0]
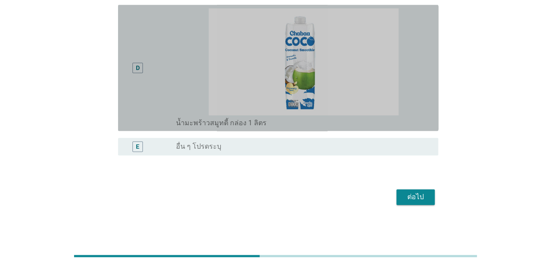
click at [167, 64] on div "D" at bounding box center [150, 67] width 51 height 119
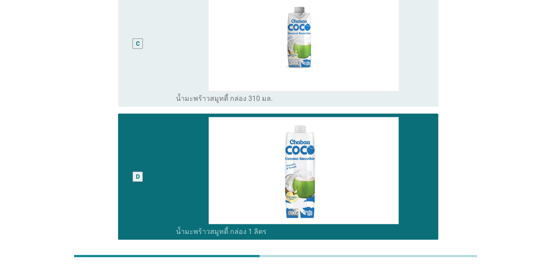
scroll to position [297, 0]
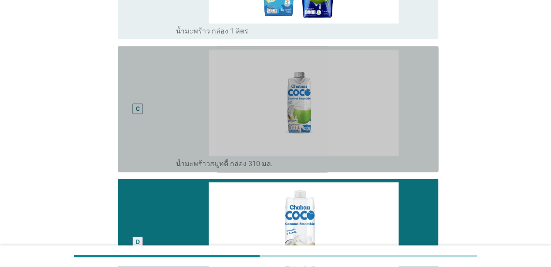
click at [136, 75] on div "C" at bounding box center [138, 109] width 26 height 119
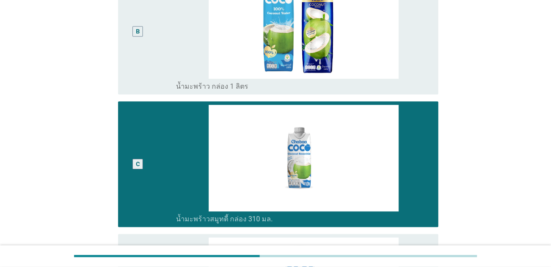
scroll to position [123, 0]
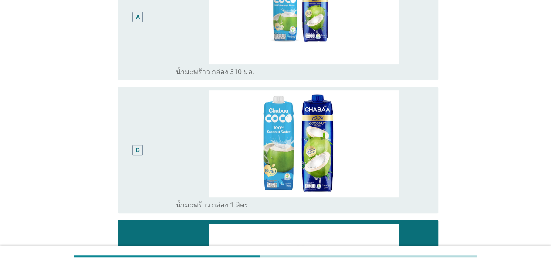
click at [156, 118] on div "B" at bounding box center [150, 150] width 51 height 119
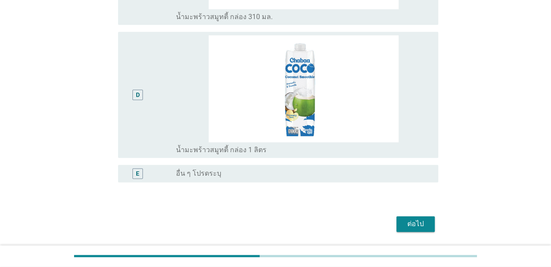
scroll to position [471, 0]
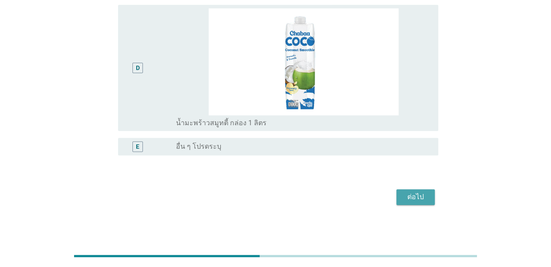
click at [413, 191] on button "ต่อไป" at bounding box center [415, 197] width 38 height 16
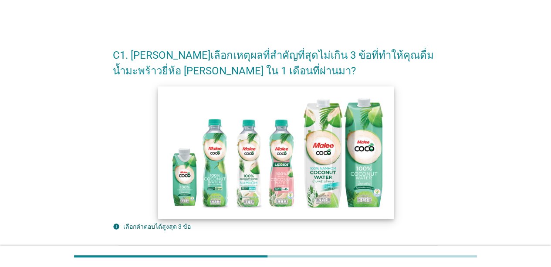
click at [198, 137] on img at bounding box center [275, 152] width 235 height 132
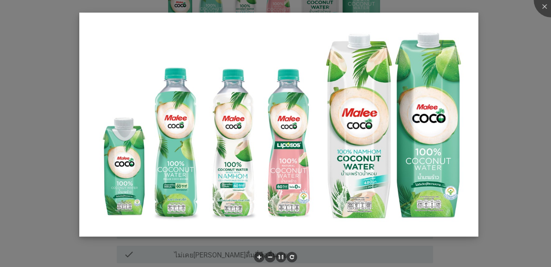
scroll to position [174, 0]
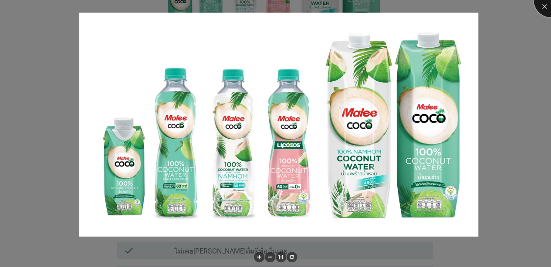
click at [432, 3] on div at bounding box center [551, 0] width 35 height 35
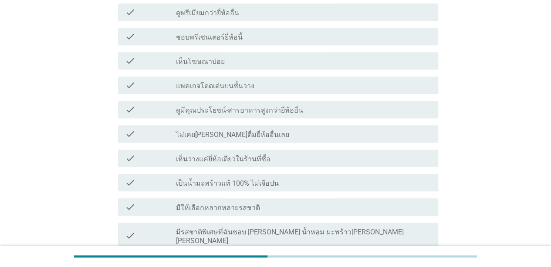
scroll to position [305, 0]
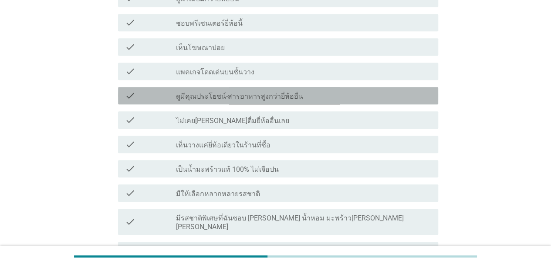
click at [251, 98] on label "ดูมีคุณประโยชน์-สารอาหารสูงกว่ายี่ห้ออื่น" at bounding box center [239, 96] width 127 height 9
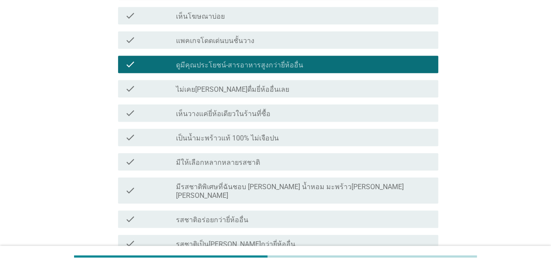
scroll to position [348, 0]
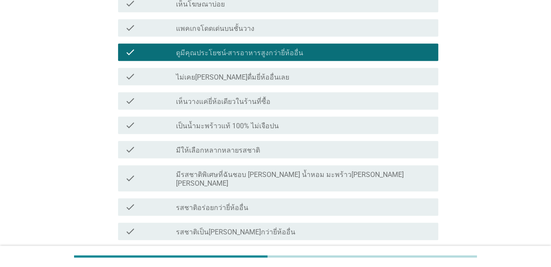
click at [248, 127] on label "เป็นน้ำมะพร้าวแท้ 100% ไม่เจือปน" at bounding box center [227, 126] width 103 height 9
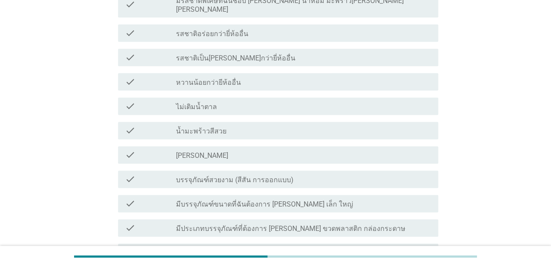
scroll to position [566, 0]
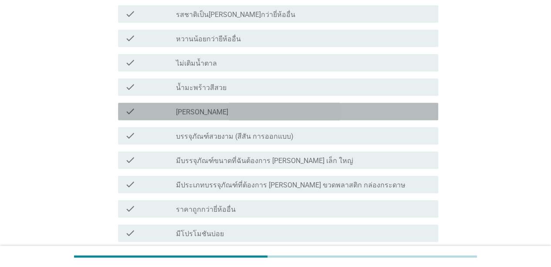
click at [229, 106] on div "check_box_outline_blank [PERSON_NAME]" at bounding box center [303, 111] width 255 height 10
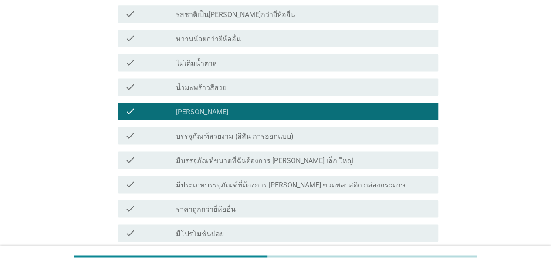
scroll to position [610, 0]
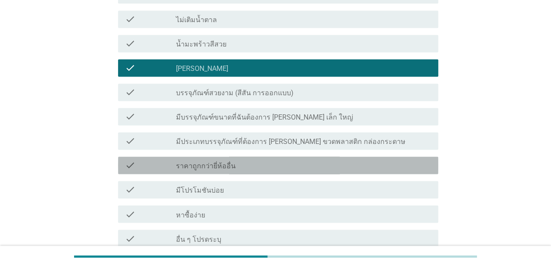
click at [202, 162] on label "ราคาถูกกว่ายี่ห้ออื่น" at bounding box center [206, 166] width 60 height 9
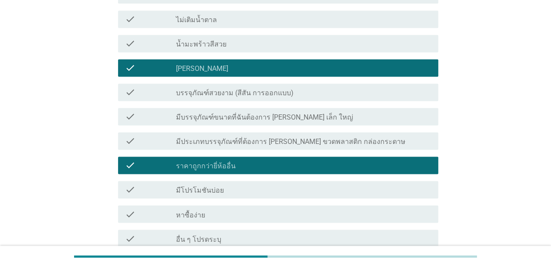
click at [213, 186] on label "มีโปรโมชันบ่อย" at bounding box center [200, 190] width 48 height 9
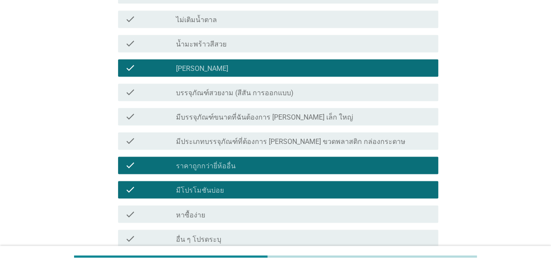
click at [227, 162] on label "ราคาถูกกว่ายี่ห้ออื่น" at bounding box center [206, 166] width 60 height 9
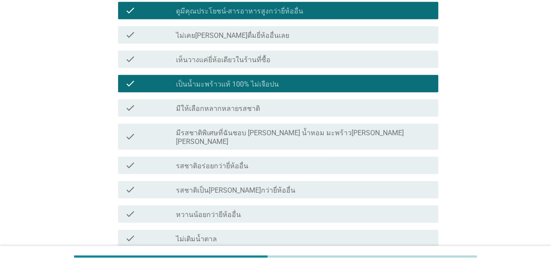
scroll to position [347, 0]
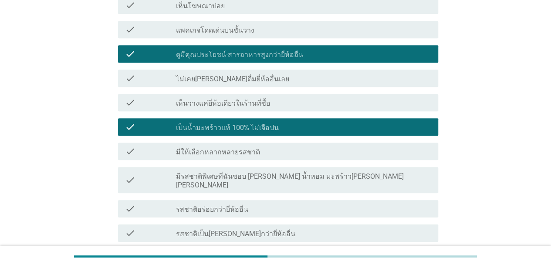
click at [276, 55] on label "ดูมีคุณประโยชน์-สารอาหารสูงกว่ายี่ห้ออื่น" at bounding box center [239, 55] width 127 height 9
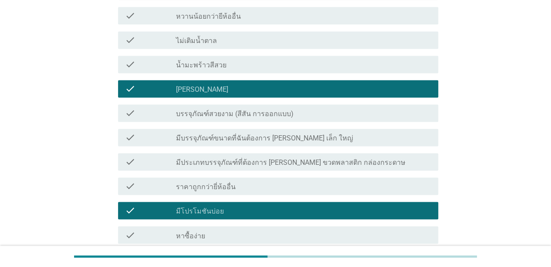
scroll to position [695, 0]
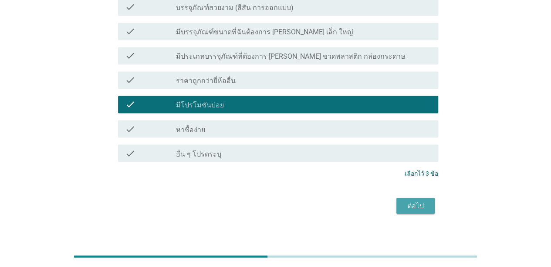
click at [413, 201] on div "ต่อไป" at bounding box center [415, 206] width 24 height 10
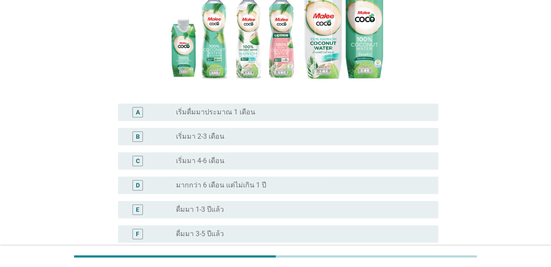
scroll to position [218, 0]
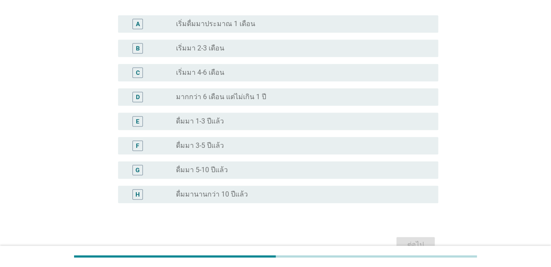
click at [223, 142] on div "radio_button_unchecked ดื่มมา 3-5 ปีแล้ว" at bounding box center [300, 146] width 248 height 9
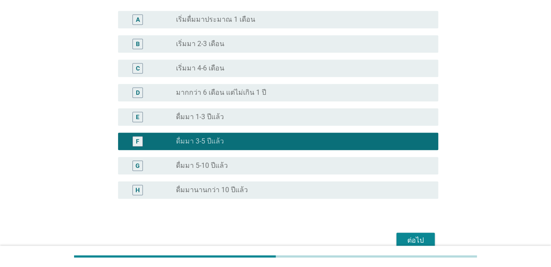
scroll to position [250, 0]
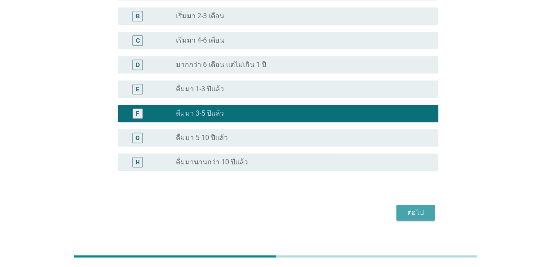
click at [417, 208] on div "ต่อไป" at bounding box center [415, 213] width 24 height 10
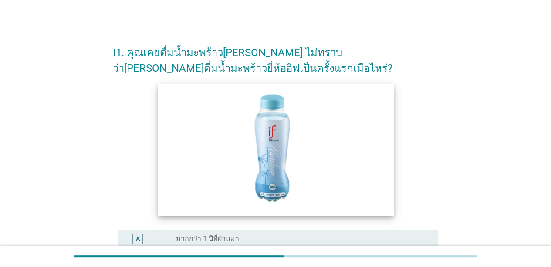
scroll to position [217, 0]
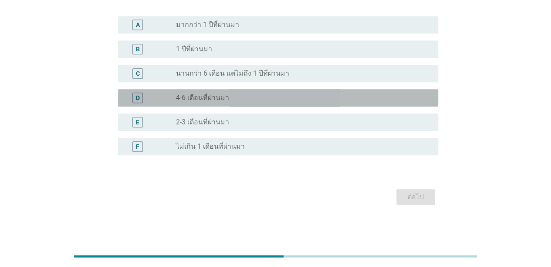
click at [218, 100] on label "4-6 เดือนที่ผ่านมา" at bounding box center [202, 98] width 53 height 9
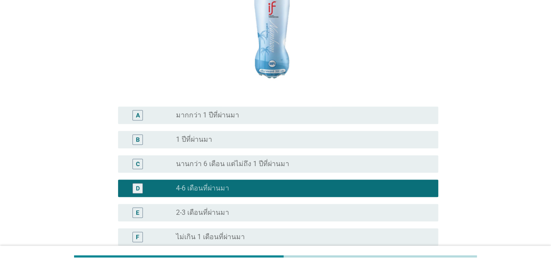
scroll to position [130, 0]
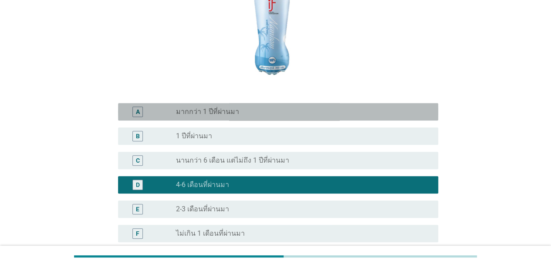
click at [232, 117] on div "radio_button_unchecked มากกว่า 1 ปีที่ผ่านมา" at bounding box center [303, 112] width 255 height 10
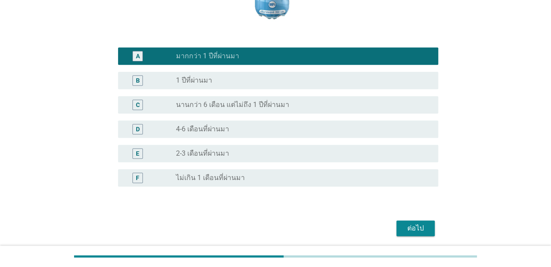
scroll to position [217, 0]
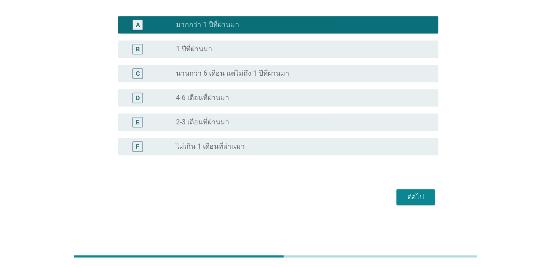
click at [215, 146] on label "ไม่เกิน 1 เดือนที่ผ่านมา" at bounding box center [210, 146] width 69 height 9
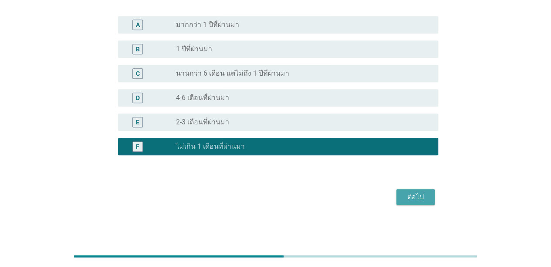
click at [410, 193] on div "ต่อไป" at bounding box center [415, 197] width 24 height 10
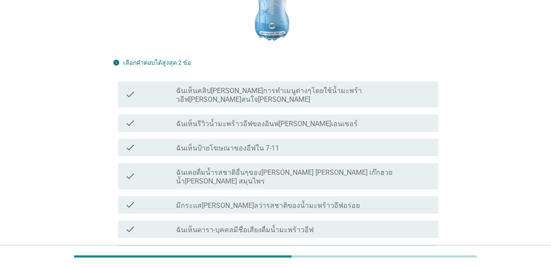
scroll to position [261, 0]
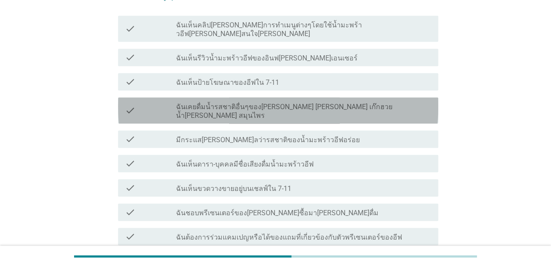
click at [275, 103] on label "ฉันเคยดื่มน้ำรสชาติอื่นๆของ[PERSON_NAME] [PERSON_NAME] เก๊กฮวย น้ำ[PERSON_NAME]…" at bounding box center [303, 111] width 255 height 17
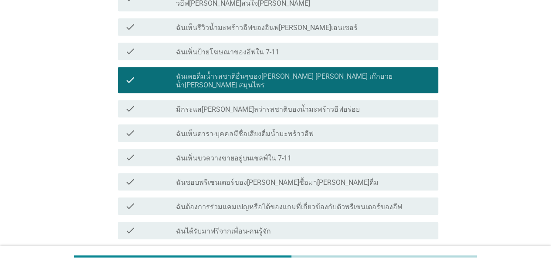
scroll to position [305, 0]
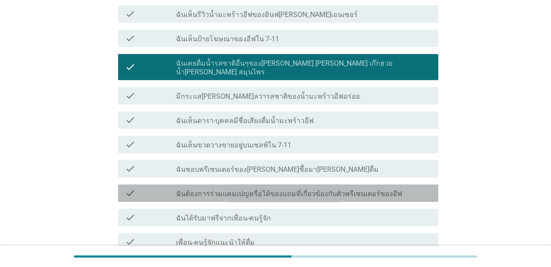
click at [235, 190] on label "ฉันต้องการร่วมแคมเปญหรือได้ของแถมที่เกี่ยวข้องกับตัวพรีเซนเตอร์ของอีฟ" at bounding box center [289, 194] width 226 height 9
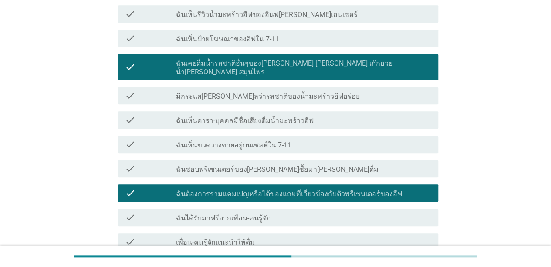
click at [235, 190] on label "ฉันต้องการร่วมแคมเปญหรือได้ของแถมที่เกี่ยวข้องกับตัวพรีเซนเตอร์ของอีฟ" at bounding box center [289, 194] width 226 height 9
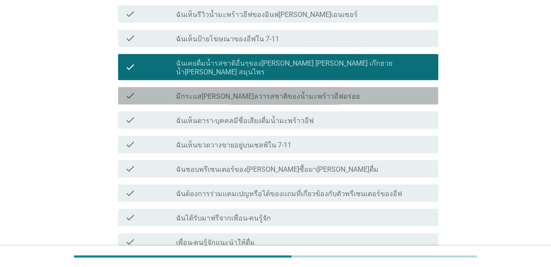
click at [268, 92] on label "มีกระแส[PERSON_NAME]ลว่ารสชาติของน้ำมะพร้าวอีฟอร่อย" at bounding box center [268, 96] width 184 height 9
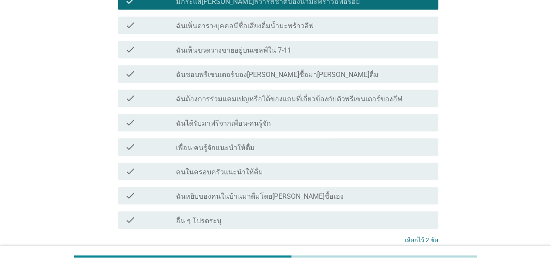
scroll to position [443, 0]
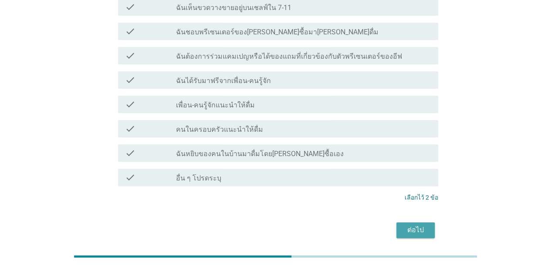
click at [413, 225] on div "ต่อไป" at bounding box center [415, 230] width 24 height 10
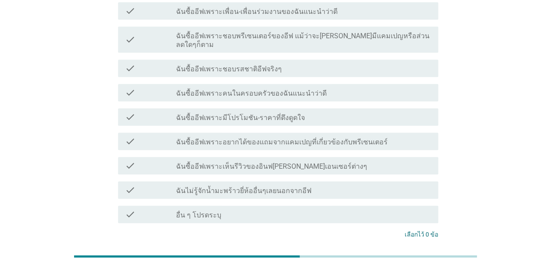
scroll to position [261, 0]
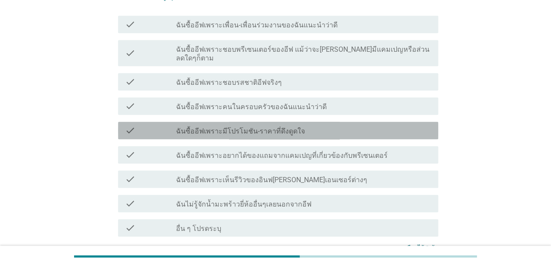
click at [259, 127] on label "ฉันซื้ออีฟเพราะมีโปรโมชัน-ราคาที่ดึงดูดใจ" at bounding box center [240, 131] width 129 height 9
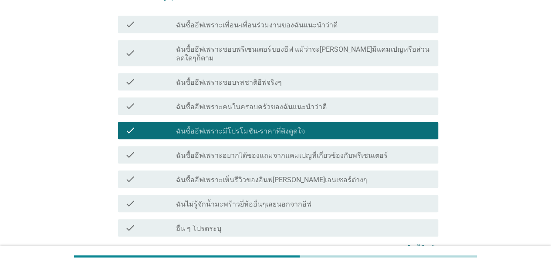
click at [257, 78] on label "ฉันซื้ออีฟเพราะชอบรสชาติอีฟจริงๆ" at bounding box center [229, 82] width 106 height 9
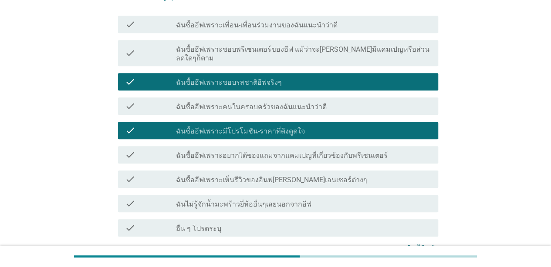
click at [288, 152] on label "ฉันซื้ออีฟเพราะอยากได้ของแถมจากแคมเปญที่เกี่ยวข้องกับพรีเซนเตอร์" at bounding box center [282, 156] width 212 height 9
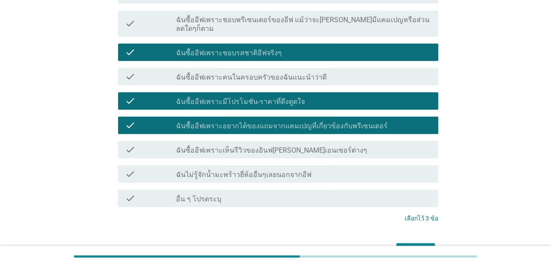
scroll to position [305, 0]
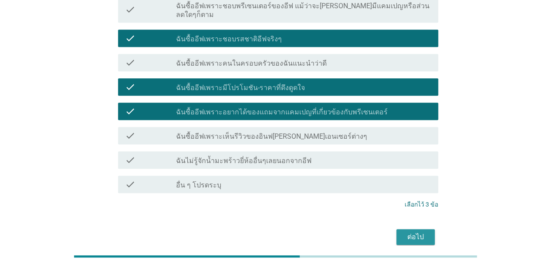
click at [425, 230] on button "ต่อไป" at bounding box center [415, 238] width 38 height 16
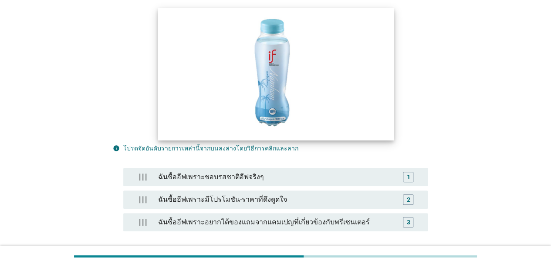
scroll to position [191, 0]
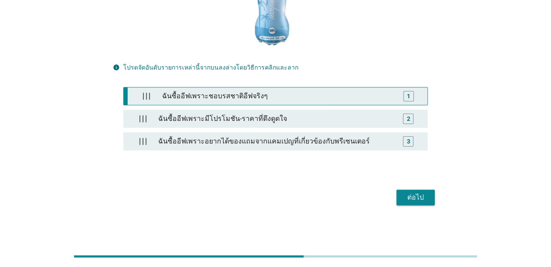
click at [274, 95] on div "ฉันซื้ออีฟเพราะชอบรสชาติอีฟจริงๆ" at bounding box center [278, 96] width 238 height 17
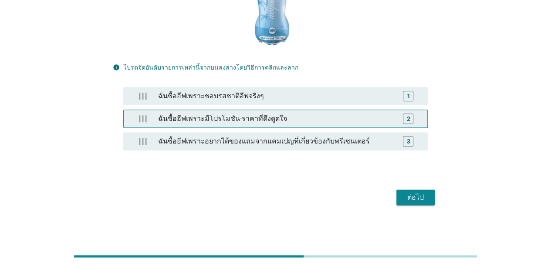
click at [255, 115] on div "ฉันซื้ออีฟเพราะมีโปรโมชัน-ราคาที่ดึงดูดใจ" at bounding box center [275, 118] width 241 height 17
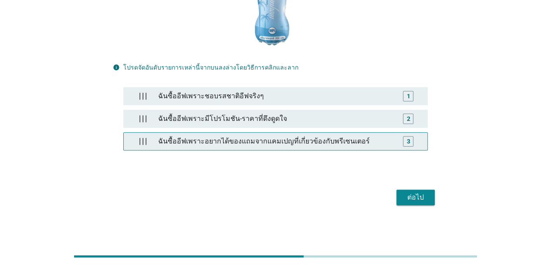
click at [251, 138] on div "ฉันซื้ออีฟเพราะอยากได้ของแถมจากแคมเปญที่เกี่ยวข้องกับพรีเซนเตอร์" at bounding box center [275, 141] width 241 height 17
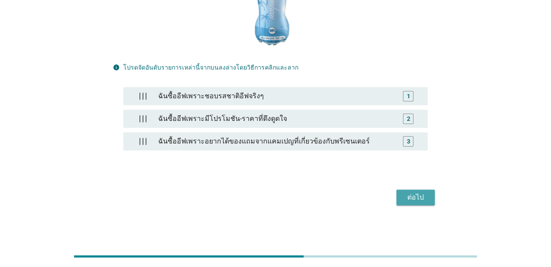
click at [413, 197] on div "ต่อไป" at bounding box center [415, 198] width 24 height 10
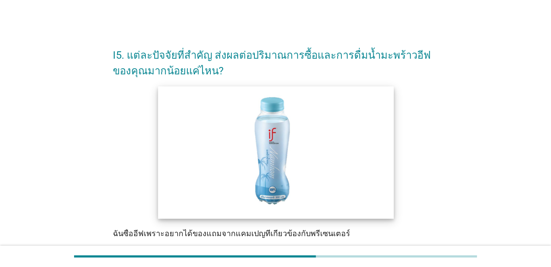
scroll to position [174, 0]
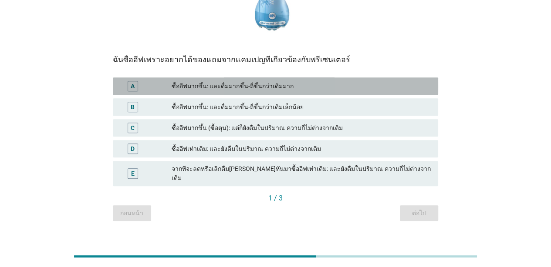
click at [233, 90] on div "ซื้ออีฟมากขึ้น: และดื่มมากขึ้น-ถี่ขึ้นกว่าเดิมมาก" at bounding box center [302, 86] width 260 height 10
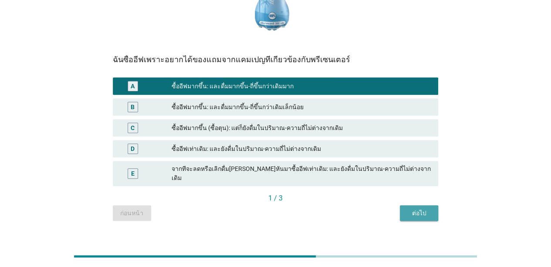
click at [423, 209] on div "ต่อไป" at bounding box center [419, 213] width 24 height 9
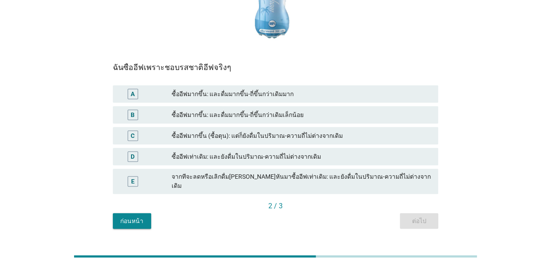
scroll to position [137, 0]
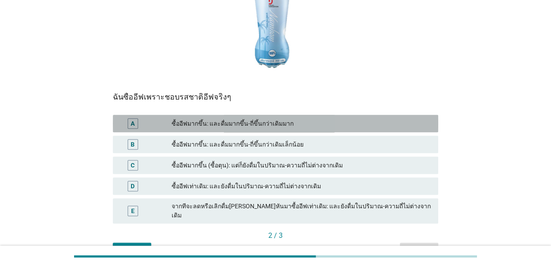
click at [237, 125] on div "ซื้ออีฟมากขึ้น: และดื่มมากขึ้น-ถี่ขึ้นกว่าเดิมมาก" at bounding box center [302, 123] width 260 height 10
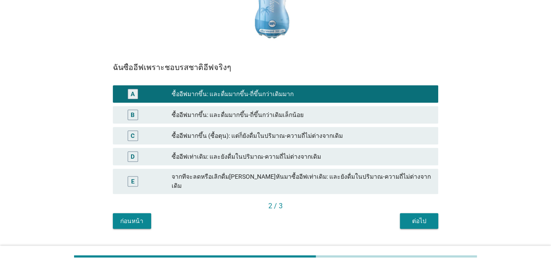
scroll to position [180, 0]
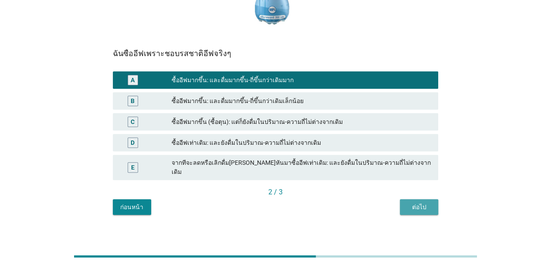
click at [421, 203] on div "ต่อไป" at bounding box center [419, 207] width 24 height 9
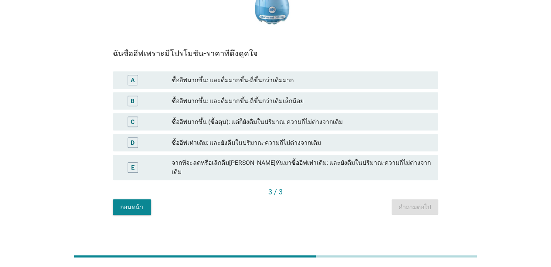
click at [274, 72] on div "A ซื้ออีฟมากขึ้น: และดื่มมากขึ้น-ถี่ขึ้นกว่าเดิมมาก" at bounding box center [275, 79] width 325 height 17
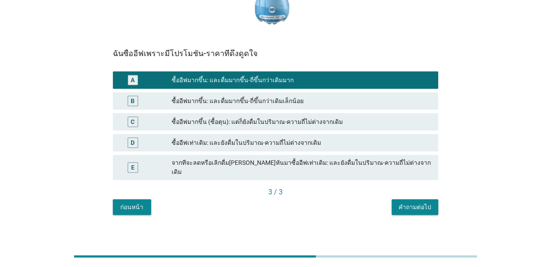
click at [428, 211] on div "I5. แต่ละปัจจัยที่สำคัญ ส่งผลต่อปริมาณการซื้อและการดื่มน้ำมะพร้าวอีฟของคุณมากน้…" at bounding box center [275, 36] width 339 height 371
click at [406, 203] on div "คำถามต่อไป" at bounding box center [415, 207] width 33 height 9
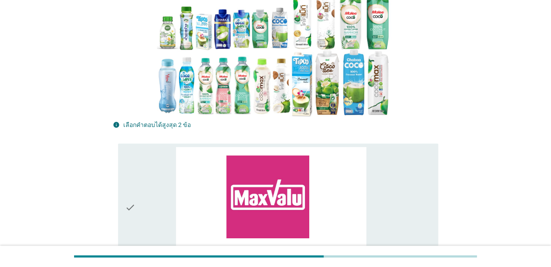
scroll to position [218, 0]
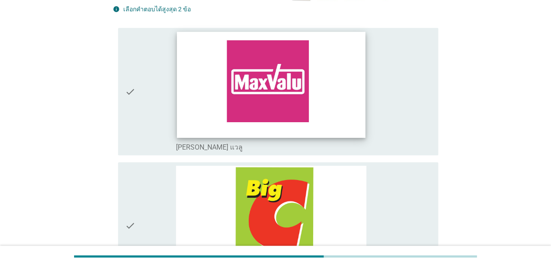
click at [182, 75] on img at bounding box center [271, 85] width 188 height 106
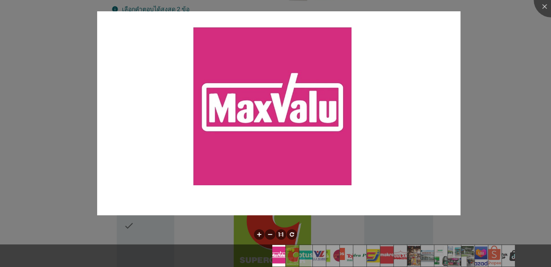
click at [143, 192] on div at bounding box center [275, 133] width 551 height 267
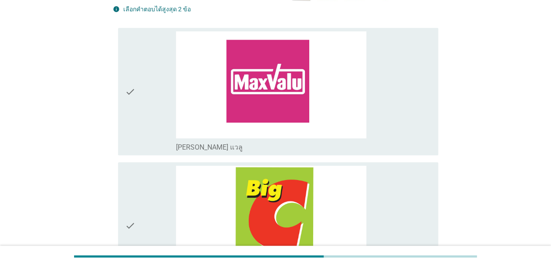
click at [129, 78] on icon "check" at bounding box center [130, 91] width 10 height 121
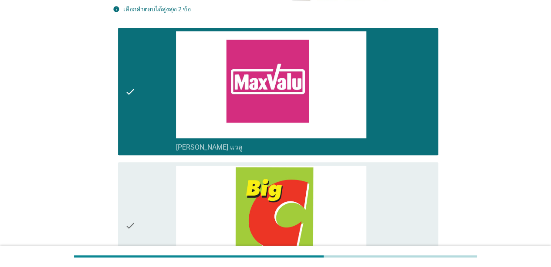
click at [128, 209] on icon "check" at bounding box center [130, 226] width 10 height 121
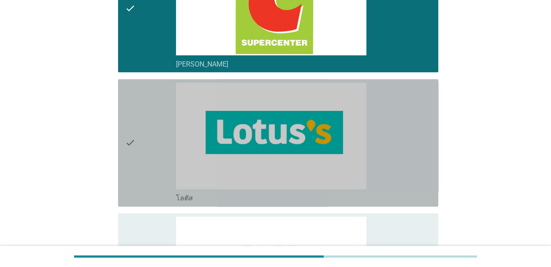
click at [131, 151] on icon "check" at bounding box center [130, 143] width 10 height 121
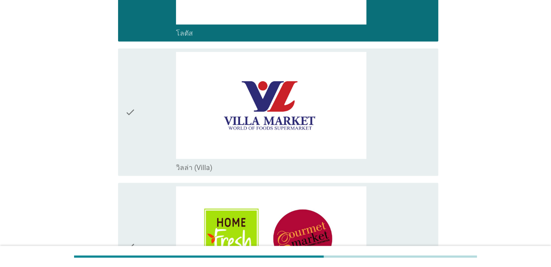
scroll to position [653, 0]
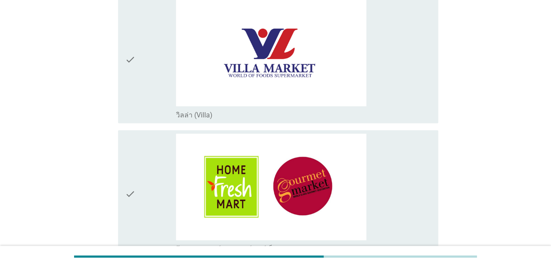
drag, startPoint x: 136, startPoint y: 152, endPoint x: 147, endPoint y: 103, distance: 50.9
click at [136, 152] on div "check" at bounding box center [150, 194] width 51 height 121
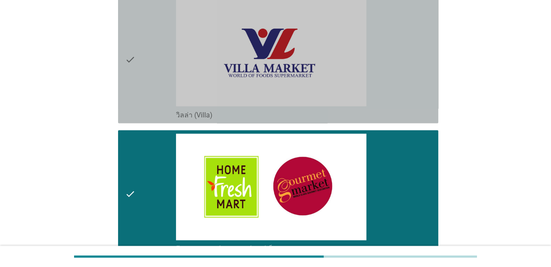
drag, startPoint x: 145, startPoint y: 68, endPoint x: 136, endPoint y: 92, distance: 25.5
click at [145, 68] on div "check" at bounding box center [150, 59] width 51 height 121
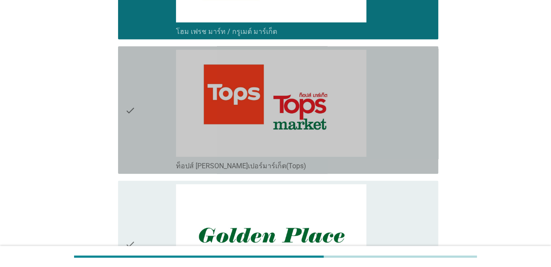
click at [137, 97] on div "check" at bounding box center [150, 110] width 51 height 121
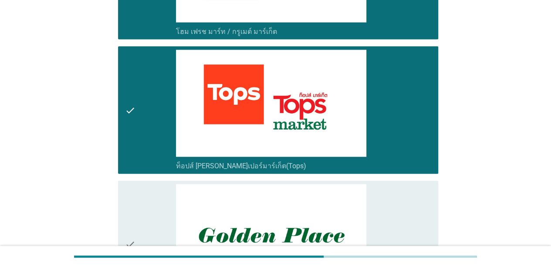
scroll to position [1045, 0]
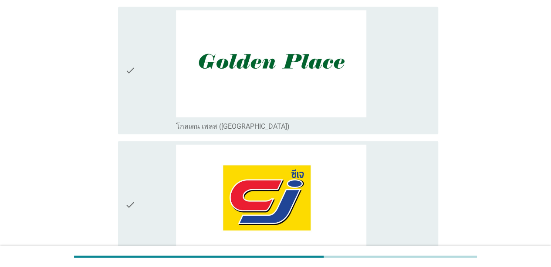
drag, startPoint x: 138, startPoint y: 91, endPoint x: 133, endPoint y: 147, distance: 55.9
click at [138, 91] on div "check" at bounding box center [150, 70] width 51 height 121
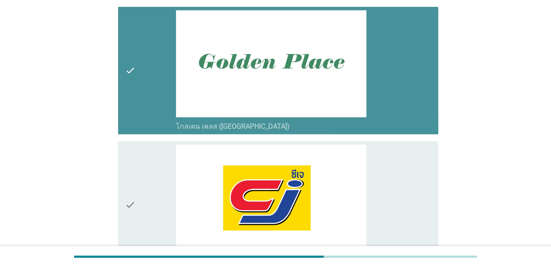
click at [132, 178] on icon "check" at bounding box center [130, 205] width 10 height 121
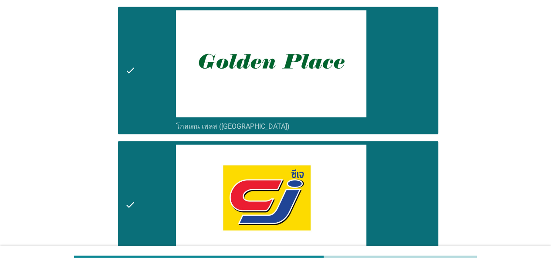
scroll to position [1307, 0]
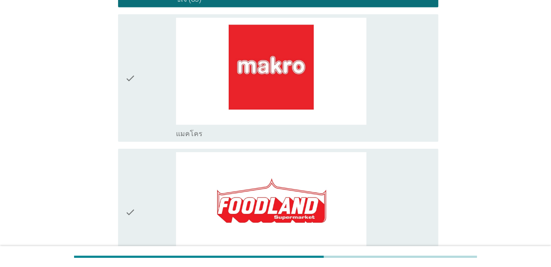
click at [140, 120] on div "check" at bounding box center [150, 78] width 51 height 121
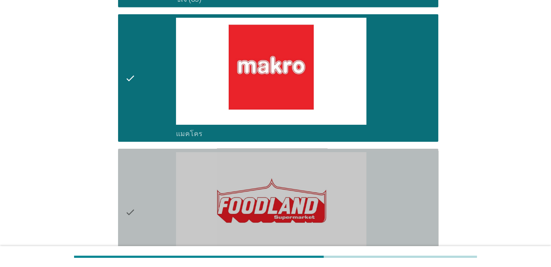
click at [135, 201] on icon "check" at bounding box center [130, 212] width 10 height 121
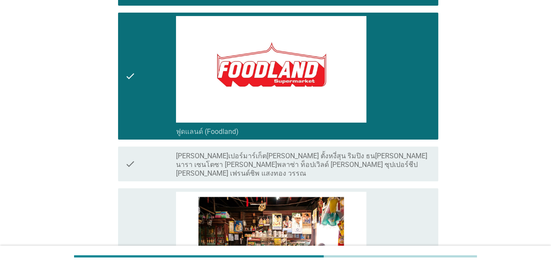
scroll to position [1525, 0]
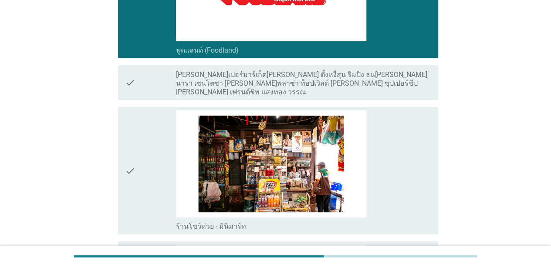
click at [139, 144] on div "check" at bounding box center [150, 171] width 51 height 121
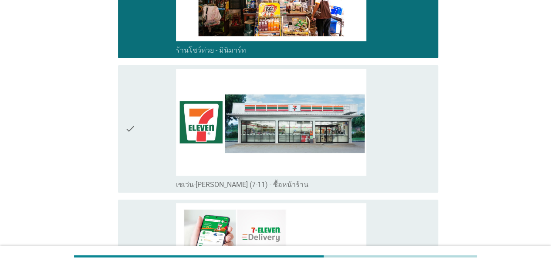
scroll to position [1742, 0]
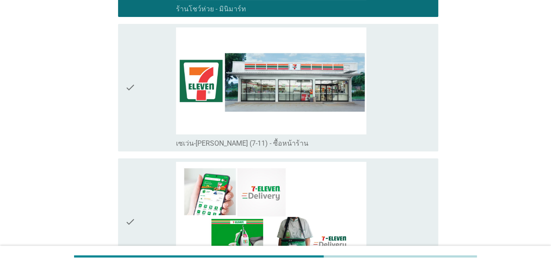
click at [141, 118] on div "check" at bounding box center [150, 87] width 51 height 121
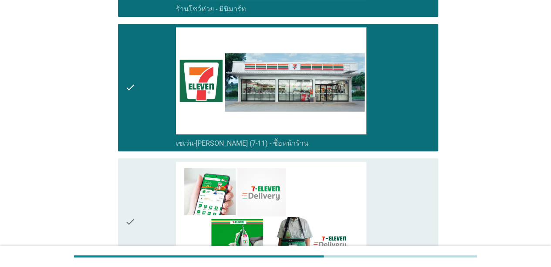
click at [132, 203] on icon "check" at bounding box center [130, 222] width 10 height 121
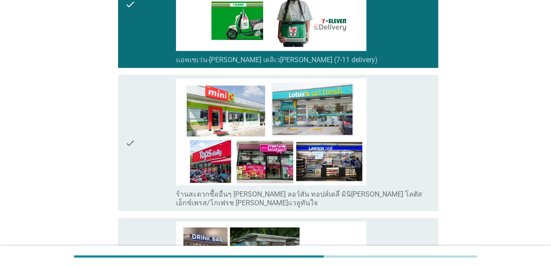
click at [147, 162] on div "check" at bounding box center [150, 142] width 51 height 129
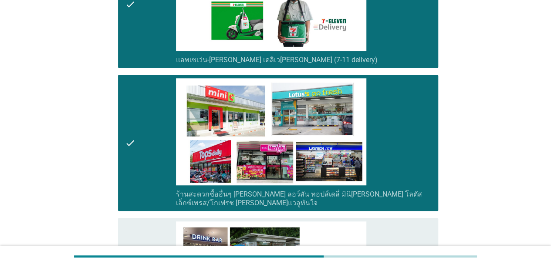
scroll to position [2135, 0]
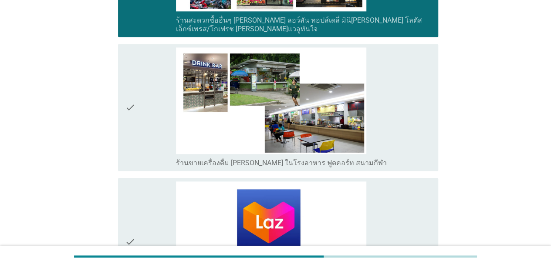
click at [141, 130] on div "check" at bounding box center [150, 107] width 51 height 121
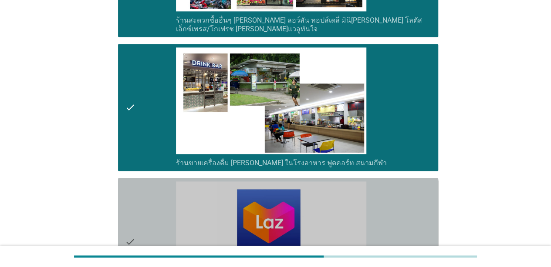
click at [126, 191] on icon "check" at bounding box center [130, 242] width 10 height 121
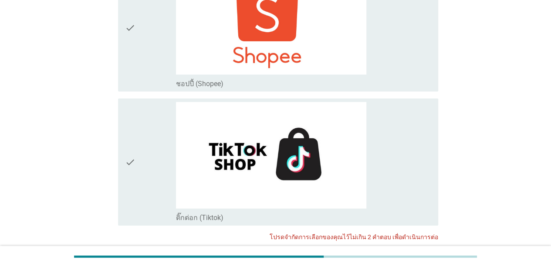
click at [144, 54] on div "check" at bounding box center [150, 28] width 51 height 121
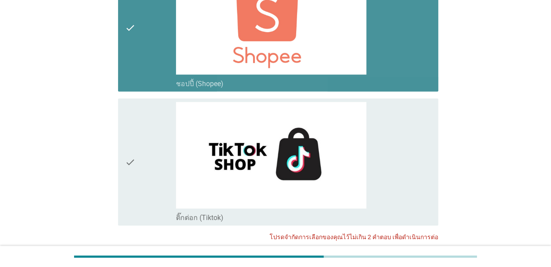
click at [148, 132] on div "check" at bounding box center [150, 162] width 51 height 121
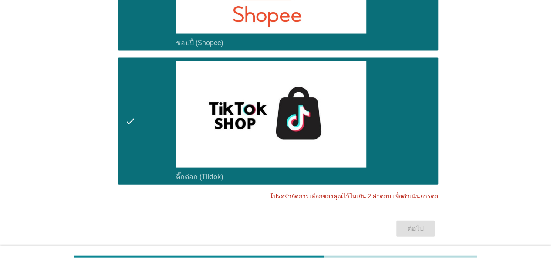
scroll to position [2545, 0]
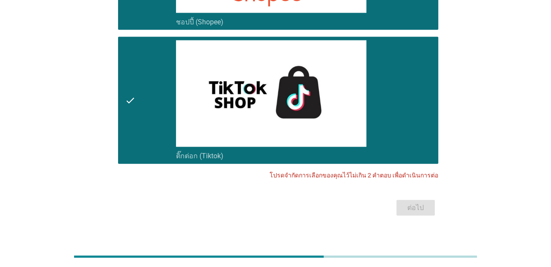
click at [146, 87] on div "check" at bounding box center [150, 101] width 51 height 121
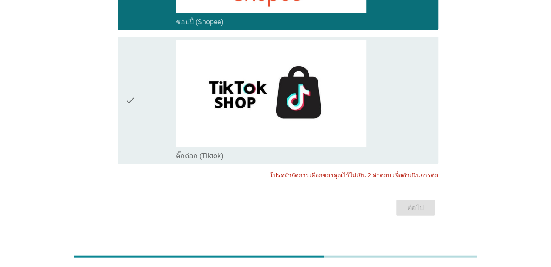
scroll to position [2327, 0]
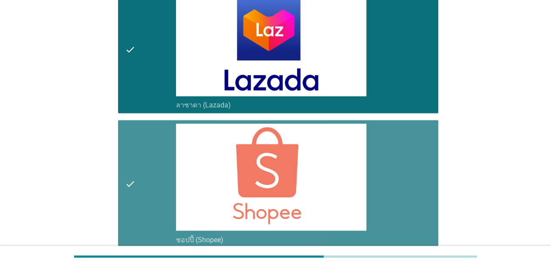
drag, startPoint x: 141, startPoint y: 130, endPoint x: 156, endPoint y: 85, distance: 48.1
click at [141, 131] on div "check" at bounding box center [150, 184] width 51 height 121
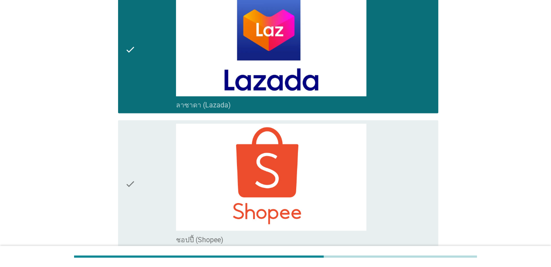
click at [146, 60] on div "check" at bounding box center [150, 49] width 51 height 121
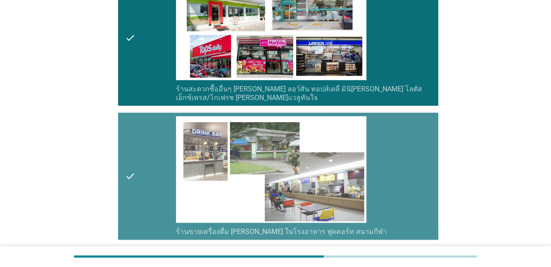
click at [148, 120] on div "check" at bounding box center [150, 176] width 51 height 121
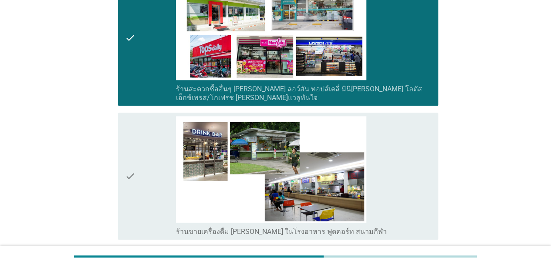
click at [135, 35] on div "check" at bounding box center [150, 37] width 51 height 129
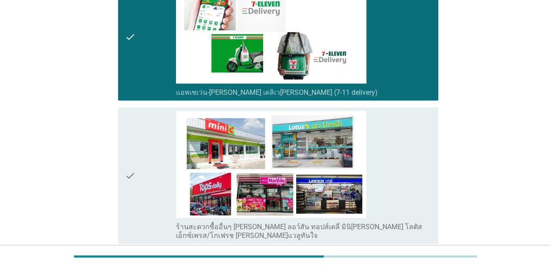
scroll to position [1848, 0]
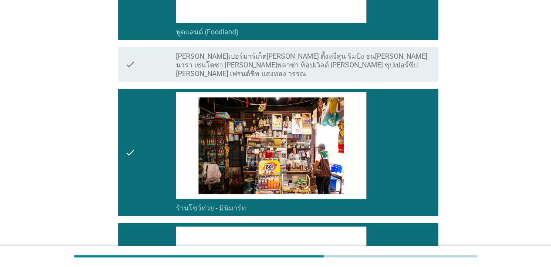
click at [152, 92] on div "check" at bounding box center [150, 152] width 51 height 121
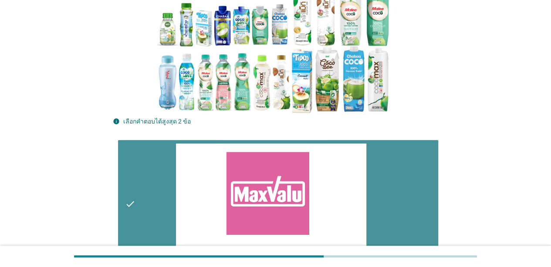
click at [169, 145] on div "check" at bounding box center [150, 204] width 51 height 121
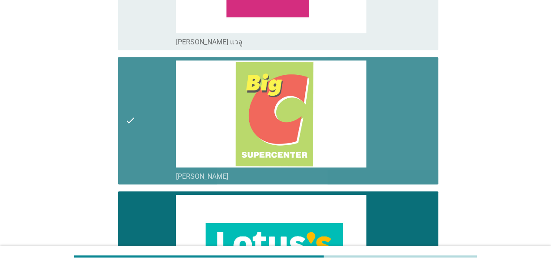
click at [160, 123] on div "check" at bounding box center [150, 121] width 51 height 121
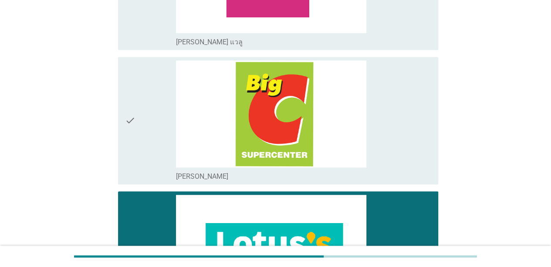
scroll to position [541, 0]
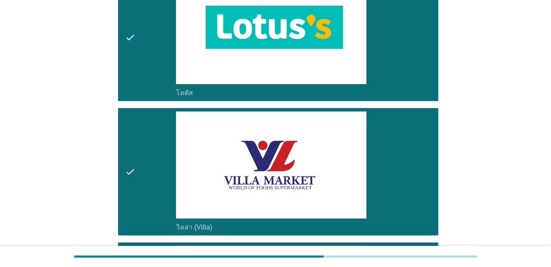
click at [147, 127] on div "check" at bounding box center [150, 172] width 51 height 121
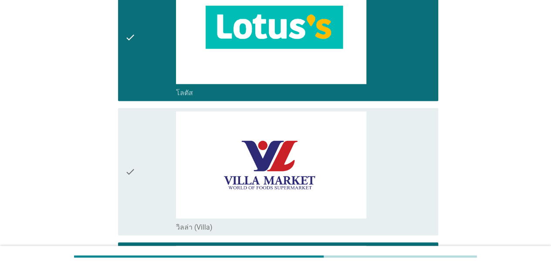
click at [147, 67] on div "check" at bounding box center [150, 37] width 51 height 121
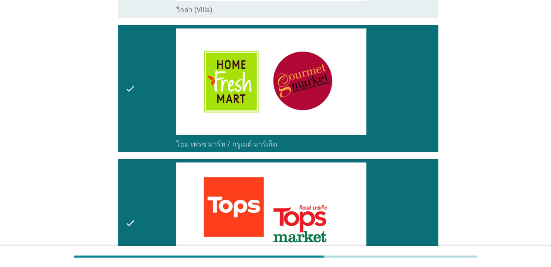
click at [149, 69] on div "check" at bounding box center [150, 88] width 51 height 121
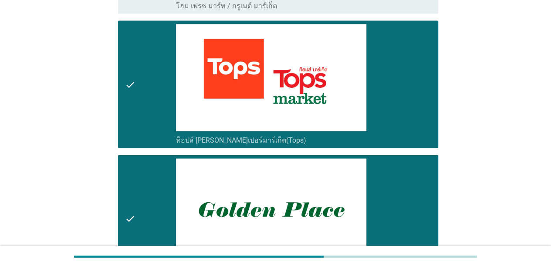
scroll to position [977, 0]
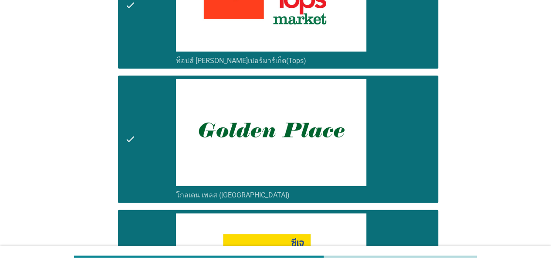
click at [158, 73] on div "check check_box_outline_blank โกลเดน เพลส ([GEOGRAPHIC_DATA])" at bounding box center [275, 139] width 325 height 135
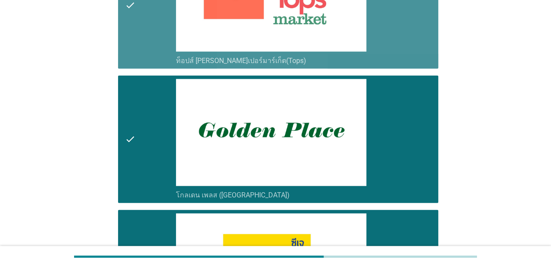
drag, startPoint x: 158, startPoint y: 36, endPoint x: 139, endPoint y: 122, distance: 88.2
click at [157, 36] on div "check" at bounding box center [150, 5] width 51 height 121
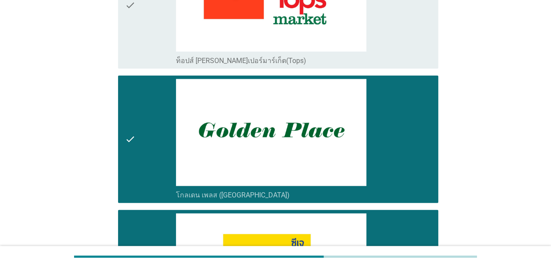
click at [143, 135] on div "check" at bounding box center [150, 139] width 51 height 121
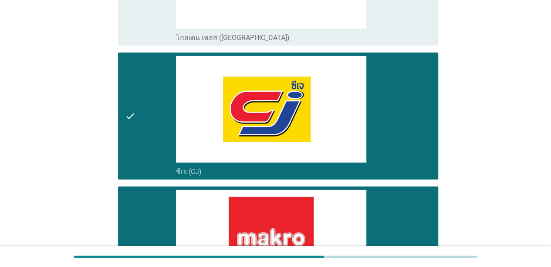
scroll to position [1194, 0]
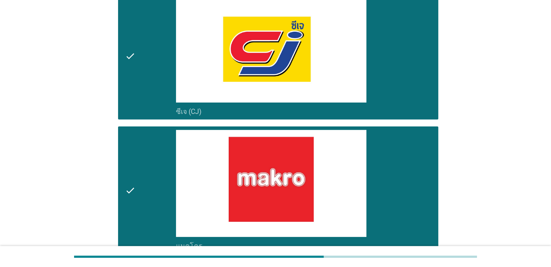
click at [139, 99] on div "check" at bounding box center [150, 56] width 51 height 121
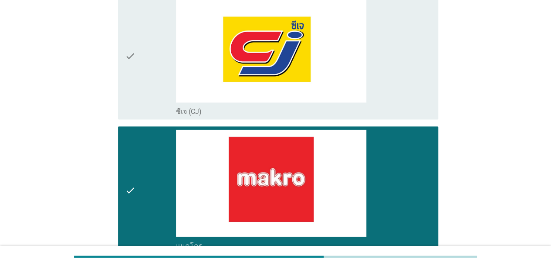
click at [146, 185] on div "check" at bounding box center [150, 190] width 51 height 121
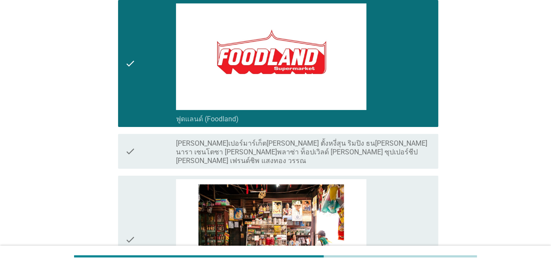
click at [147, 86] on div "check" at bounding box center [150, 63] width 51 height 121
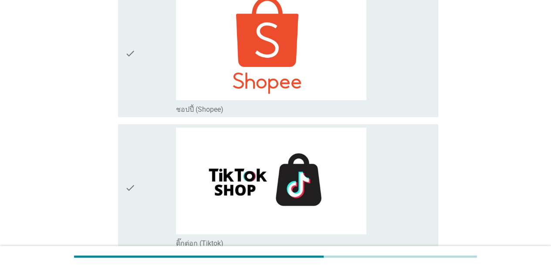
scroll to position [2545, 0]
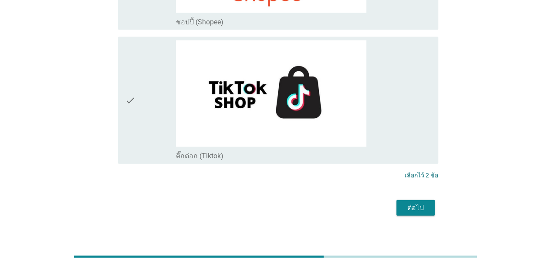
click at [415, 203] on div "ต่อไป" at bounding box center [415, 208] width 24 height 10
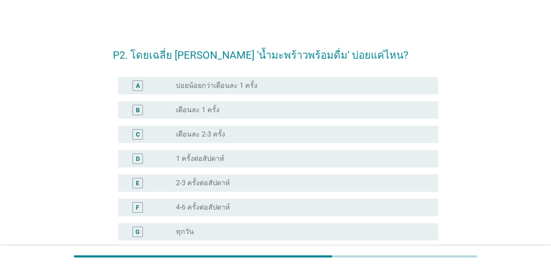
scroll to position [44, 0]
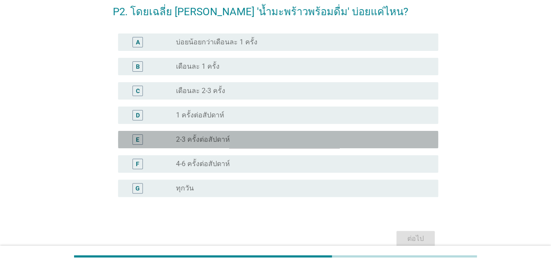
click at [200, 135] on label "2-3 ครั้งต่อสัปดาห์" at bounding box center [203, 139] width 54 height 9
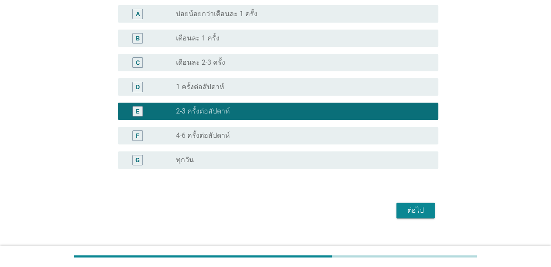
scroll to position [85, 0]
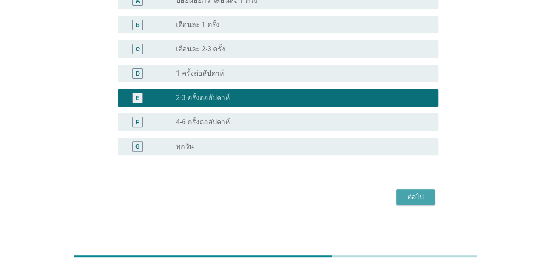
click at [419, 199] on div "ต่อไป" at bounding box center [415, 197] width 24 height 10
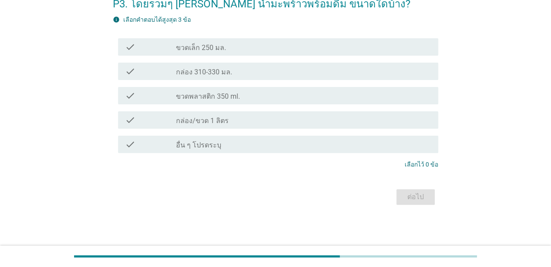
scroll to position [0, 0]
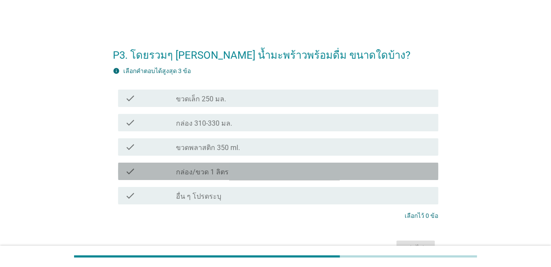
click at [211, 178] on div "check check_box_outline_blank กล่อง/ขวด 1 ลิตร" at bounding box center [278, 171] width 320 height 17
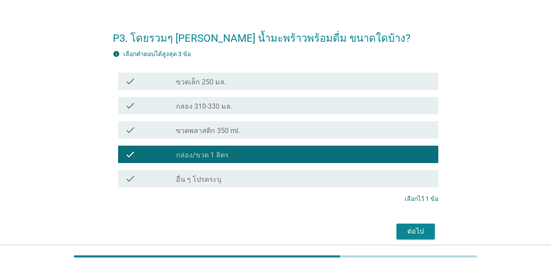
scroll to position [44, 0]
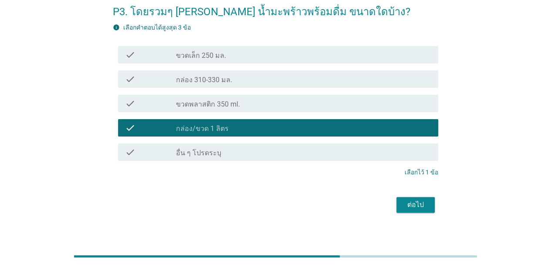
click at [411, 206] on div "ต่อไป" at bounding box center [415, 205] width 24 height 10
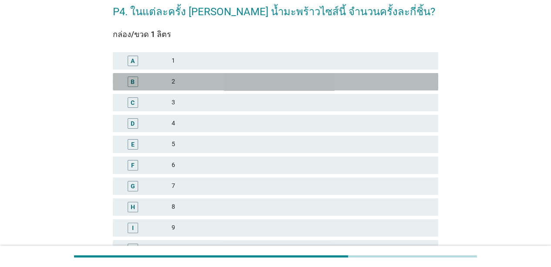
click at [162, 86] on div "B" at bounding box center [146, 82] width 52 height 10
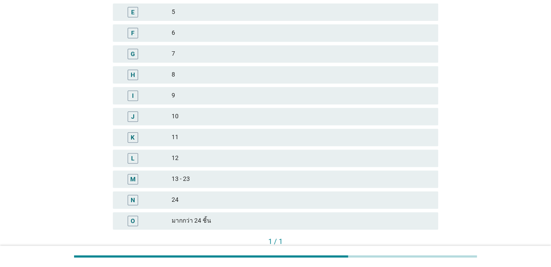
scroll to position [233, 0]
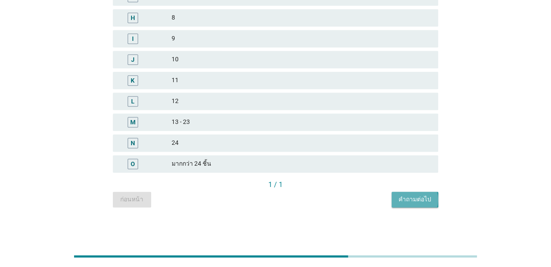
click at [399, 199] on button "คำถามต่อไป" at bounding box center [415, 200] width 47 height 16
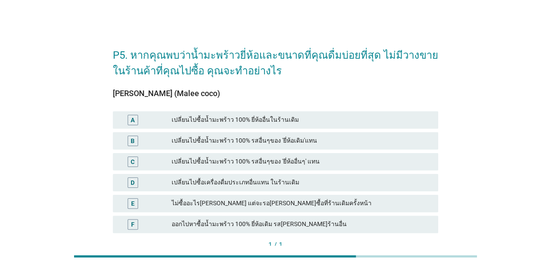
scroll to position [0, 0]
click at [215, 120] on div "เปลี่ยนไปซื้อน้ำมะพร้าว 100% ยี่ห้ออื่นในร้านเดิม" at bounding box center [302, 120] width 260 height 10
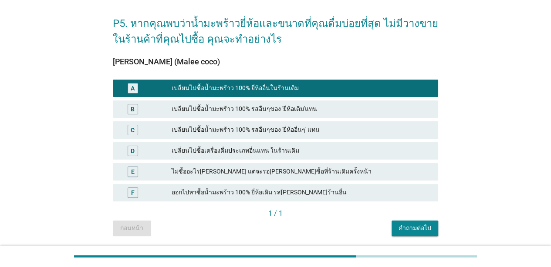
scroll to position [61, 0]
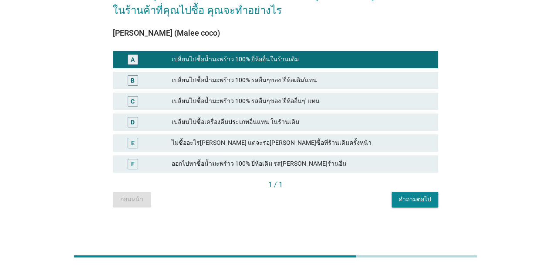
click at [419, 194] on button "คำถามต่อไป" at bounding box center [415, 200] width 47 height 16
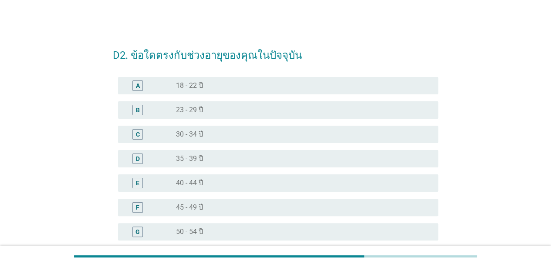
click at [194, 186] on label "40 - 44 ปี" at bounding box center [189, 183] width 27 height 9
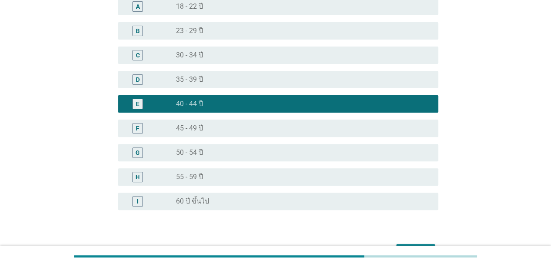
scroll to position [134, 0]
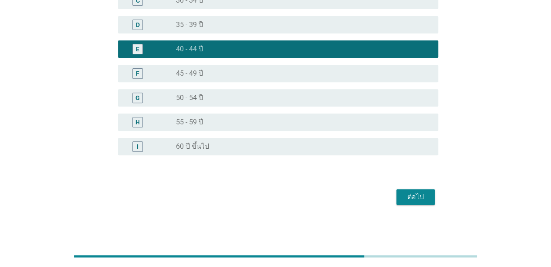
click at [412, 200] on div "ต่อไป" at bounding box center [415, 197] width 24 height 10
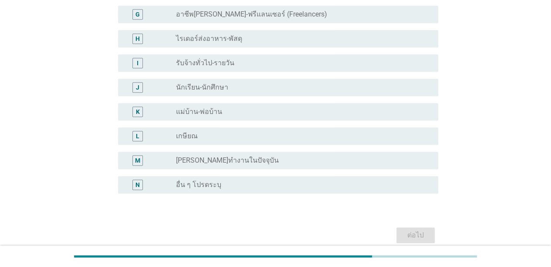
scroll to position [0, 0]
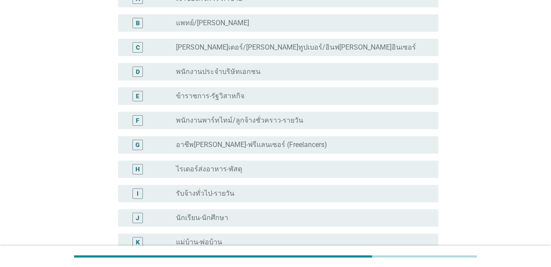
drag, startPoint x: 217, startPoint y: 69, endPoint x: 218, endPoint y: 84, distance: 14.8
click at [218, 68] on label "พนักงานประจำบริษัทเอกชน" at bounding box center [218, 72] width 85 height 9
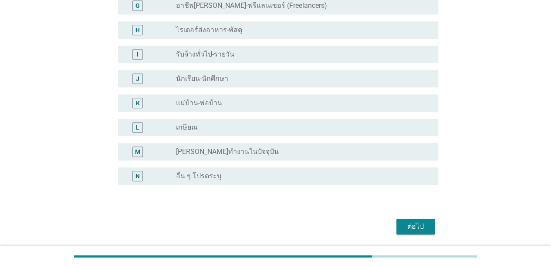
scroll to position [256, 0]
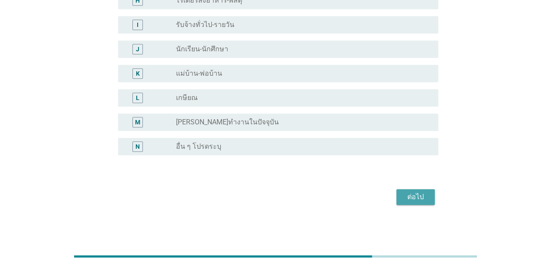
click at [418, 199] on div "ต่อไป" at bounding box center [415, 197] width 24 height 10
